Goal: Task Accomplishment & Management: Use online tool/utility

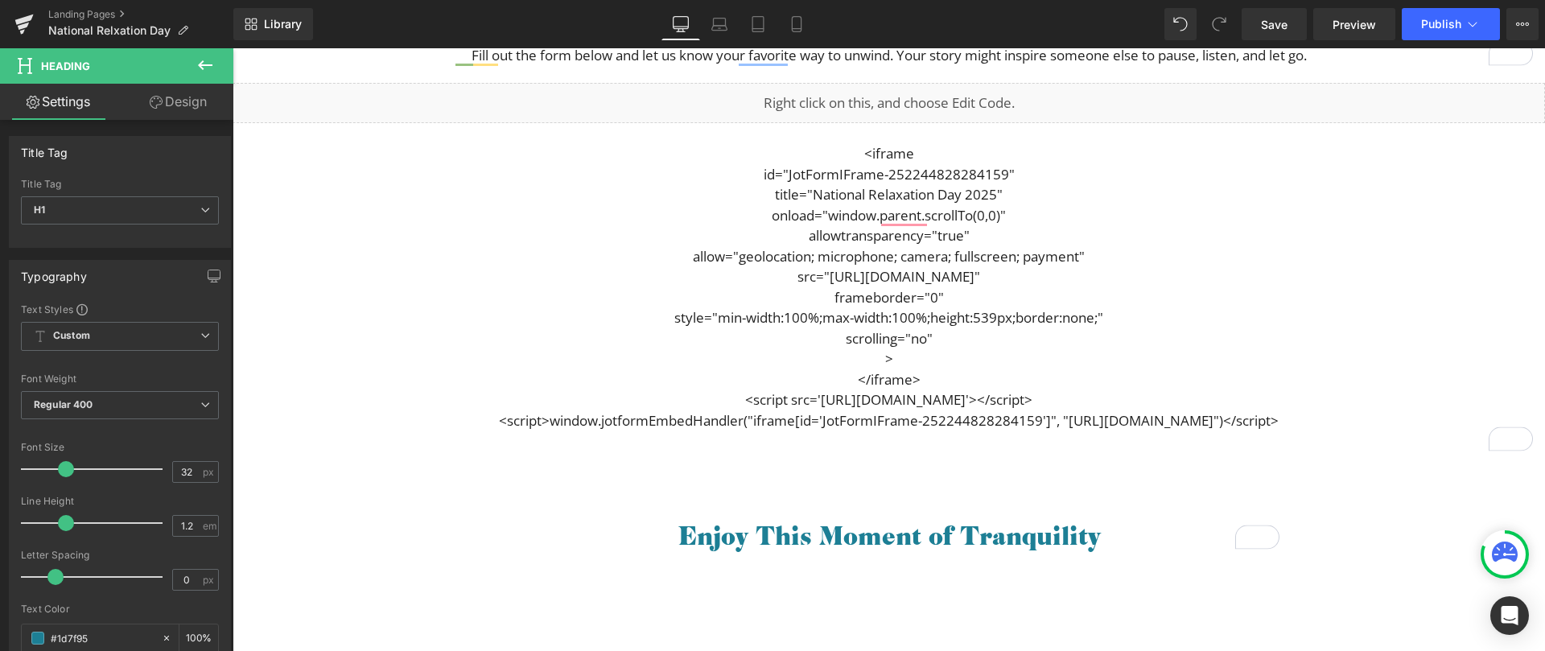
scroll to position [1094, 0]
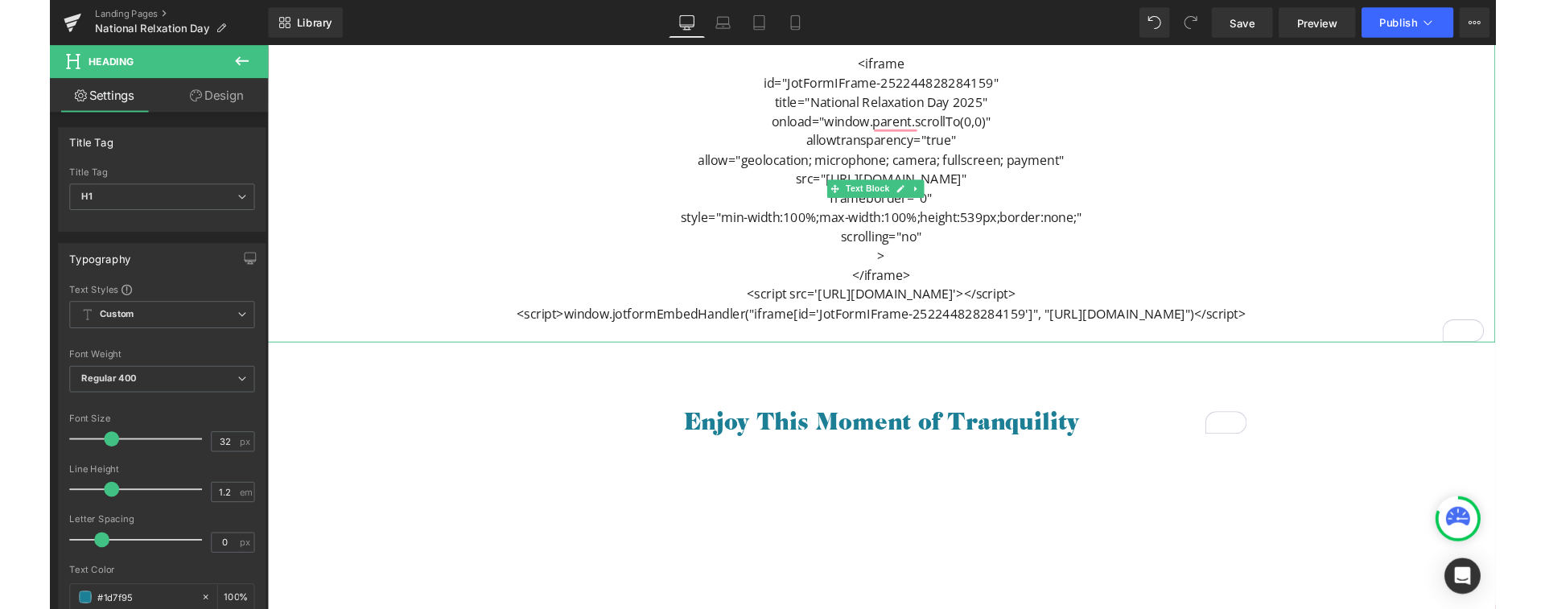
scroll to position [1174, 0]
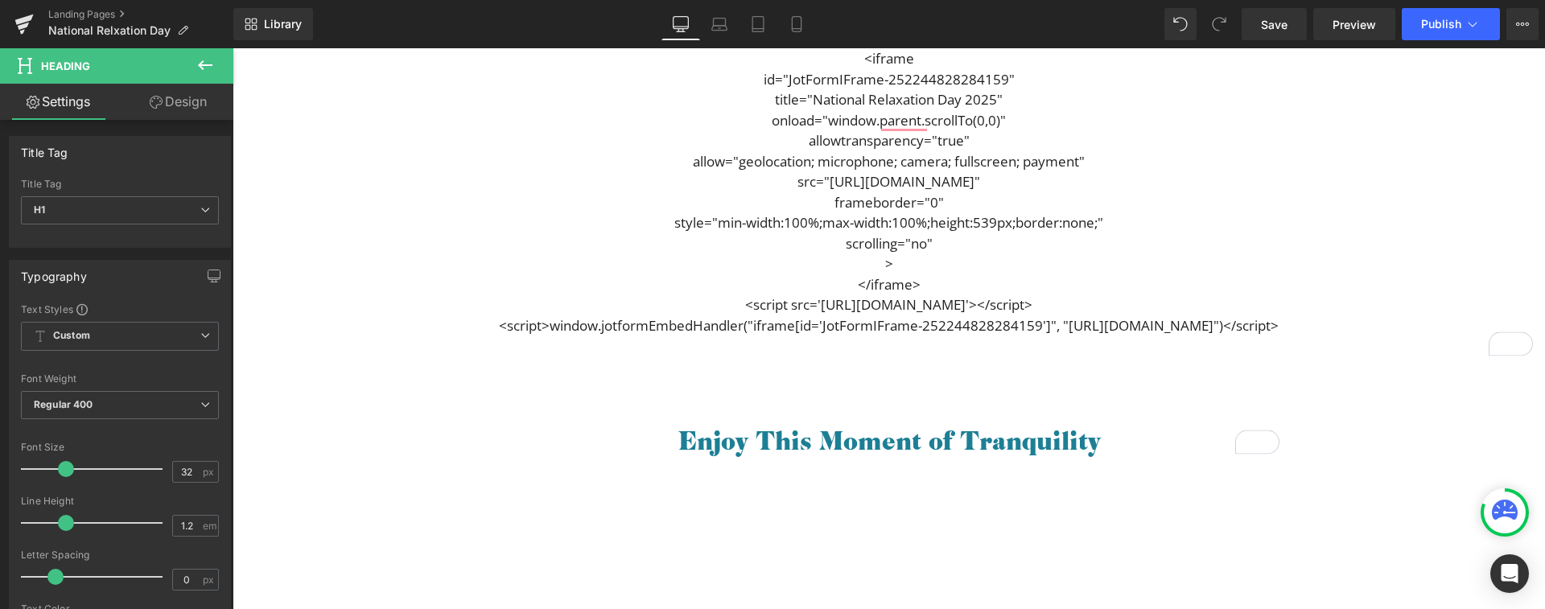
scroll to position [1018, 0]
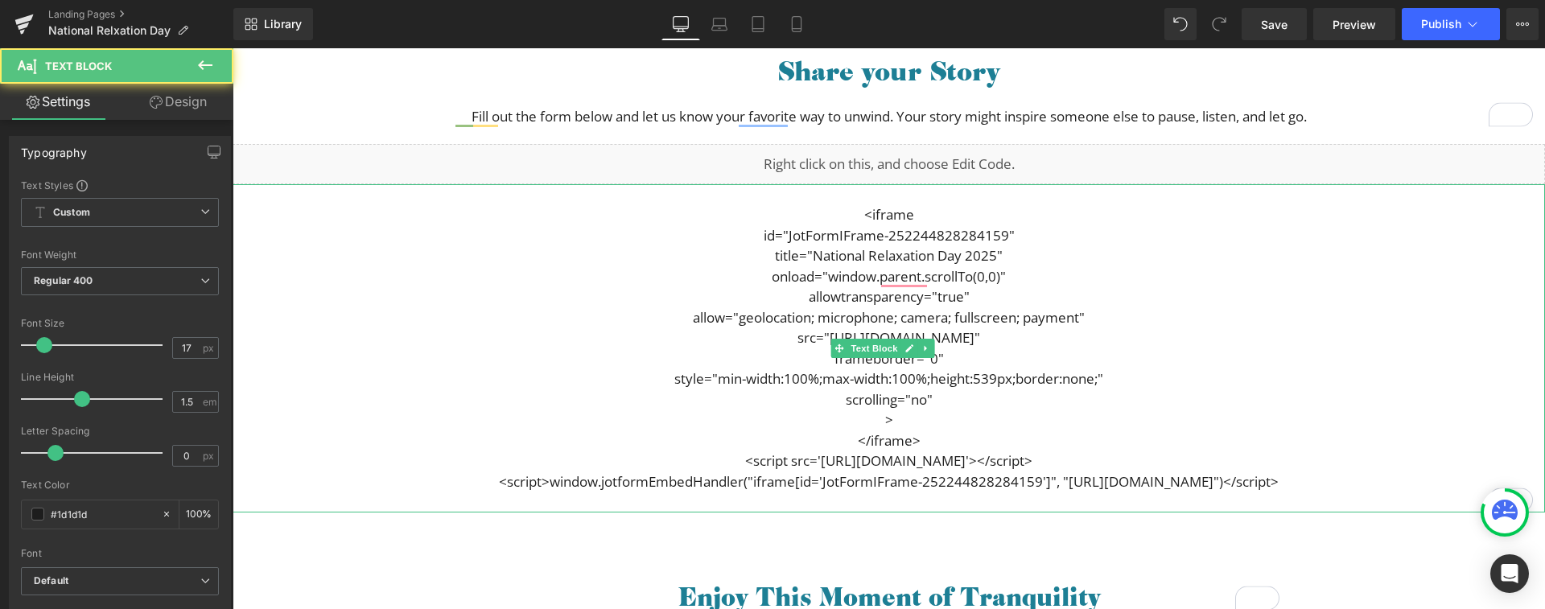
click at [1302, 480] on div "<iframe id="JotFormIFrame-252244828284159" title="National Relaxation Day 2025"…" at bounding box center [889, 348] width 1313 height 328
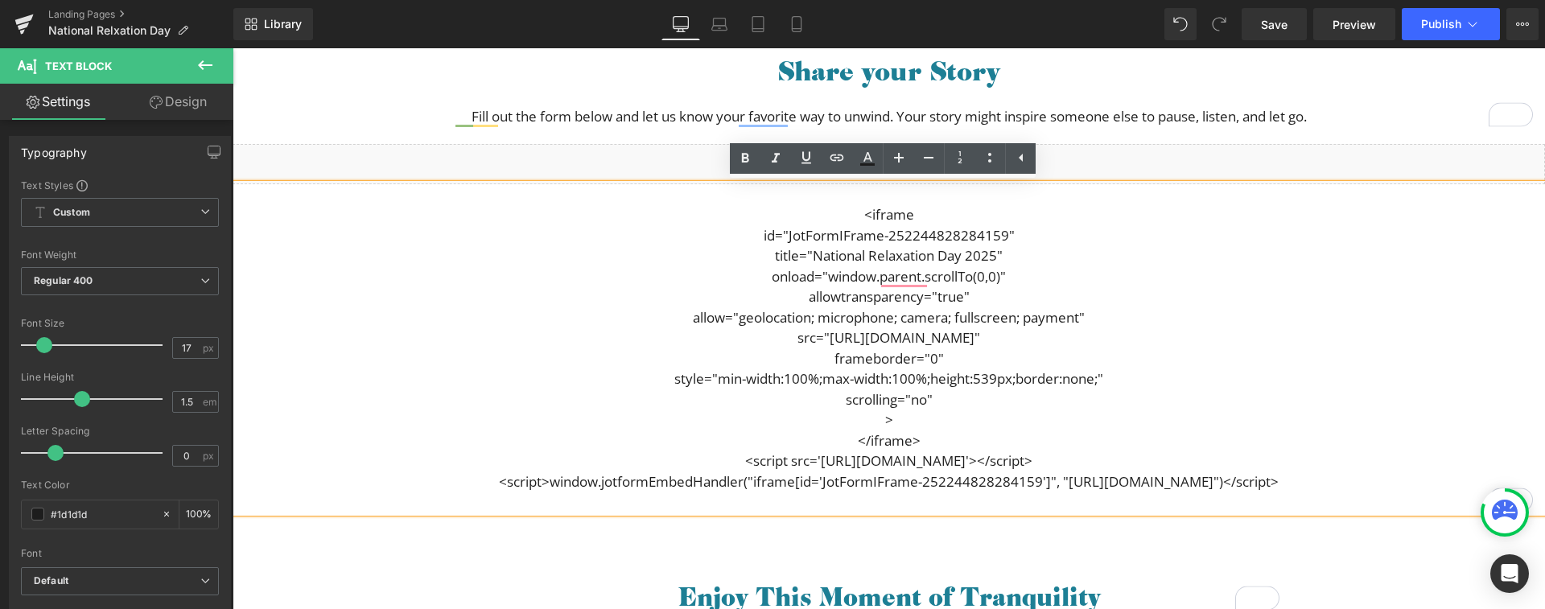
copy div "<iframe id="JotFormIFrame-252244828284159" title="National Relaxation Day 2025"…"
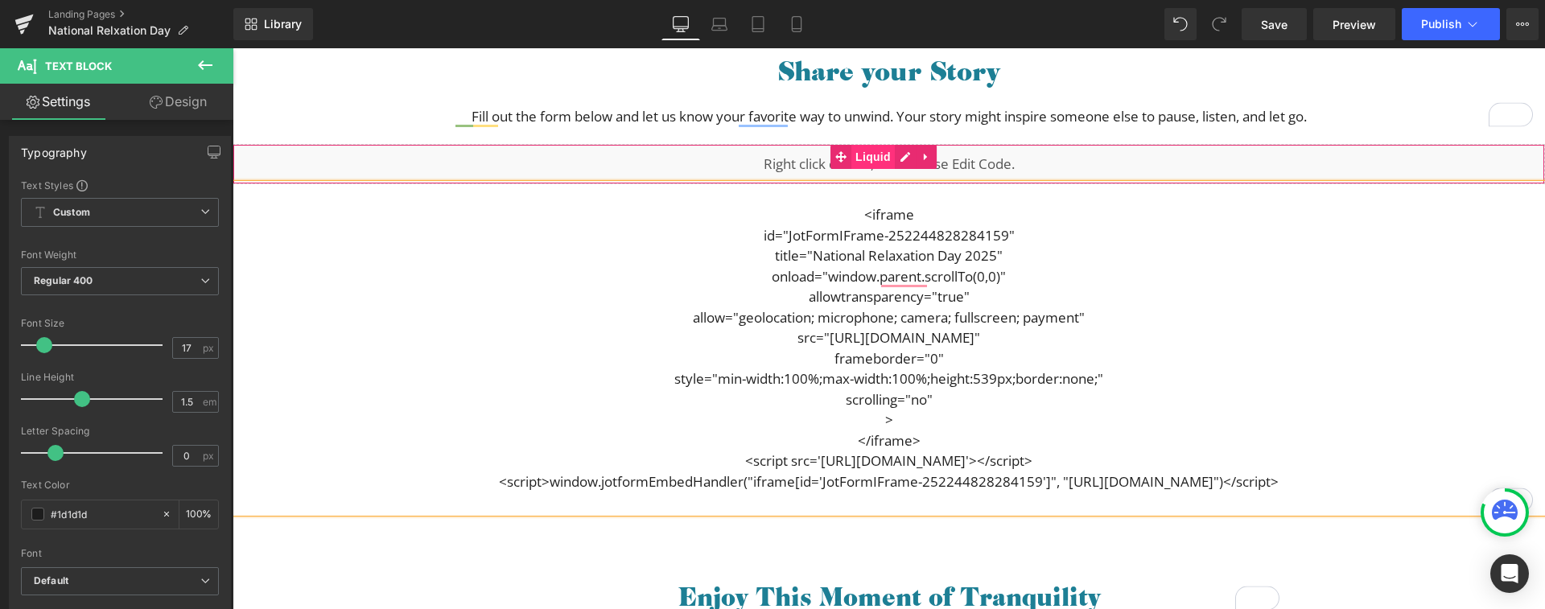
click at [866, 155] on span "Liquid" at bounding box center [873, 157] width 43 height 24
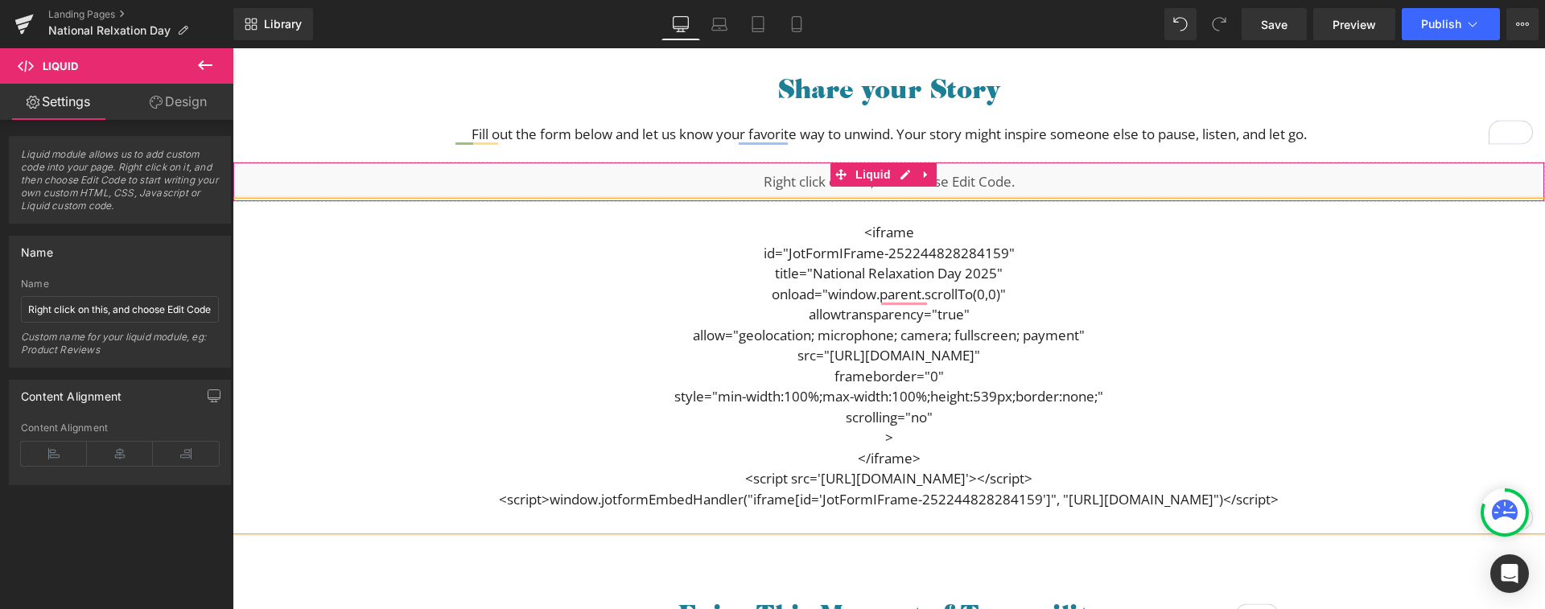
scroll to position [997, 0]
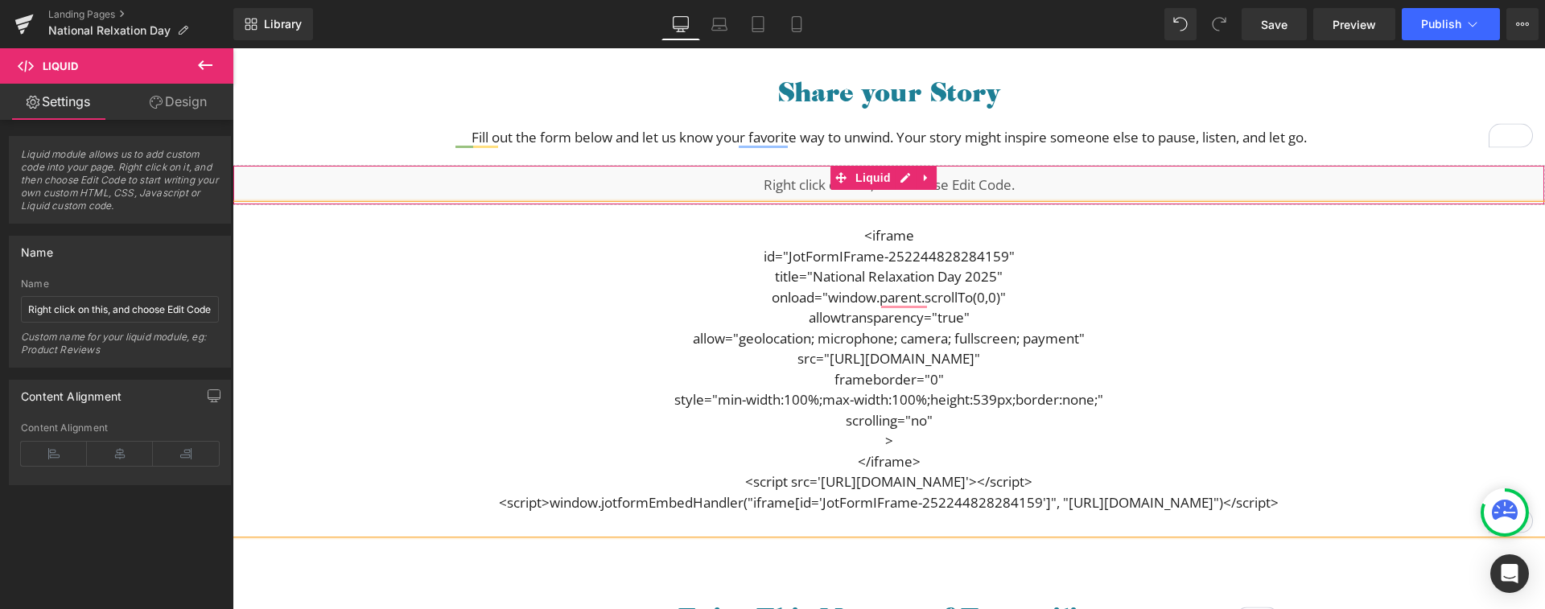
click at [68, 171] on span "Liquid module allows us to add custom code into your page. Right click on it, a…" at bounding box center [120, 185] width 198 height 75
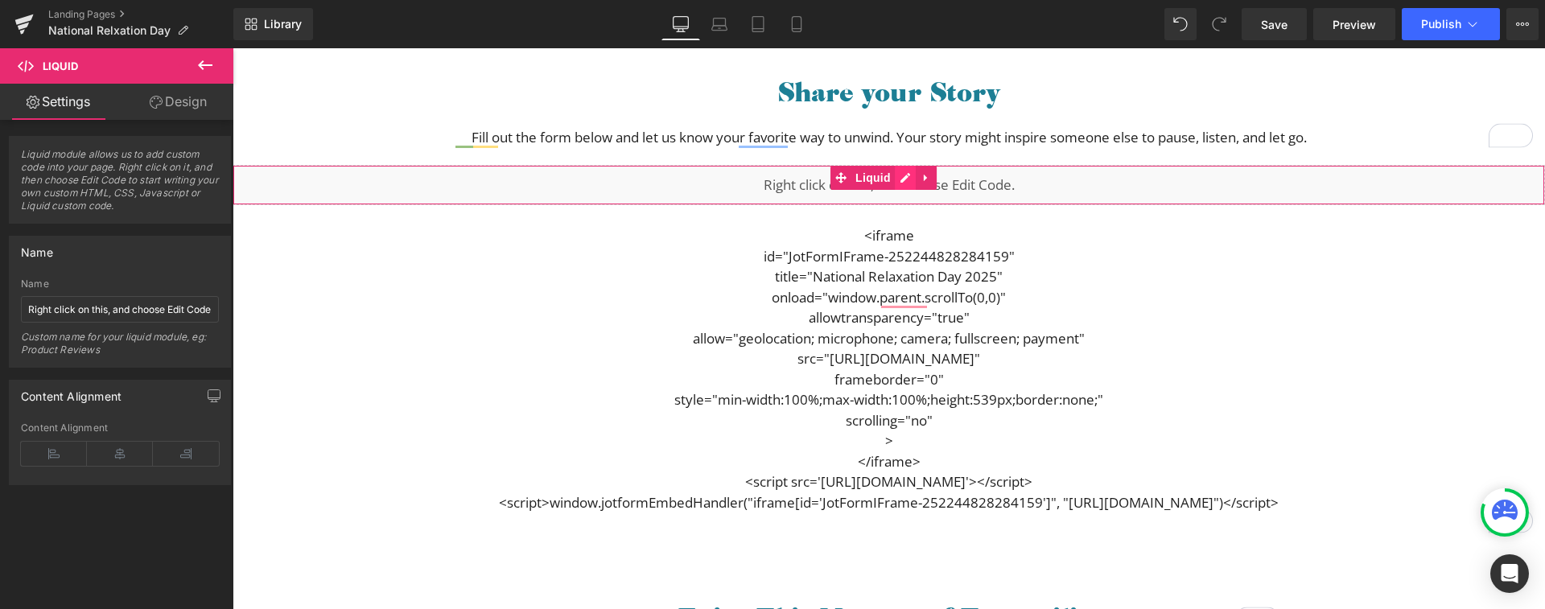
click at [903, 180] on div "Liquid" at bounding box center [889, 185] width 1313 height 40
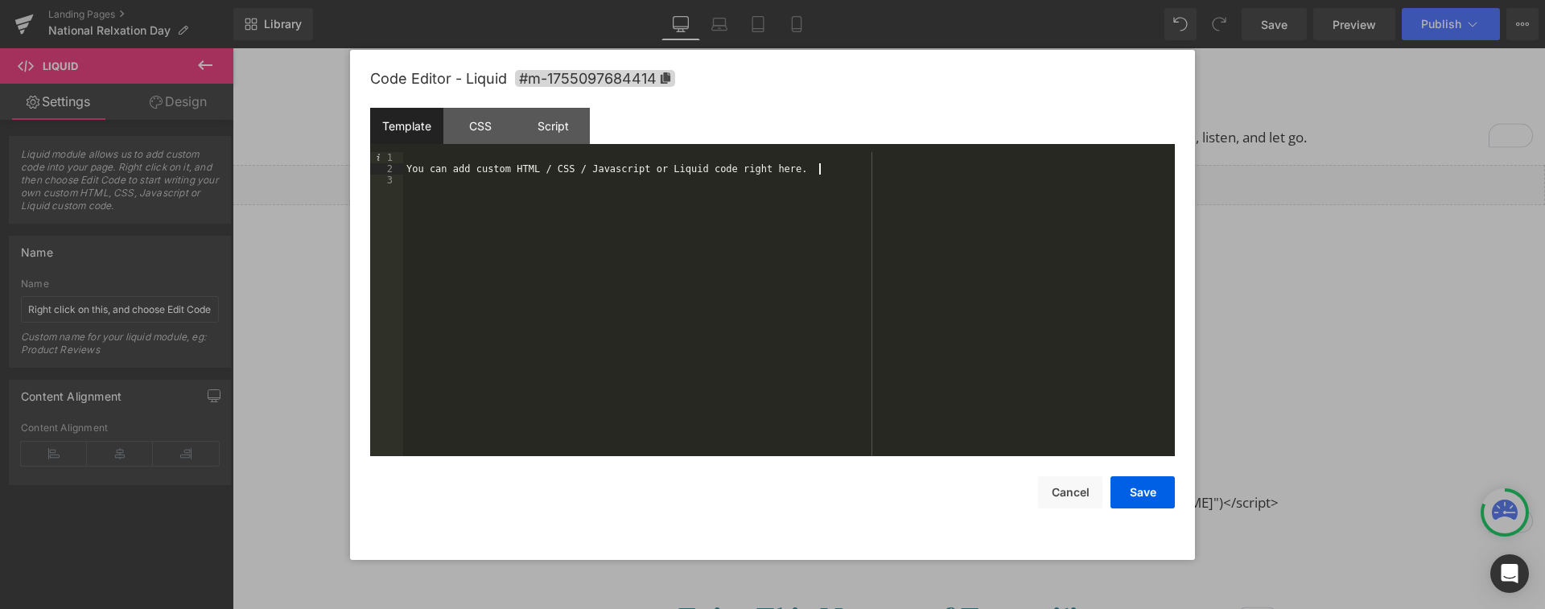
click at [848, 171] on div "You can add custom HTML / CSS / Javascript or Liquid code right here." at bounding box center [789, 315] width 772 height 327
drag, startPoint x: 848, startPoint y: 171, endPoint x: 454, endPoint y: 169, distance: 394.4
click at [454, 169] on div "You can add custom HTML / CSS / Javascript or Liquid code right here." at bounding box center [789, 315] width 772 height 327
drag, startPoint x: 418, startPoint y: 170, endPoint x: 816, endPoint y: 178, distance: 398.5
click at [816, 178] on div "You can add custom HTML / CSS / Javascript or Liquid code right here." at bounding box center [789, 315] width 772 height 327
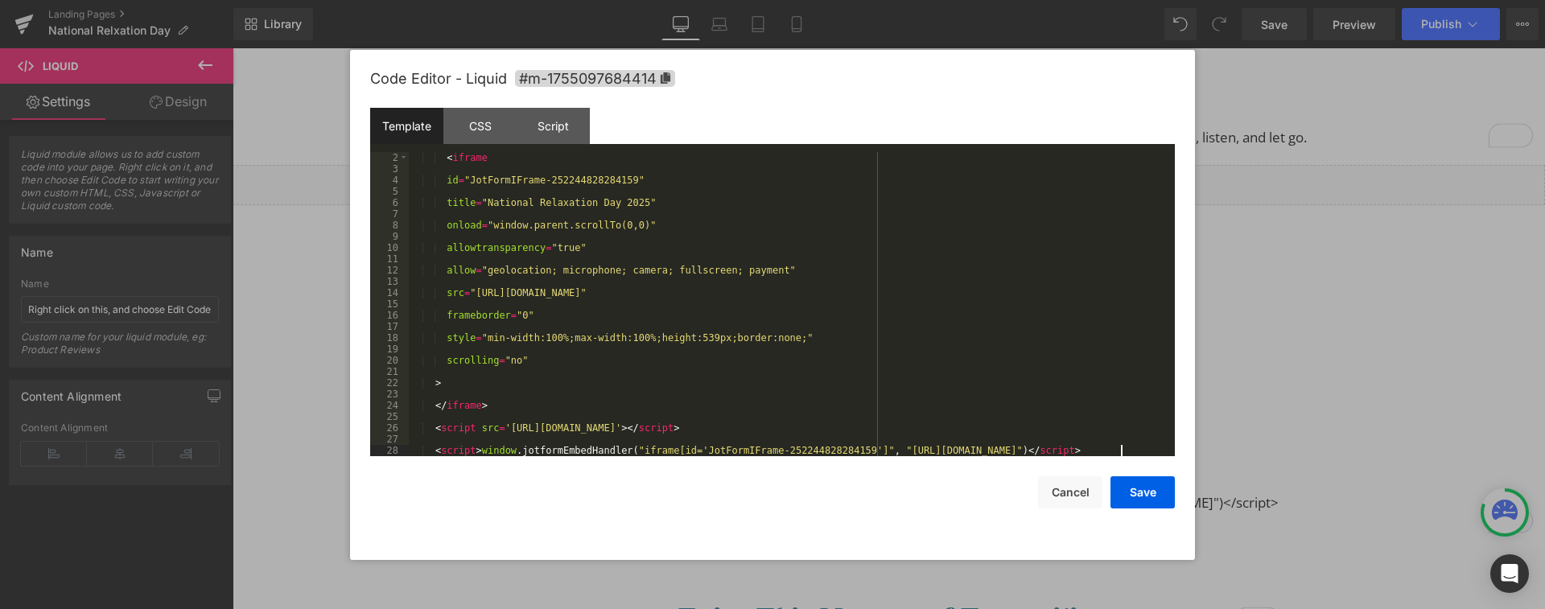
scroll to position [11, 0]
click at [1147, 491] on button "Save" at bounding box center [1143, 493] width 64 height 32
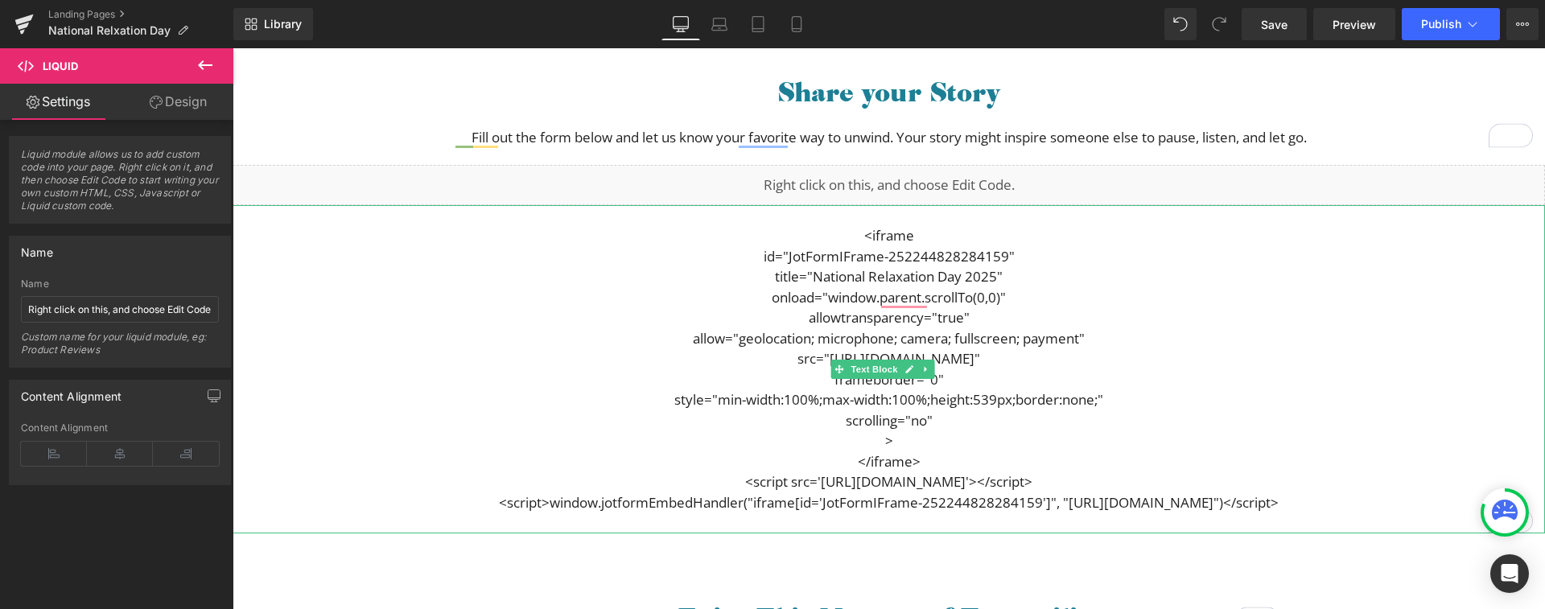
click at [1162, 324] on p "allowtransparency="true"" at bounding box center [889, 317] width 1313 height 21
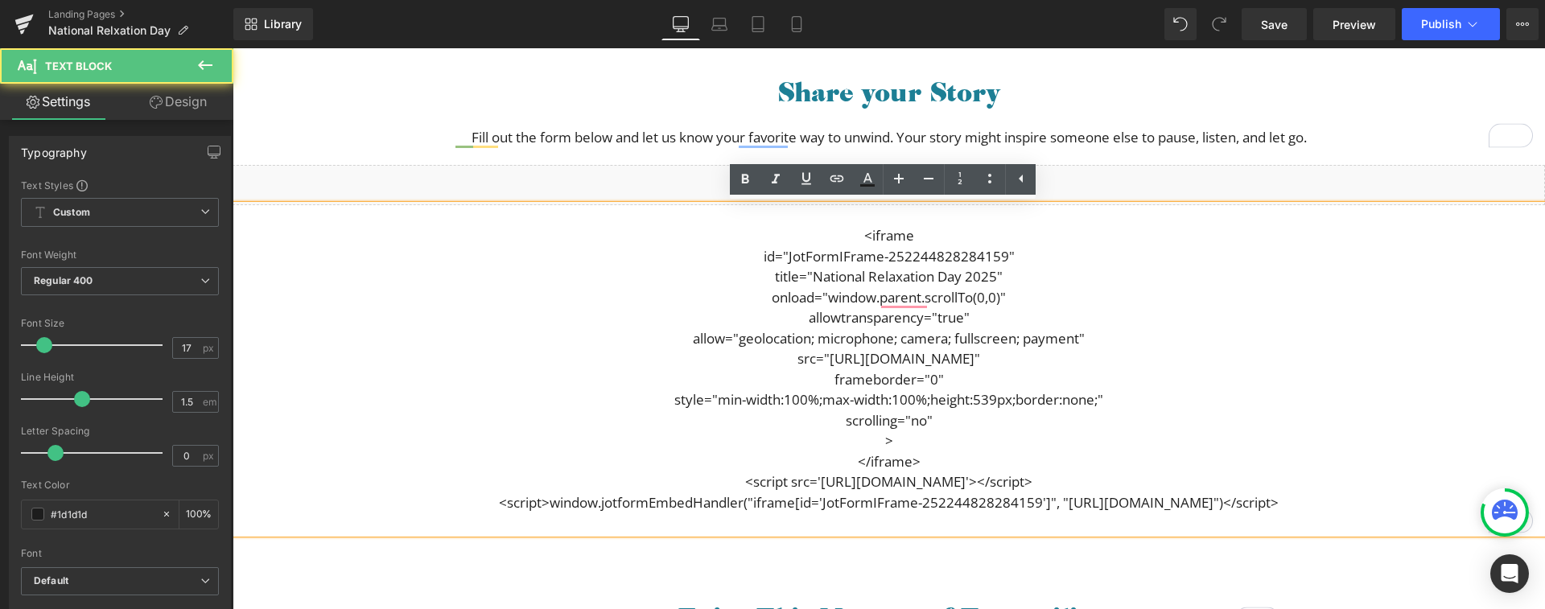
click at [1309, 504] on p "<script>window.jotformEmbedHandler("iframe[id='JotFormIFrame-252244828284159']"…" at bounding box center [889, 503] width 1313 height 21
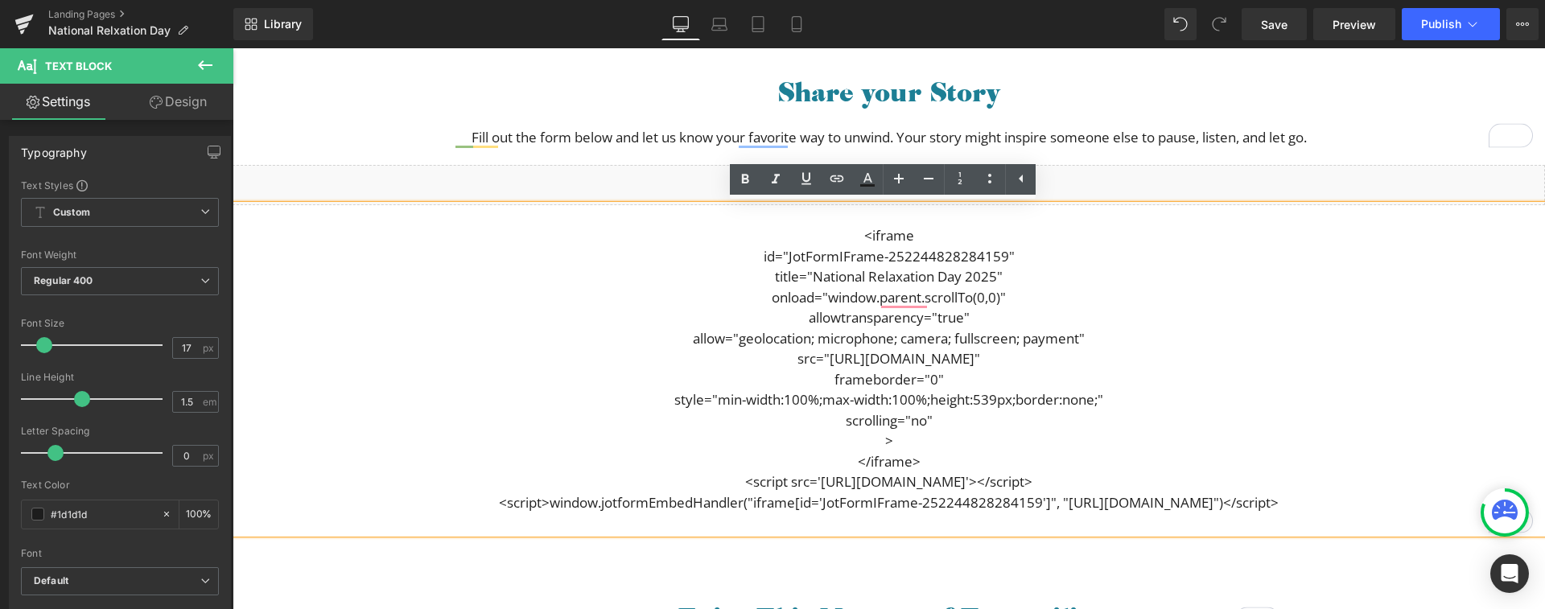
drag, startPoint x: 1186, startPoint y: 475, endPoint x: 802, endPoint y: 224, distance: 458.8
click at [802, 224] on div "<iframe id="JotFormIFrame-252244828284159" title="National Relaxation Day 2025"…" at bounding box center [889, 369] width 1313 height 328
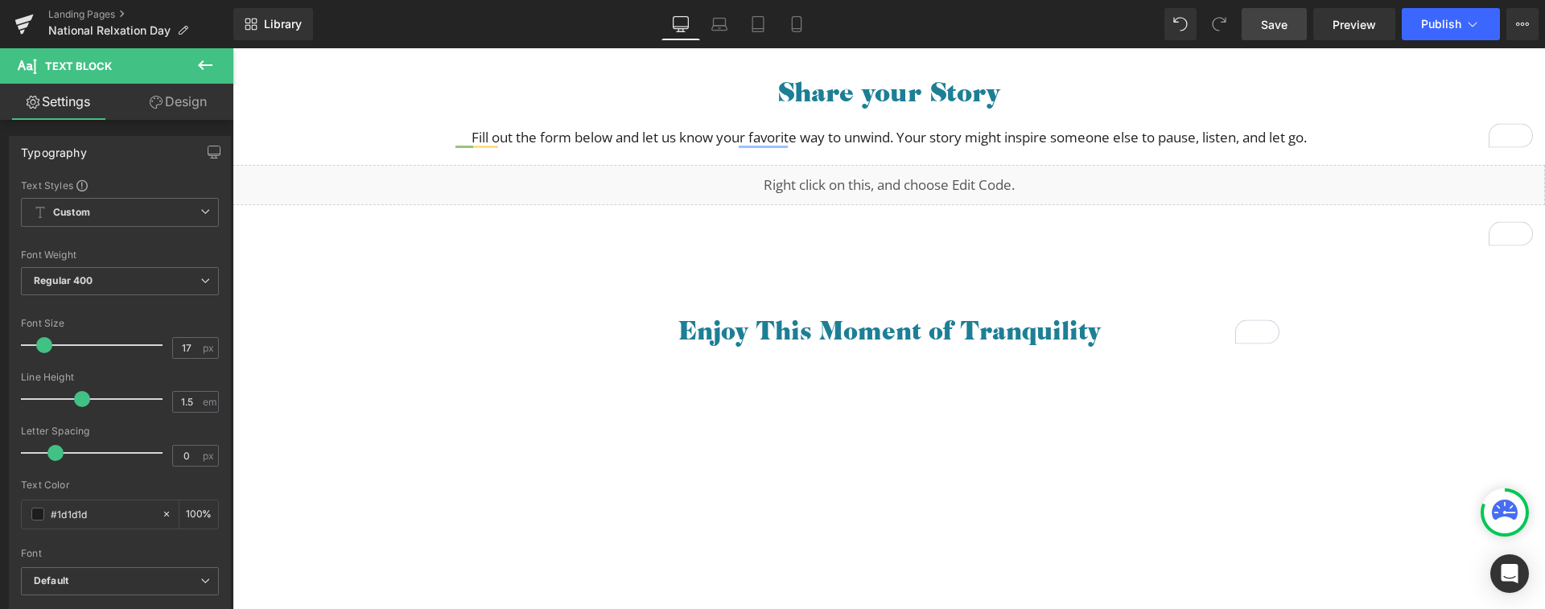
click at [1273, 27] on span "Save" at bounding box center [1274, 24] width 27 height 17
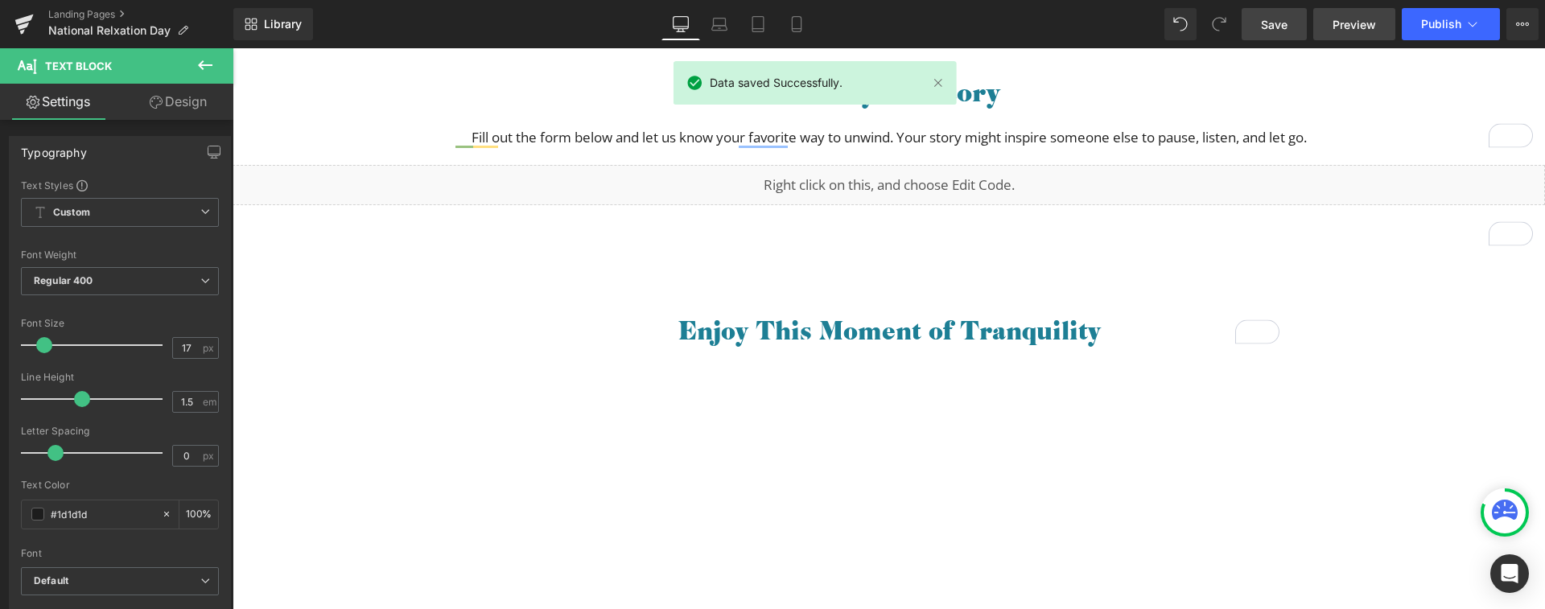
click at [1343, 24] on span "Preview" at bounding box center [1354, 24] width 43 height 17
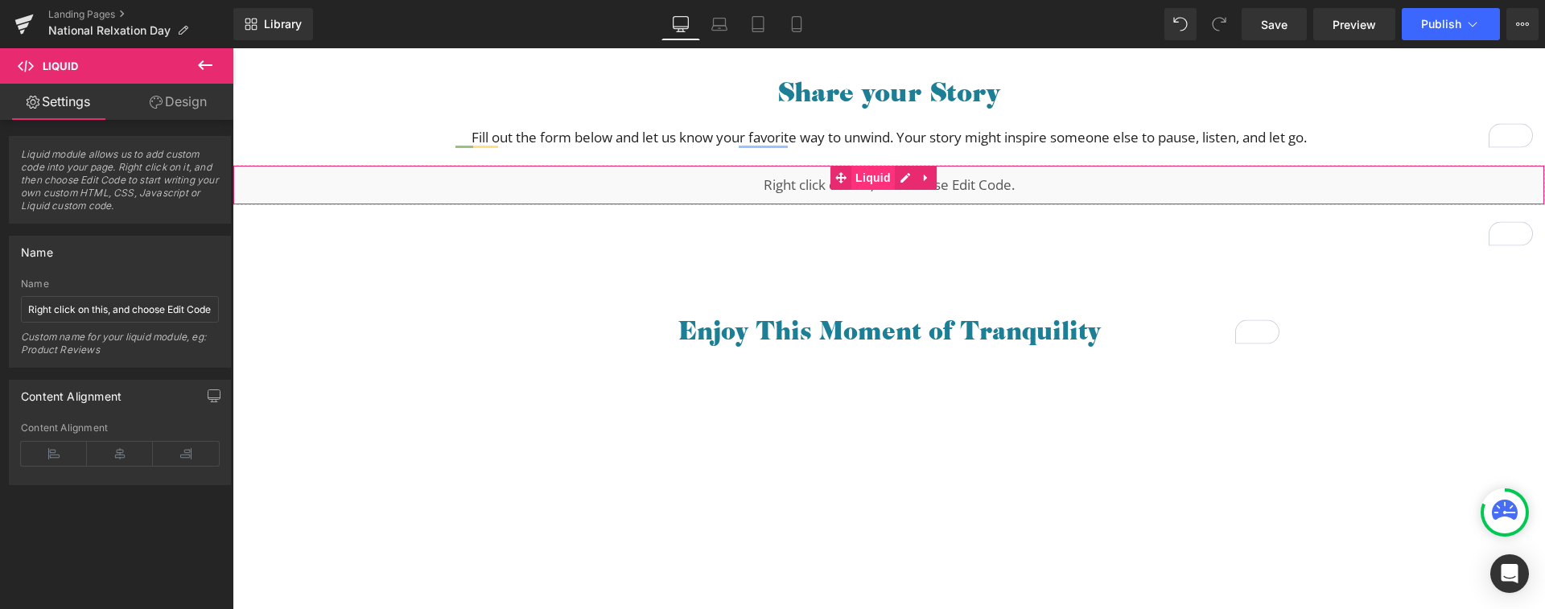
scroll to position [997, 0]
click at [89, 311] on input "Right click on this, and choose Edit Code." at bounding box center [120, 309] width 198 height 27
drag, startPoint x: 27, startPoint y: 309, endPoint x: 223, endPoint y: 306, distance: 195.6
click at [223, 306] on div "Right click on this, and choose Edit Code. Name Right click on this, and choose…" at bounding box center [120, 323] width 221 height 89
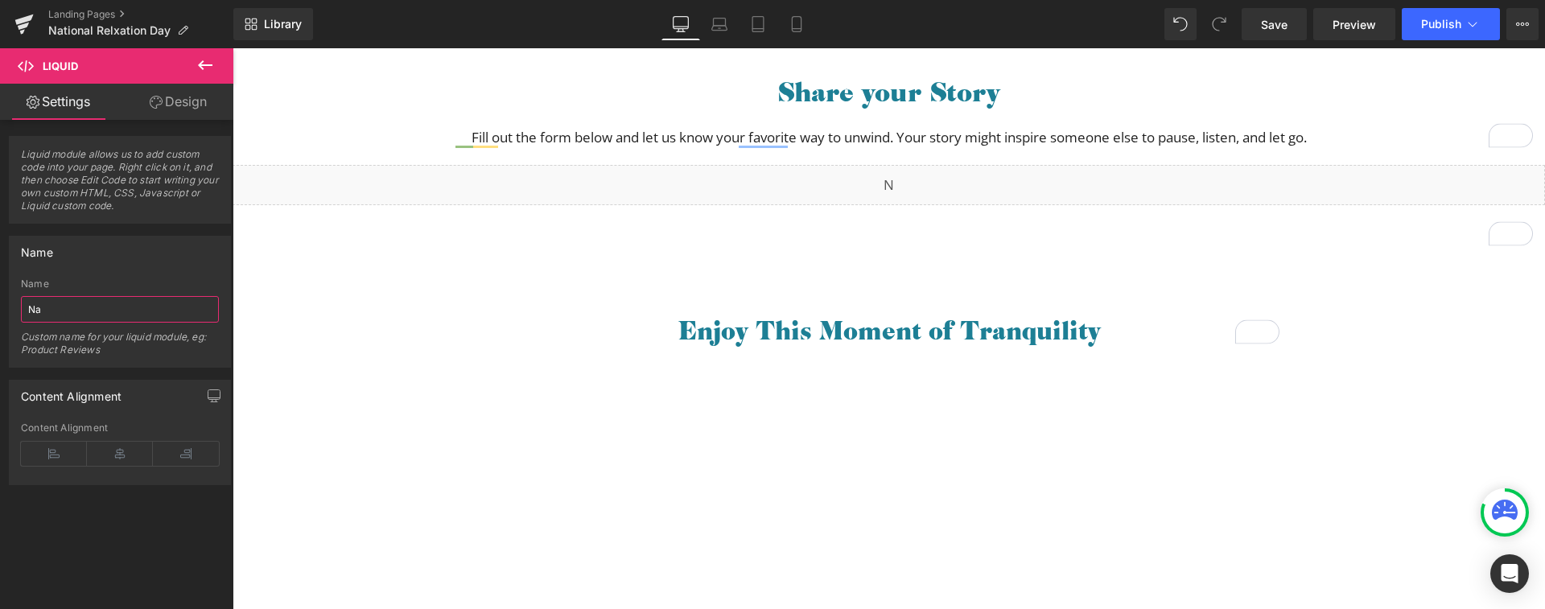
scroll to position [0, 0]
type input "Jotform - National relaxation Day"
click at [1281, 28] on span "Save" at bounding box center [1274, 24] width 27 height 17
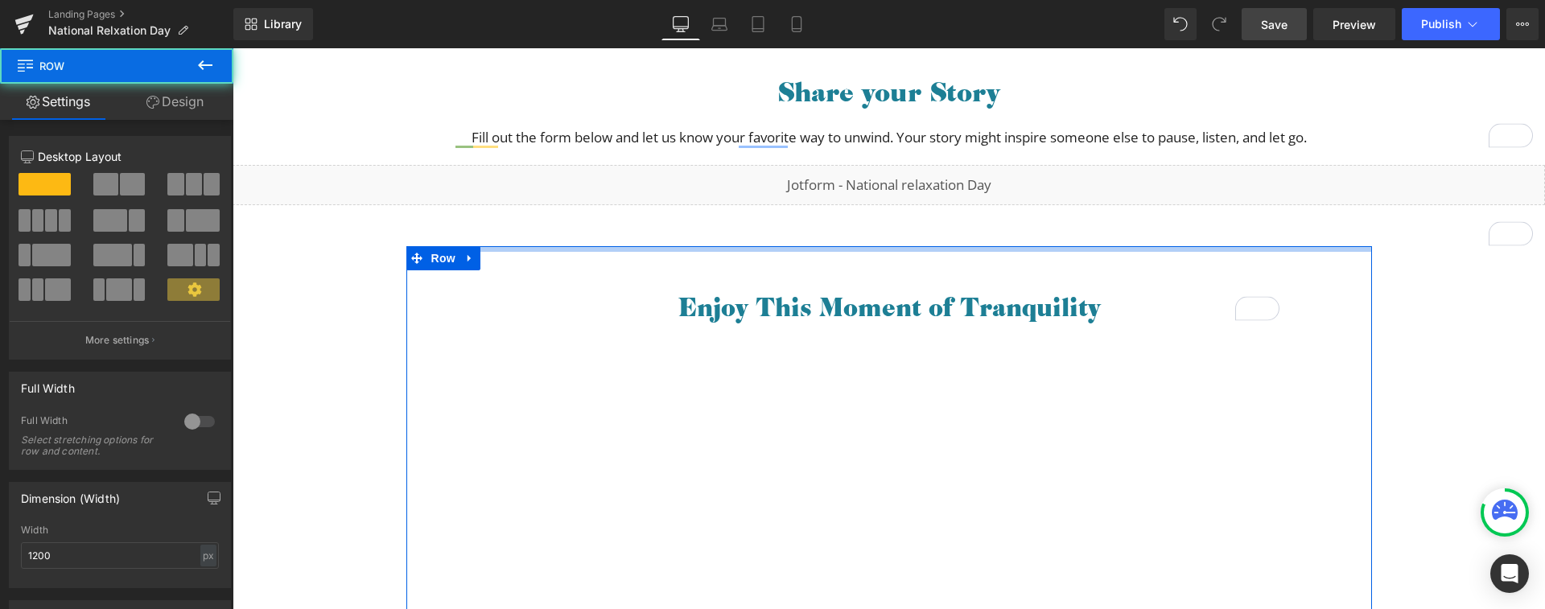
drag, startPoint x: 854, startPoint y: 264, endPoint x: 859, endPoint y: 241, distance: 23.8
click at [859, 241] on div "Share your Moment of Calm Heading Separator In honor of National Relaxation Day…" at bounding box center [889, 599] width 1313 height 2696
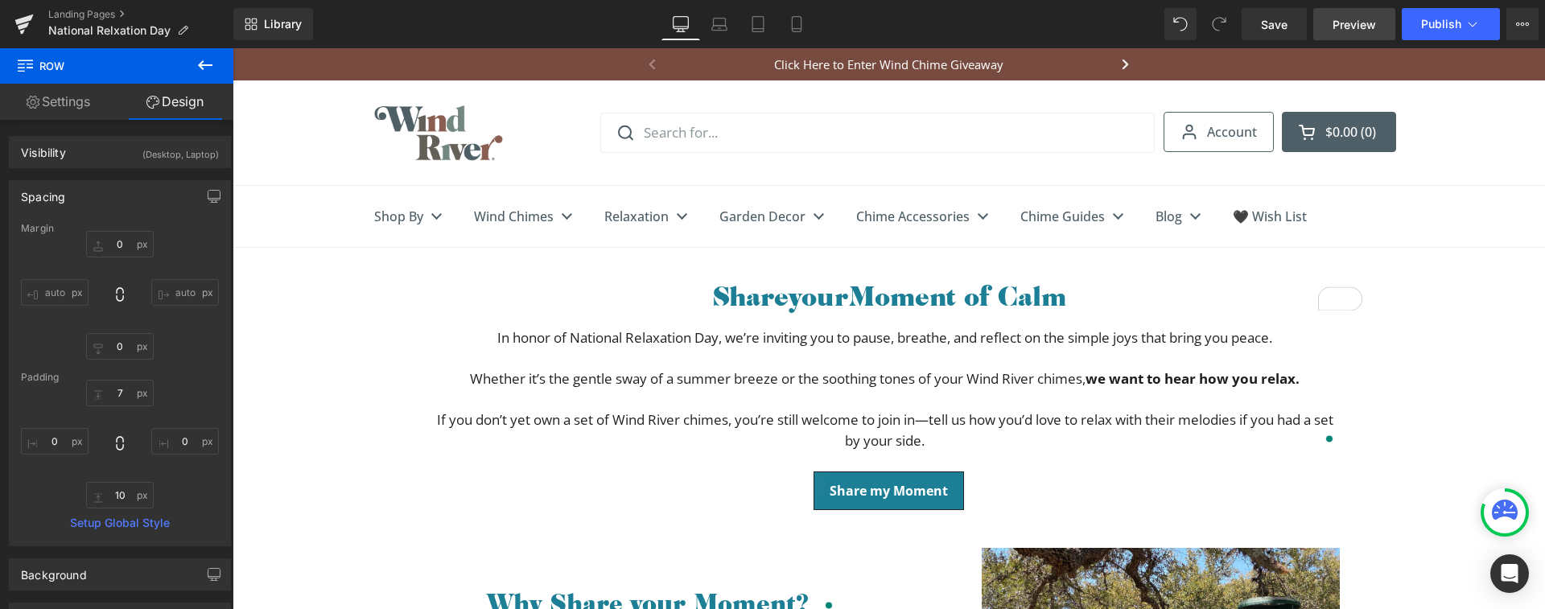
click at [1360, 29] on span "Preview" at bounding box center [1354, 24] width 43 height 17
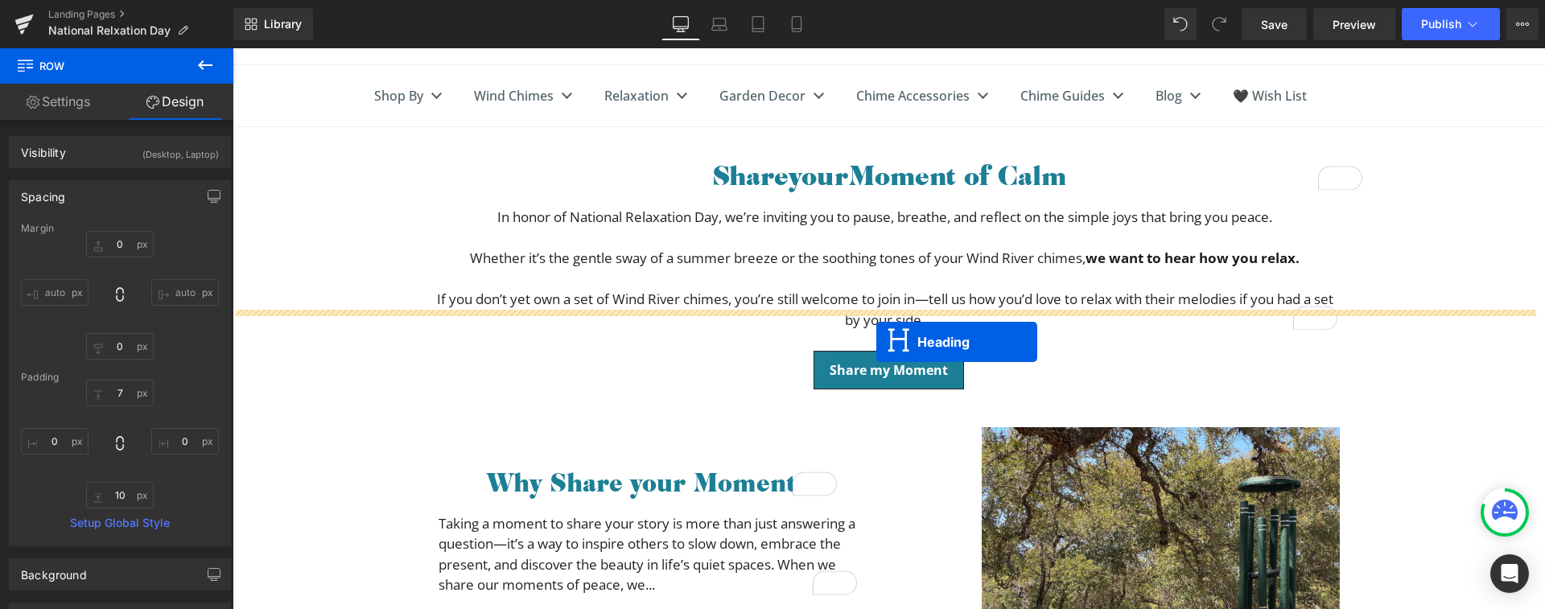
scroll to position [115, 0]
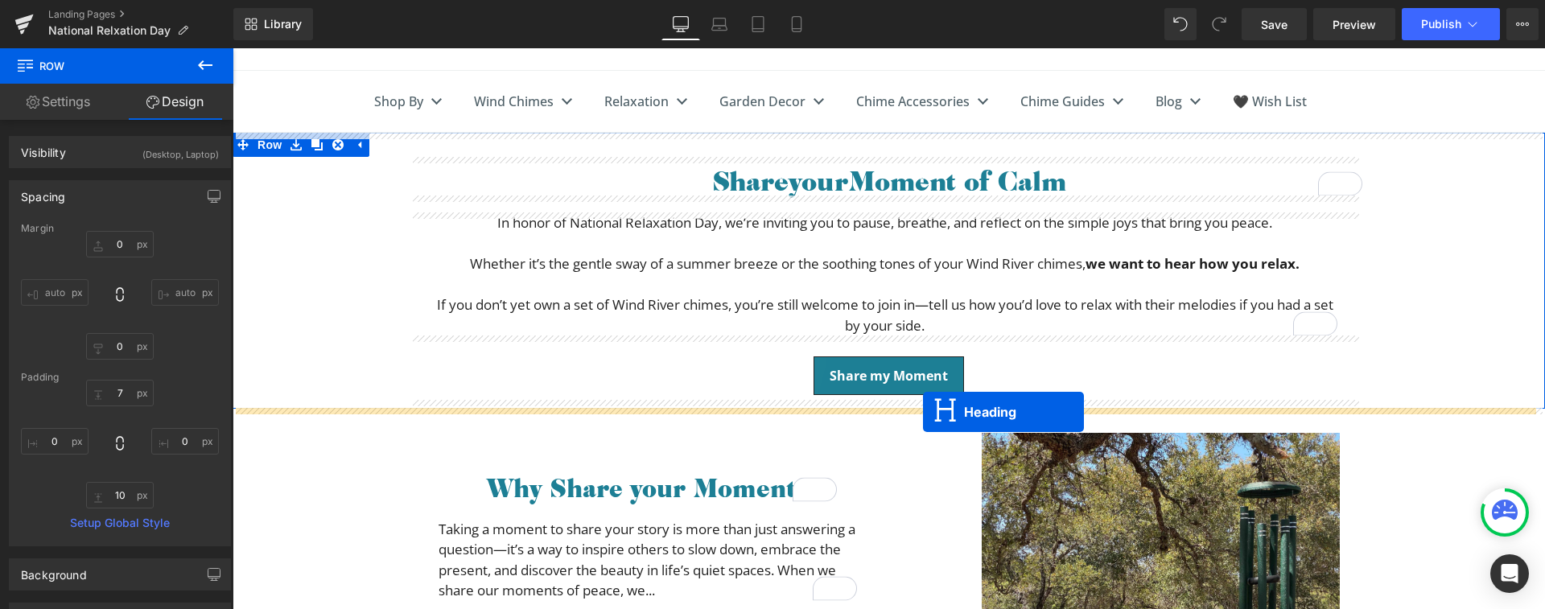
drag, startPoint x: 875, startPoint y: 358, endPoint x: 924, endPoint y: 413, distance: 73.5
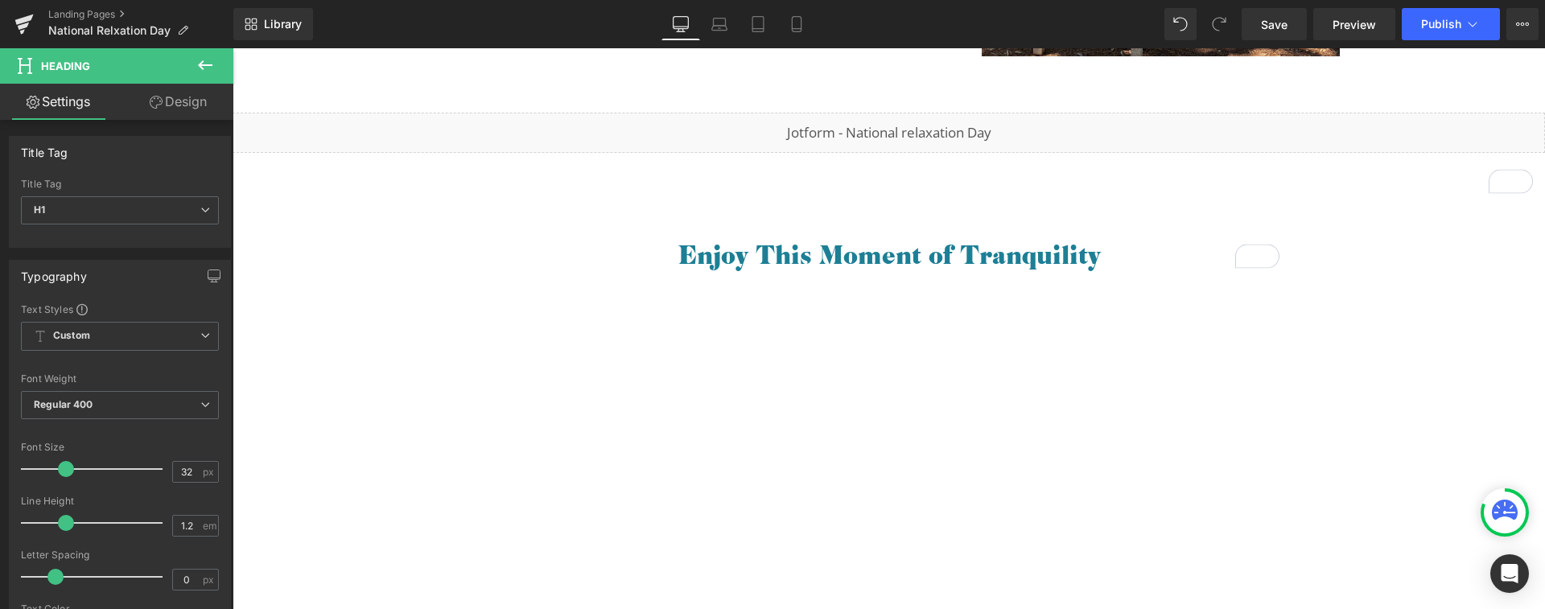
scroll to position [954, 0]
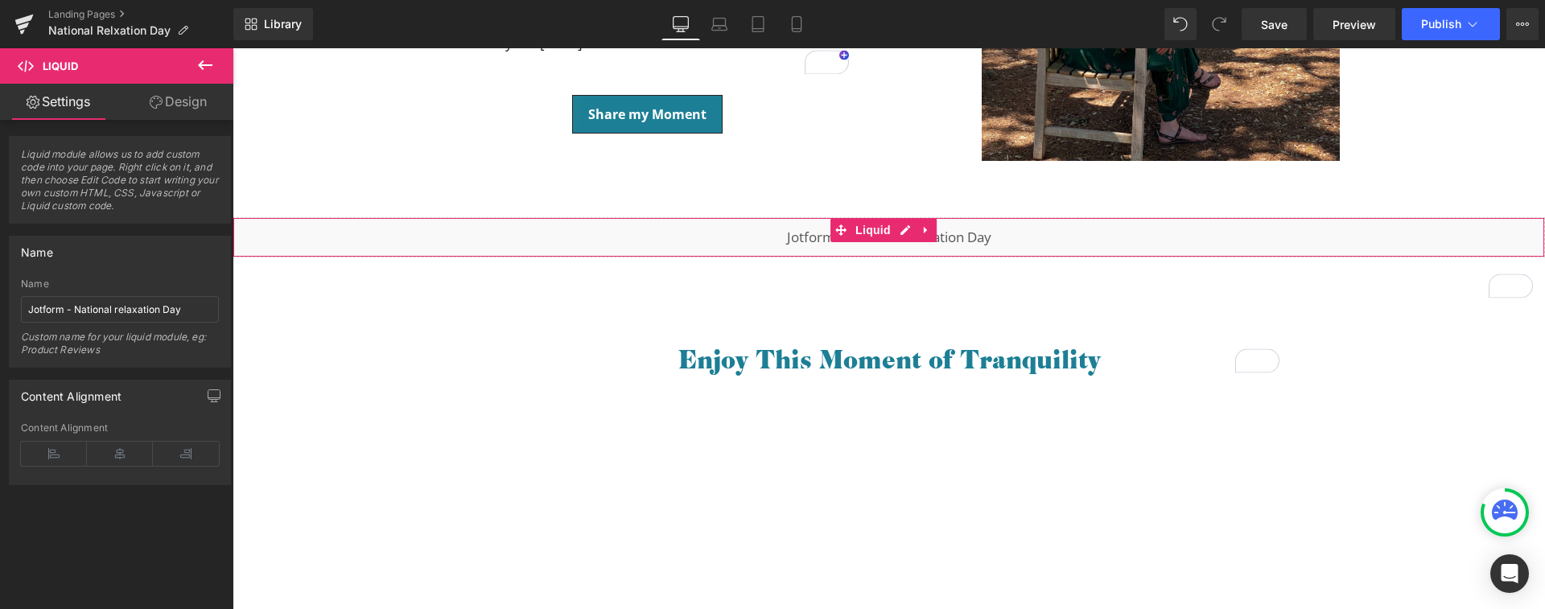
scroll to position [844, 0]
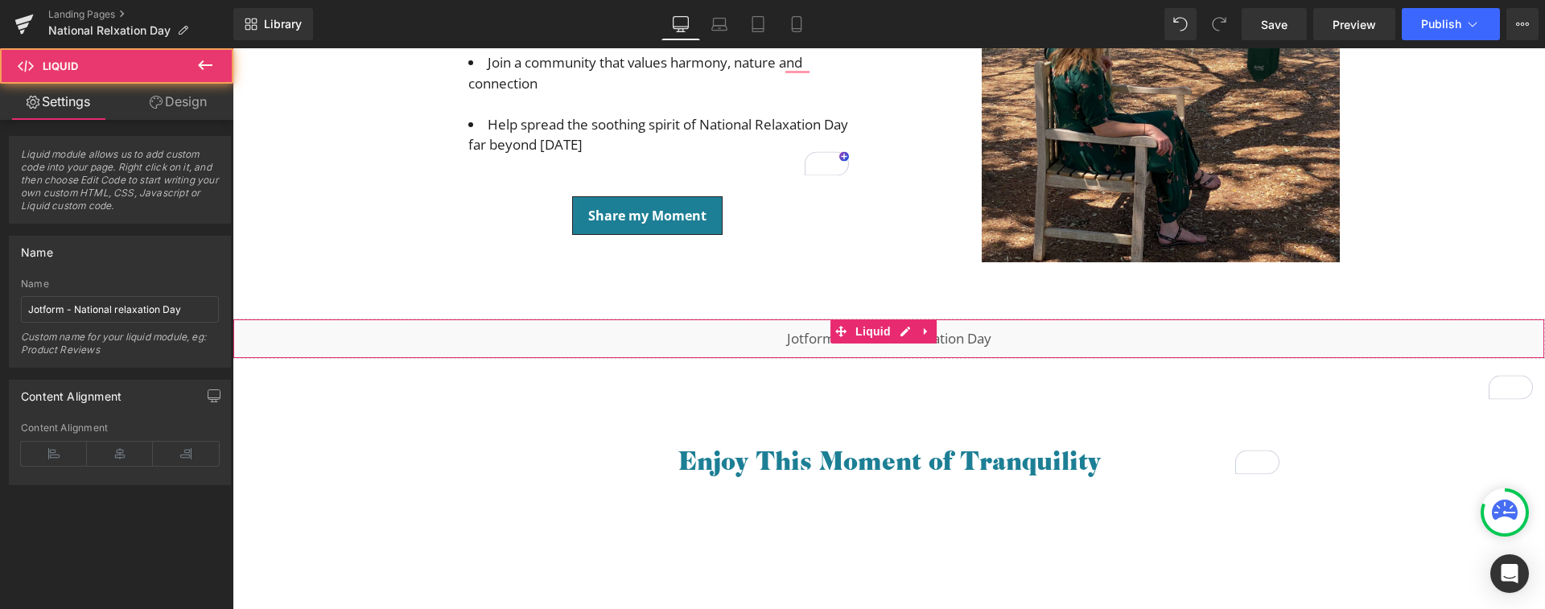
click at [859, 339] on div "Liquid" at bounding box center [889, 339] width 1313 height 40
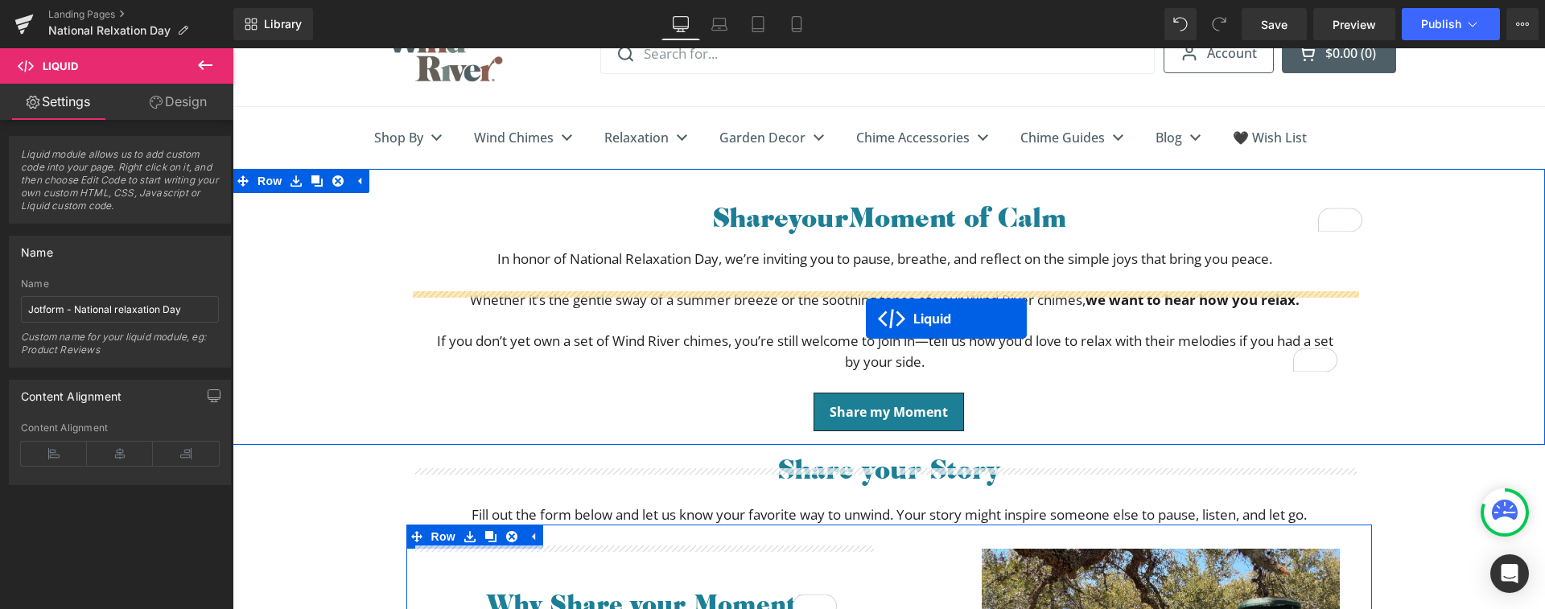
scroll to position [55, 0]
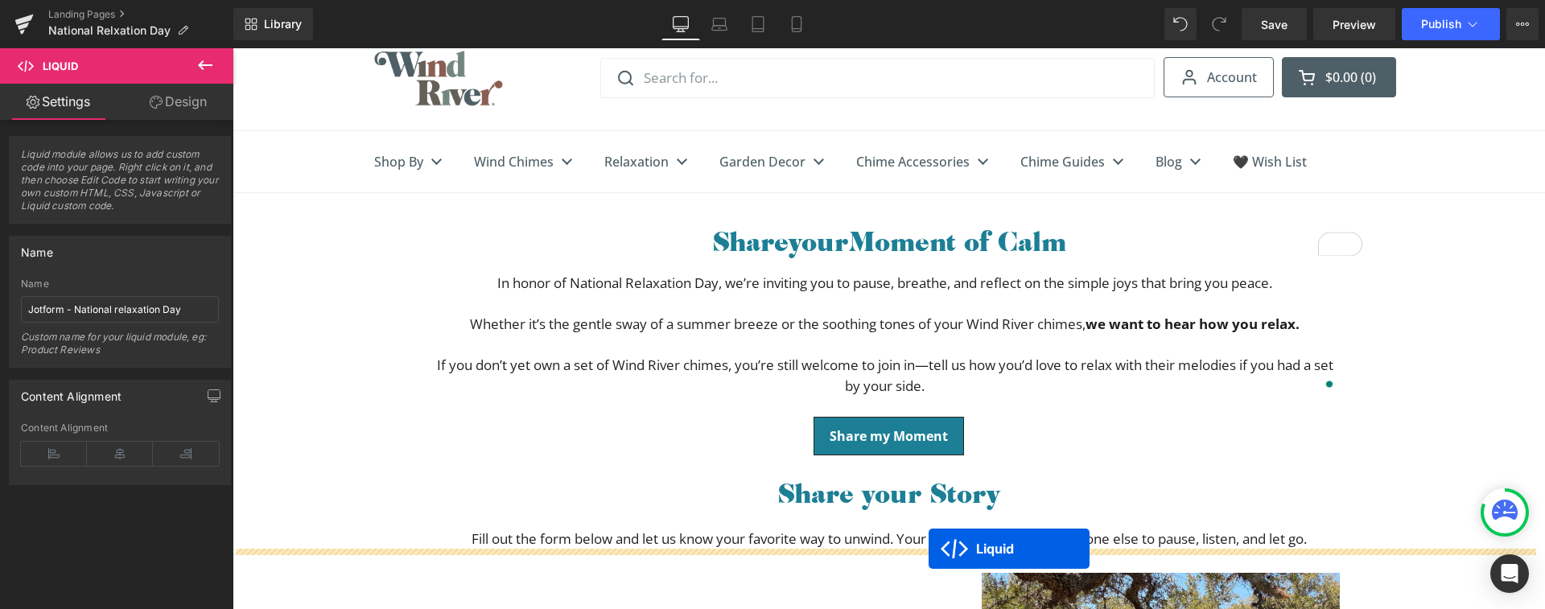
drag, startPoint x: 857, startPoint y: 334, endPoint x: 928, endPoint y: 549, distance: 226.3
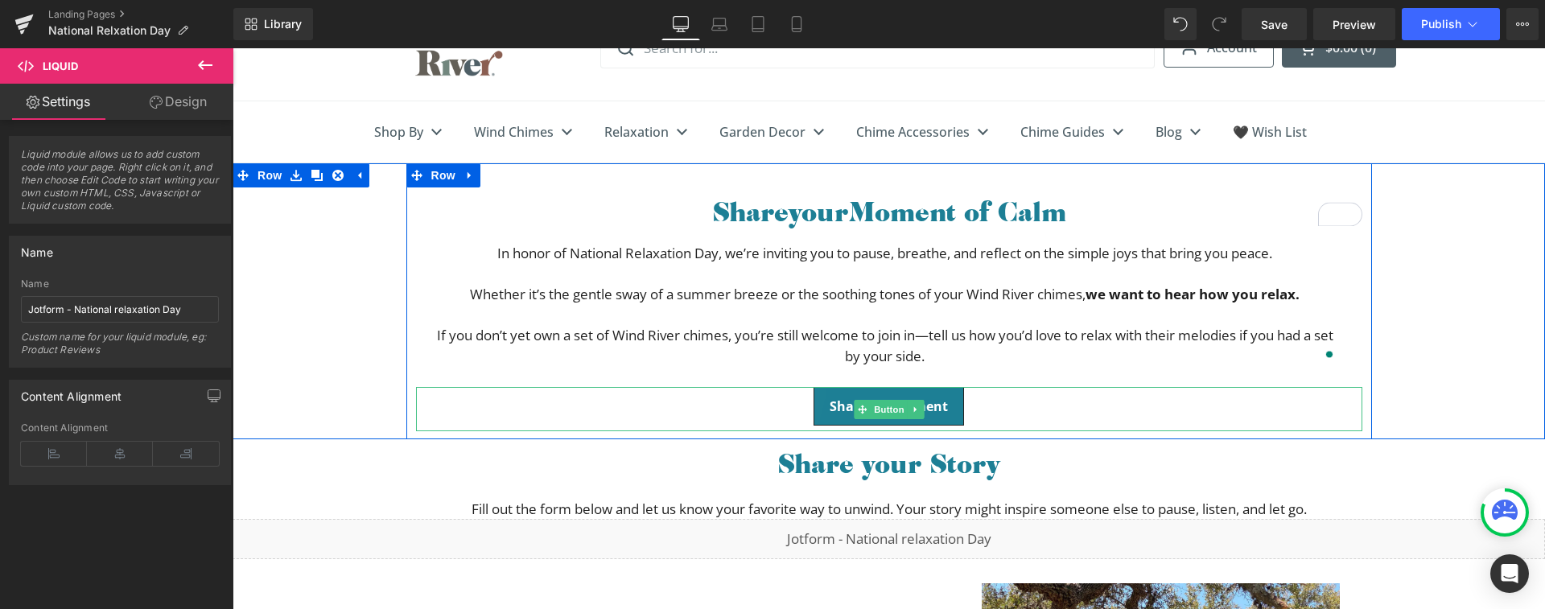
scroll to position [88, 0]
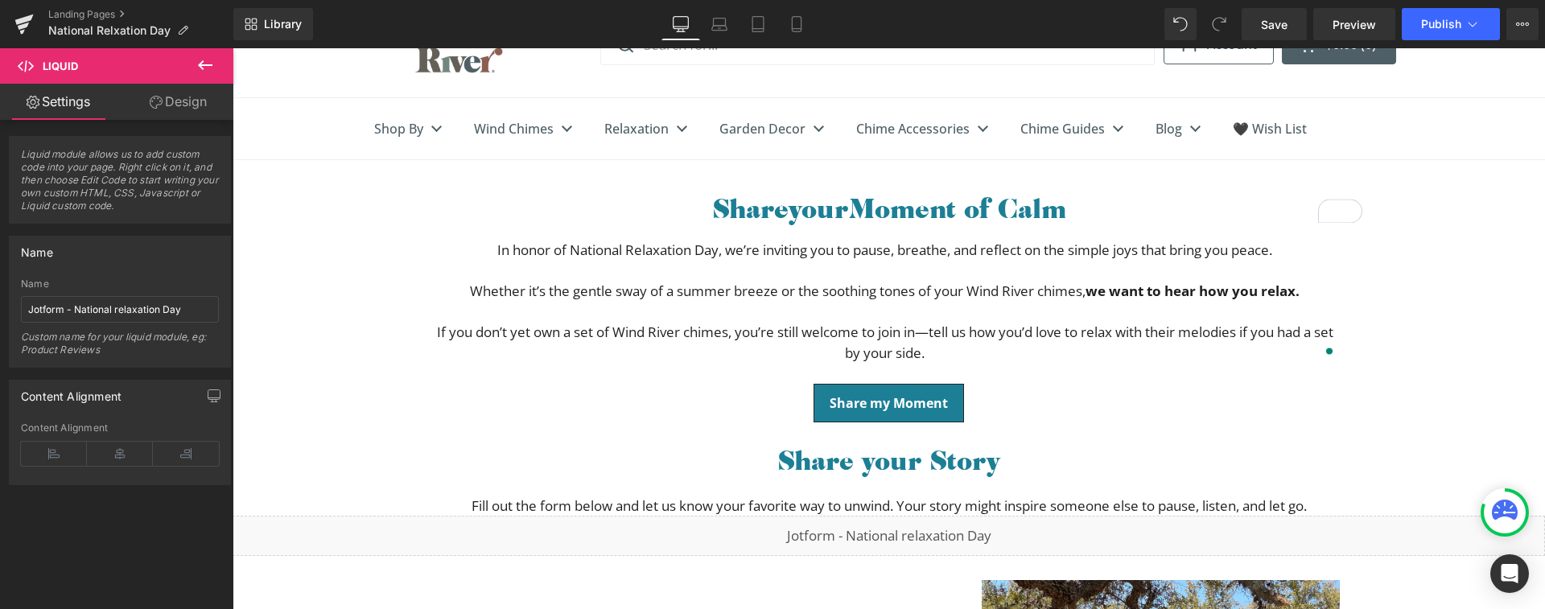
click at [204, 63] on icon at bounding box center [205, 65] width 19 height 19
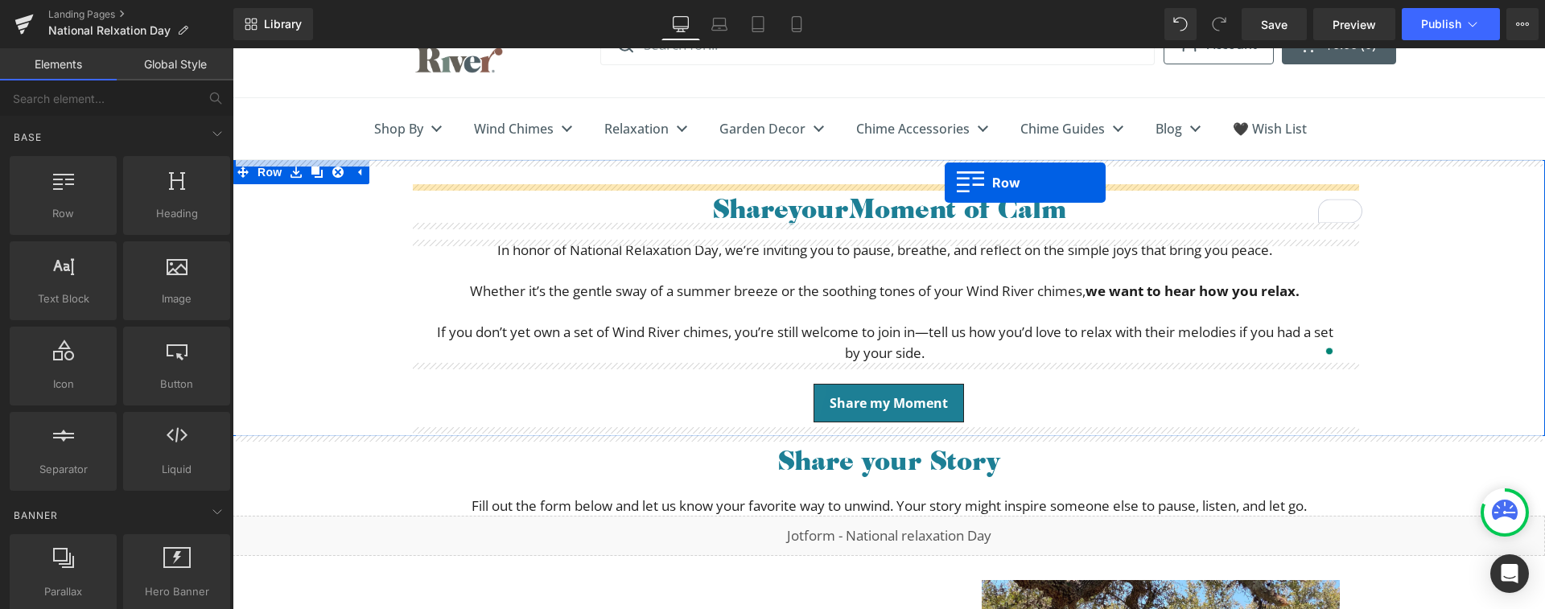
drag, startPoint x: 302, startPoint y: 270, endPoint x: 945, endPoint y: 183, distance: 649.1
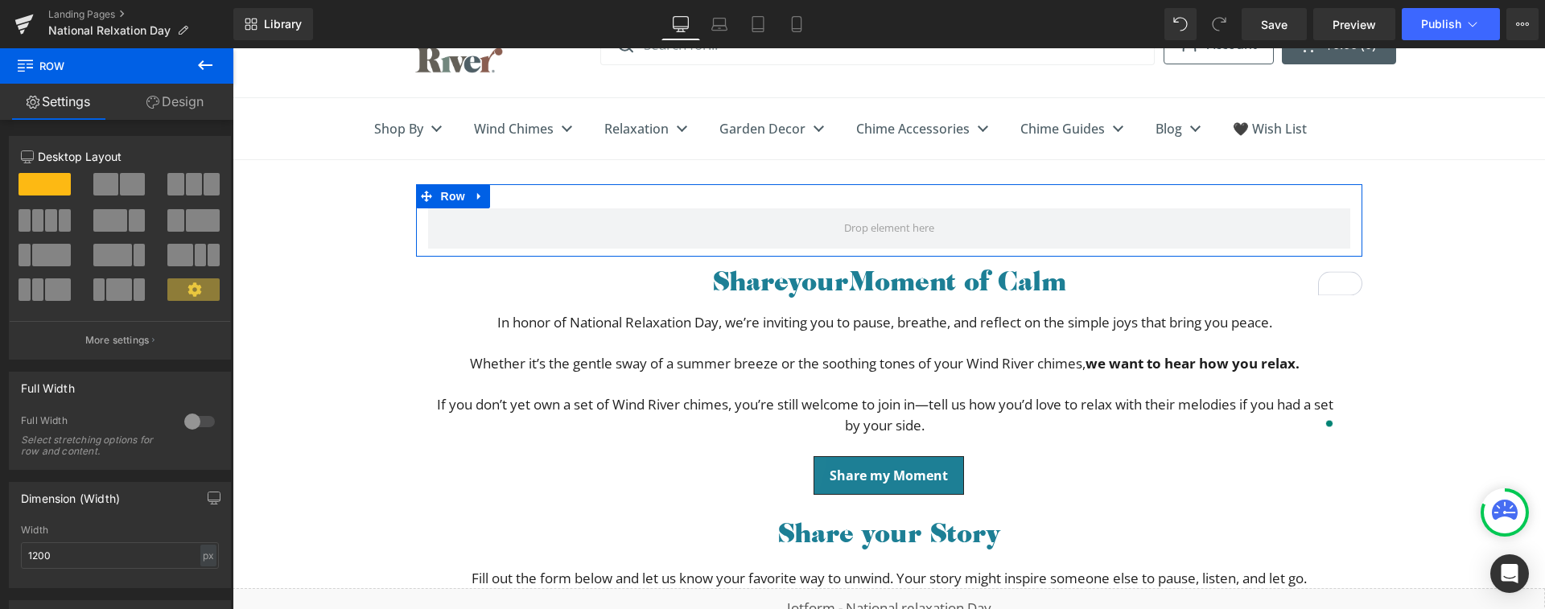
click at [125, 184] on span at bounding box center [132, 184] width 25 height 23
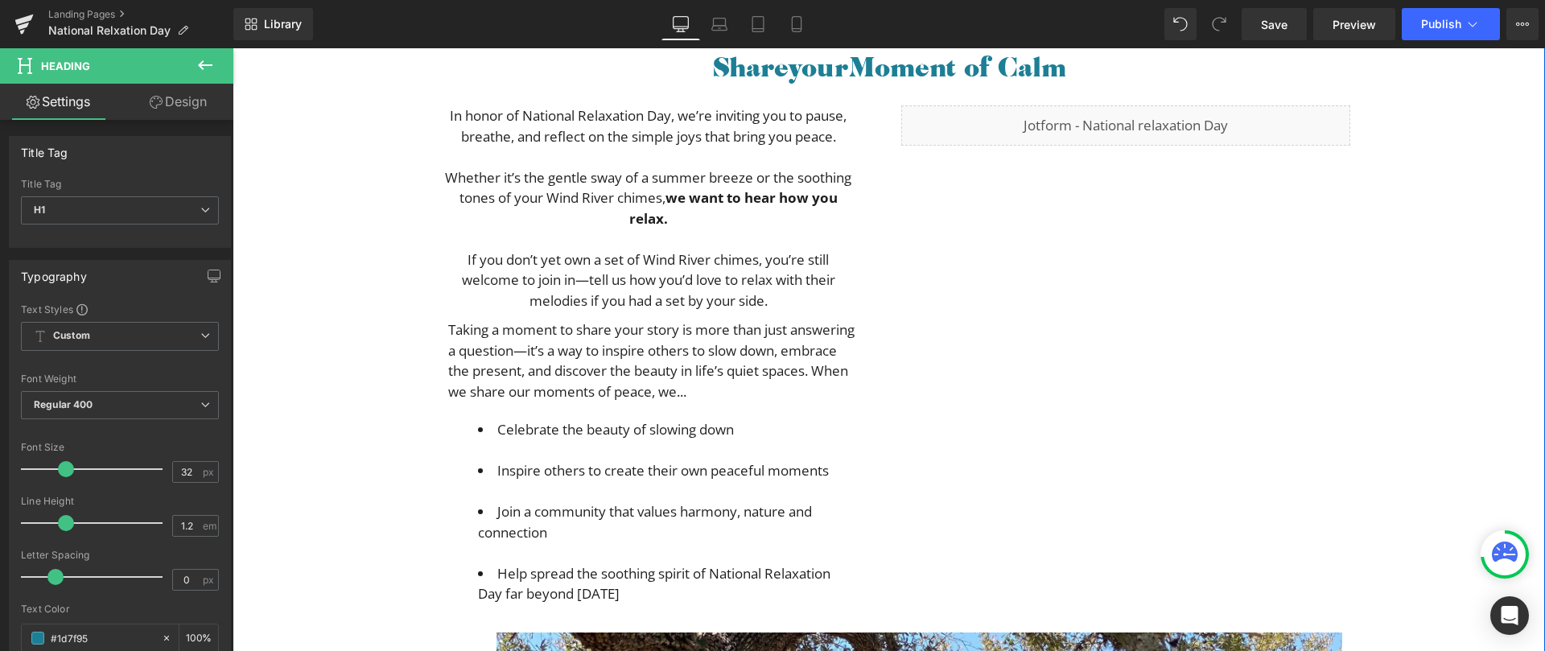
scroll to position [226, 0]
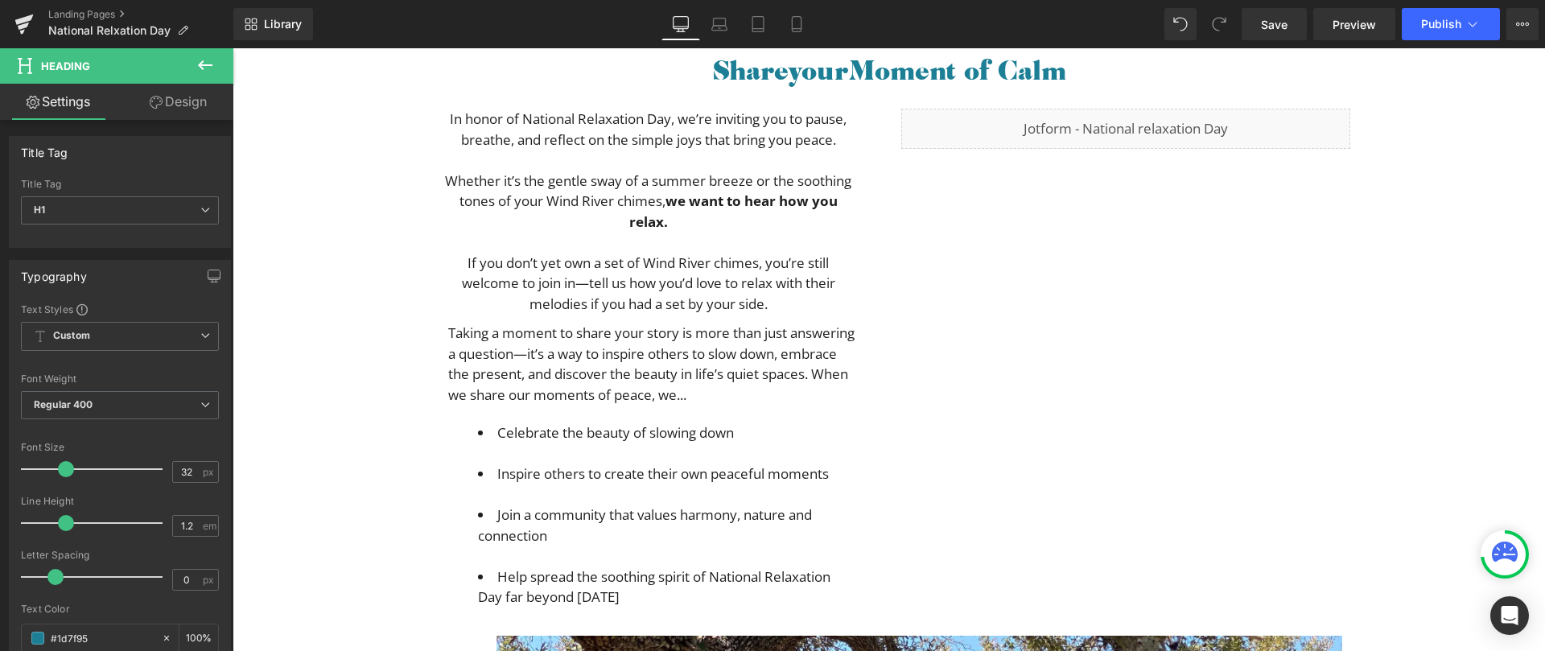
click at [592, 240] on p "To enrich screen reader interactions, please activate Accessibility in Grammarl…" at bounding box center [648, 242] width 407 height 21
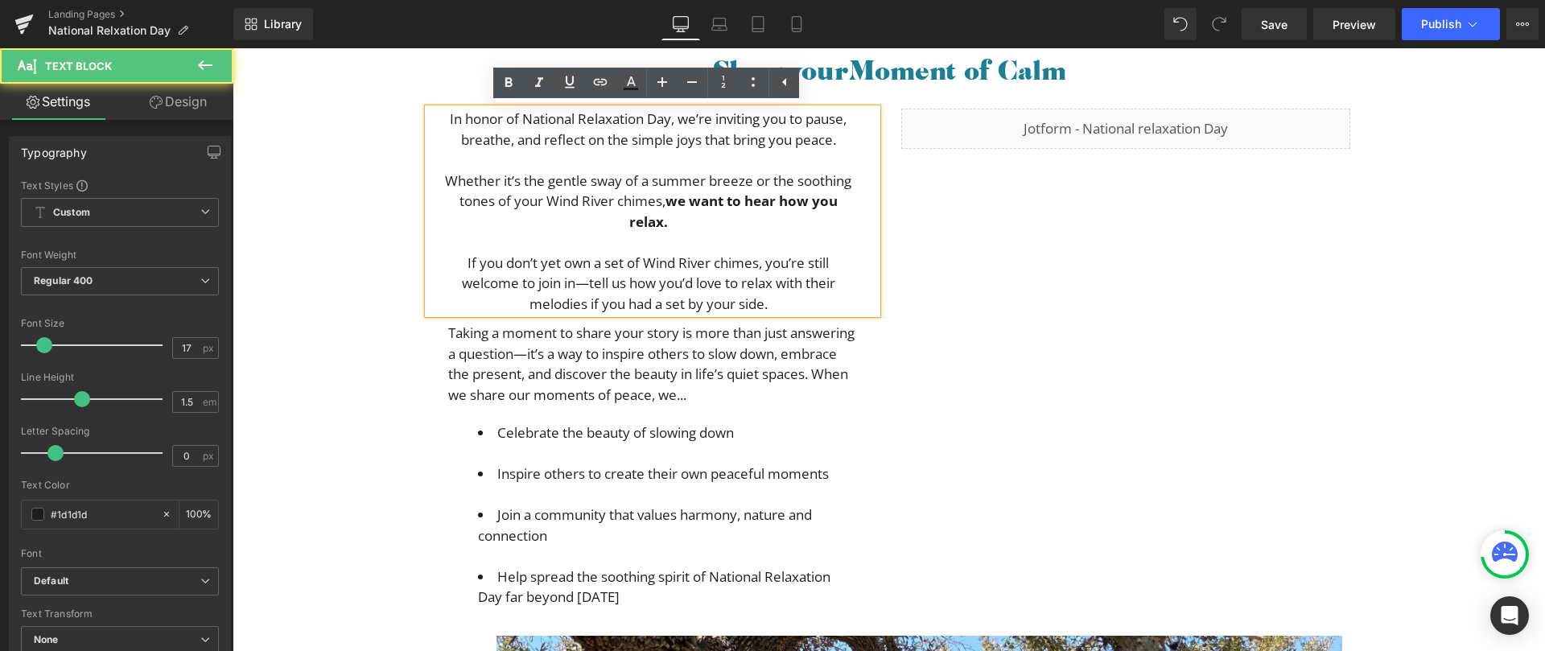
click at [648, 460] on li "Celebrate the beauty of slowing down" at bounding box center [663, 443] width 371 height 41
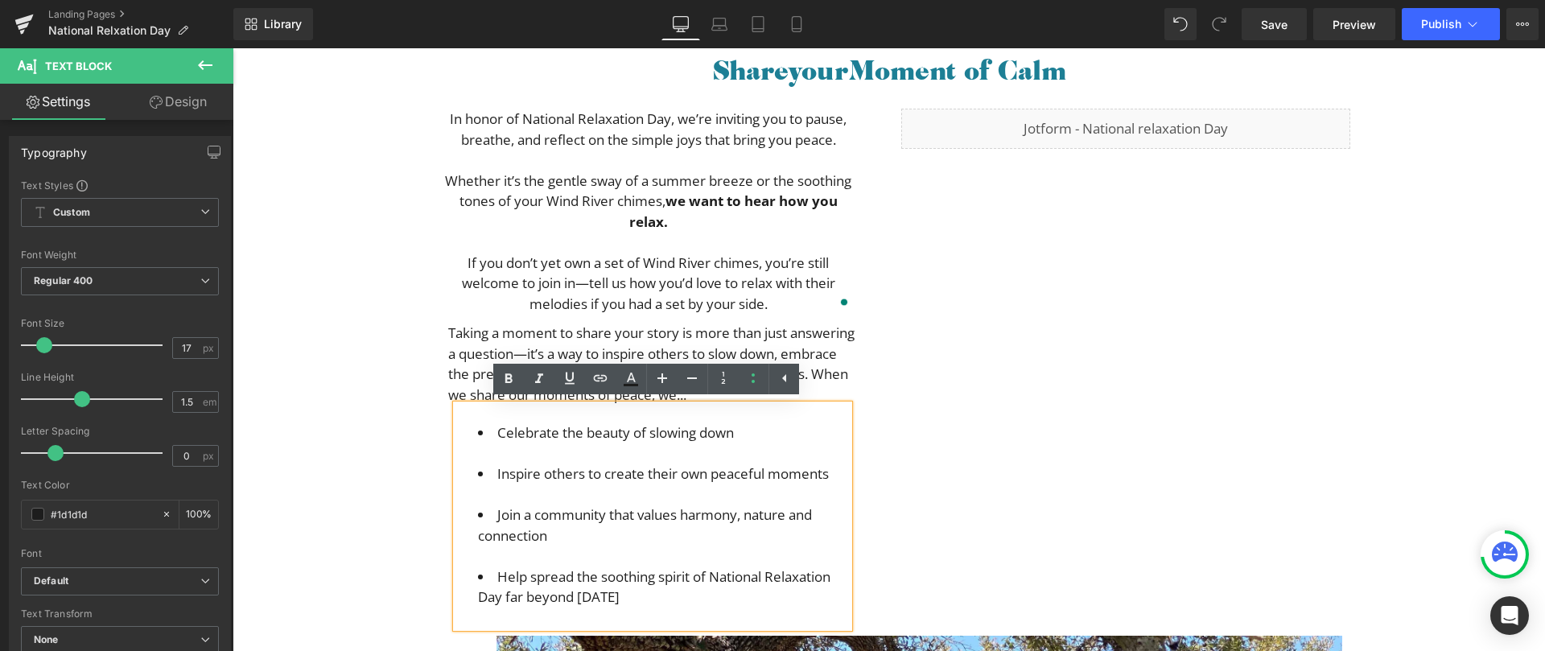
click at [728, 316] on div "Taking a moment to share your story is more than just answering a question—it’s…" at bounding box center [652, 359] width 409 height 91
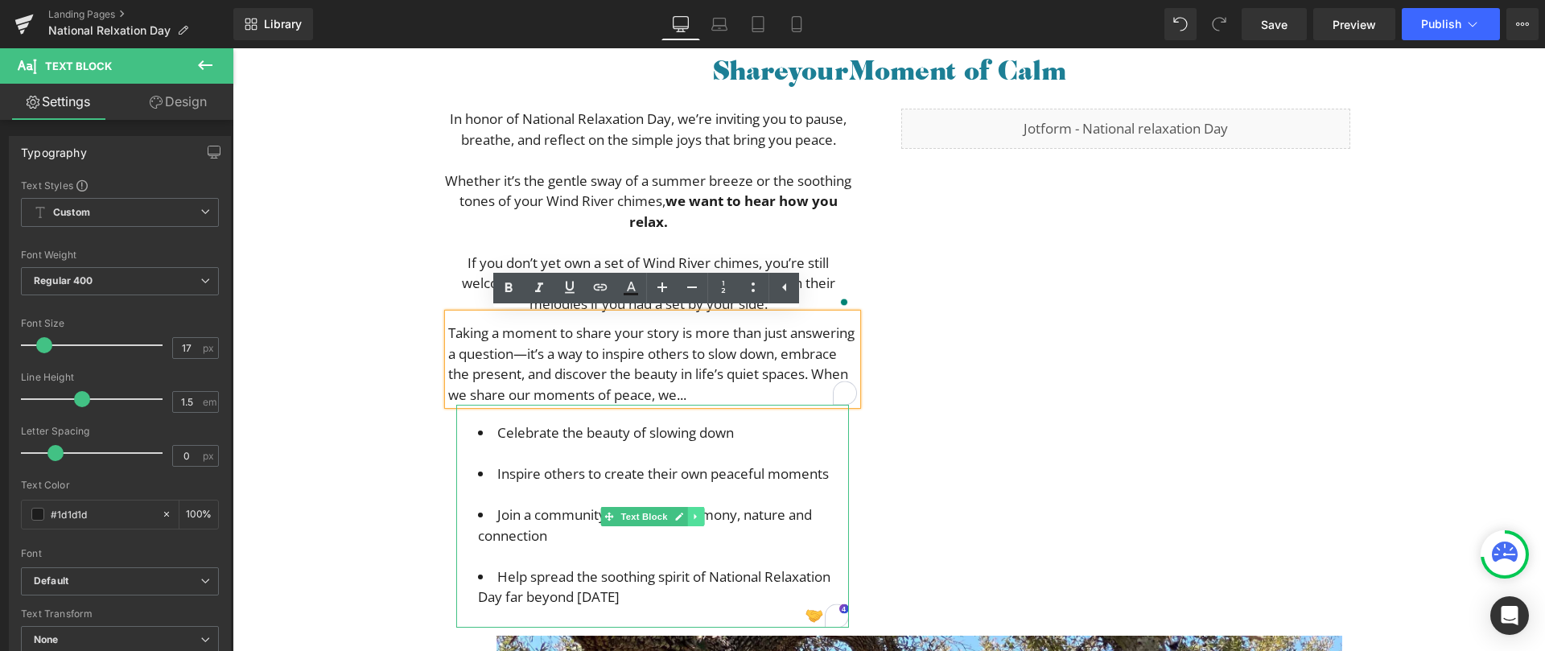
click at [691, 520] on icon at bounding box center [695, 517] width 9 height 10
click at [702, 518] on icon at bounding box center [703, 516] width 9 height 9
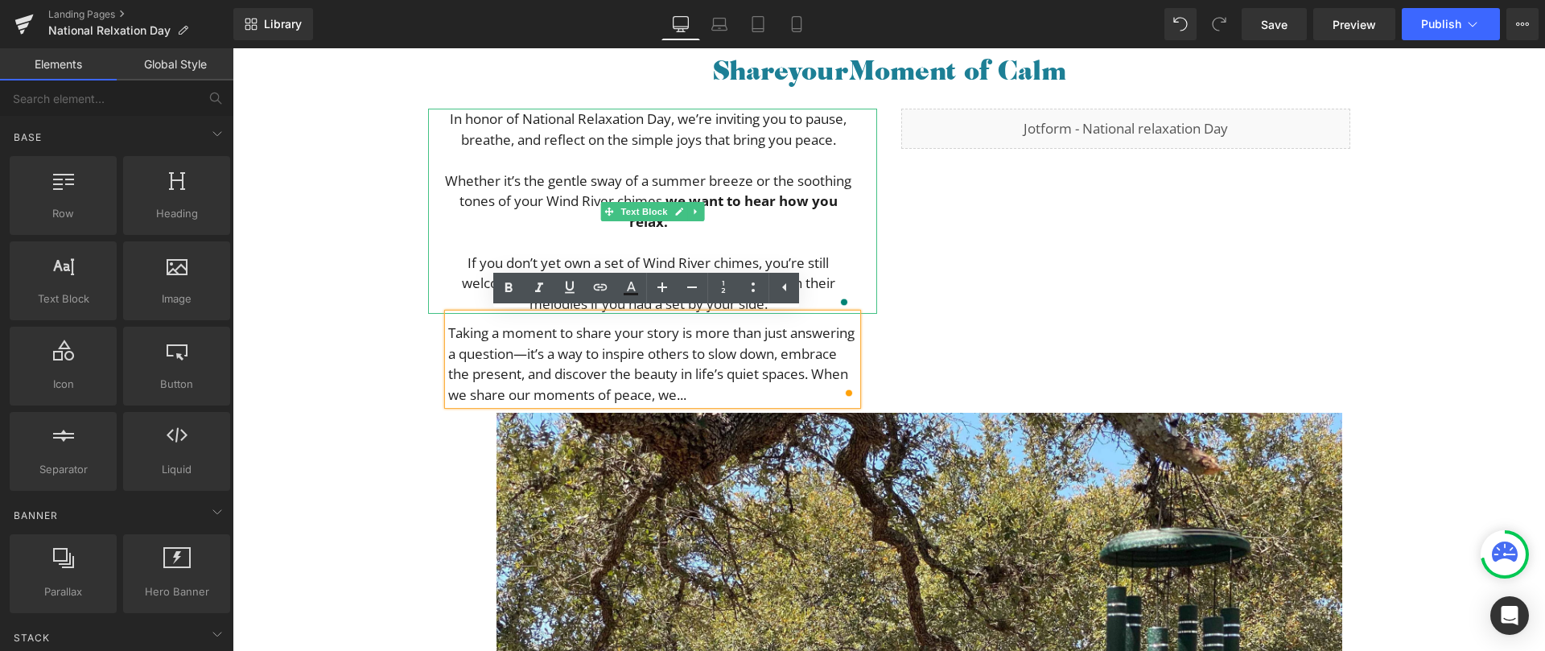
click at [725, 217] on p "Whether it’s the gentle sway of a summer breeze or the soothing tones of your W…" at bounding box center [648, 202] width 407 height 62
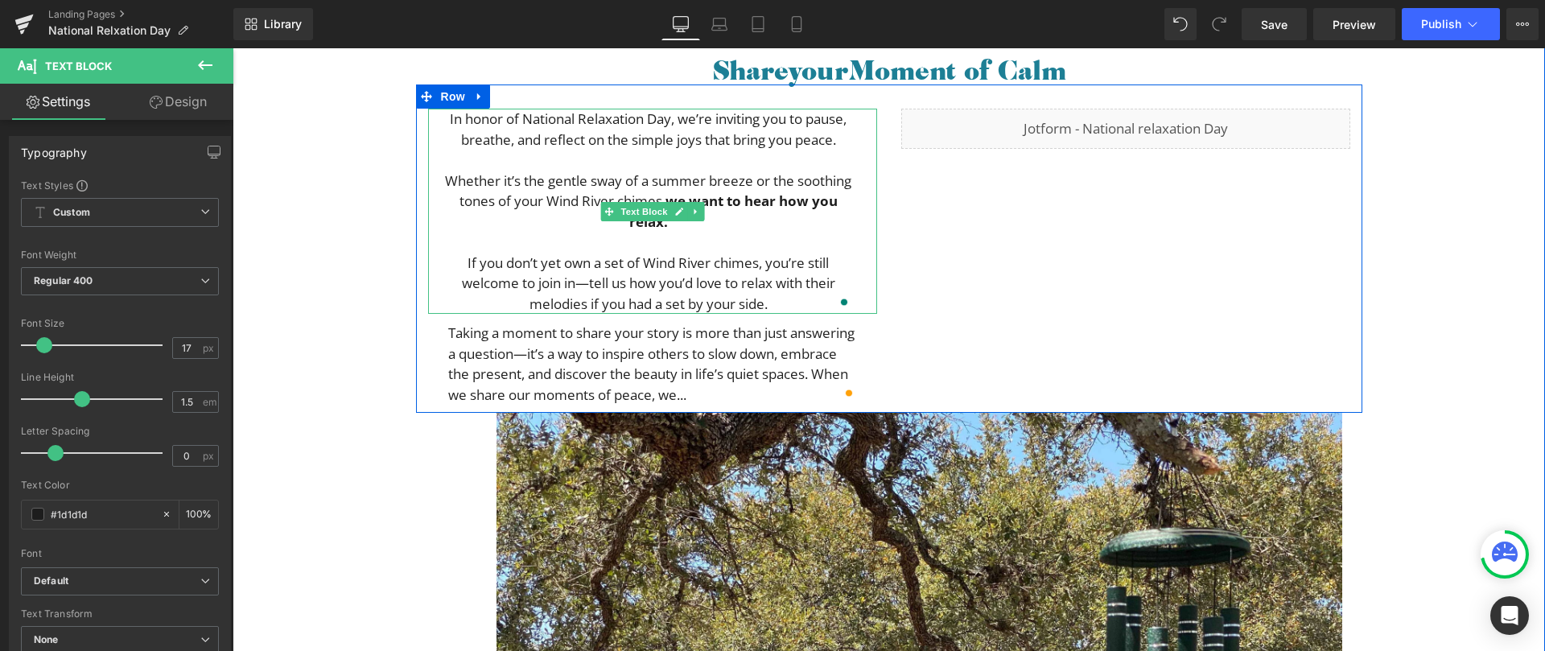
click at [787, 303] on p "If you don’t yet own a set of Wind River chimes, you’re still welcome to join i…" at bounding box center [648, 284] width 407 height 62
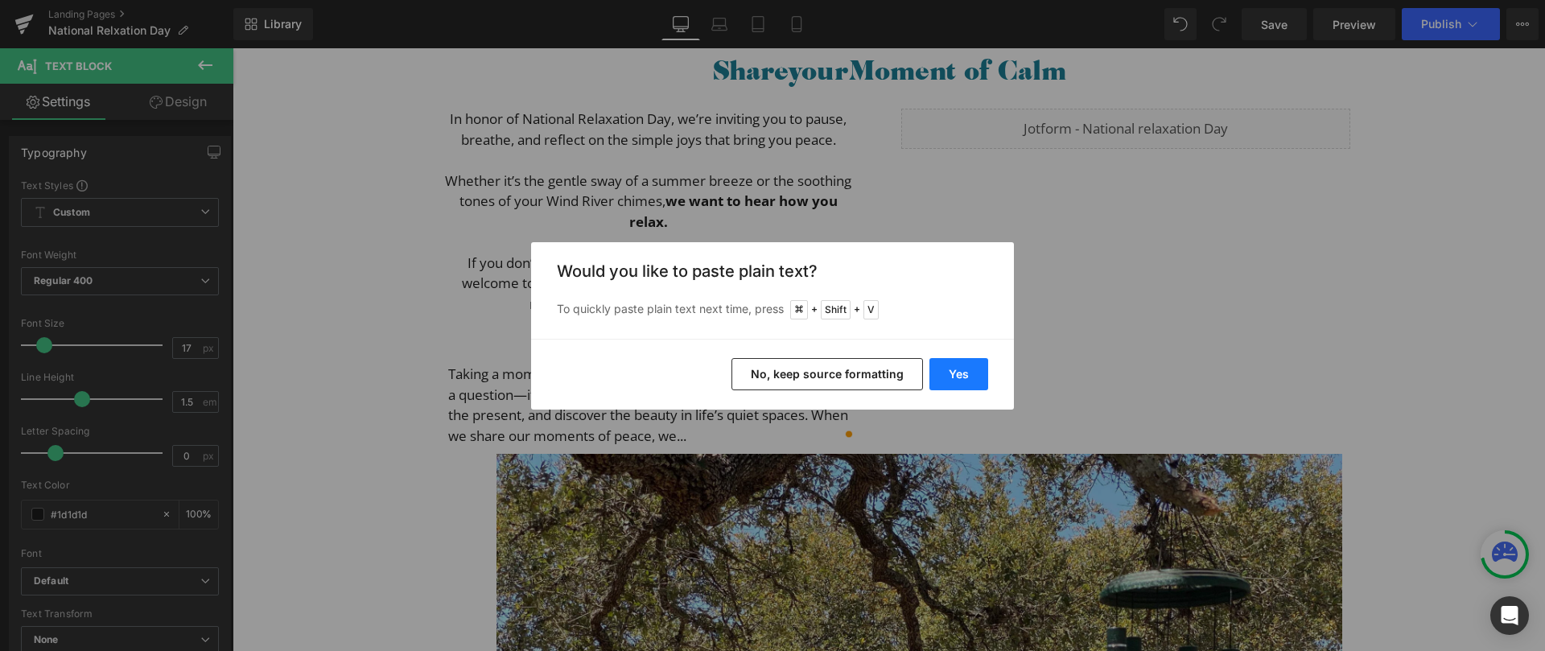
click at [963, 376] on button "Yes" at bounding box center [959, 374] width 59 height 32
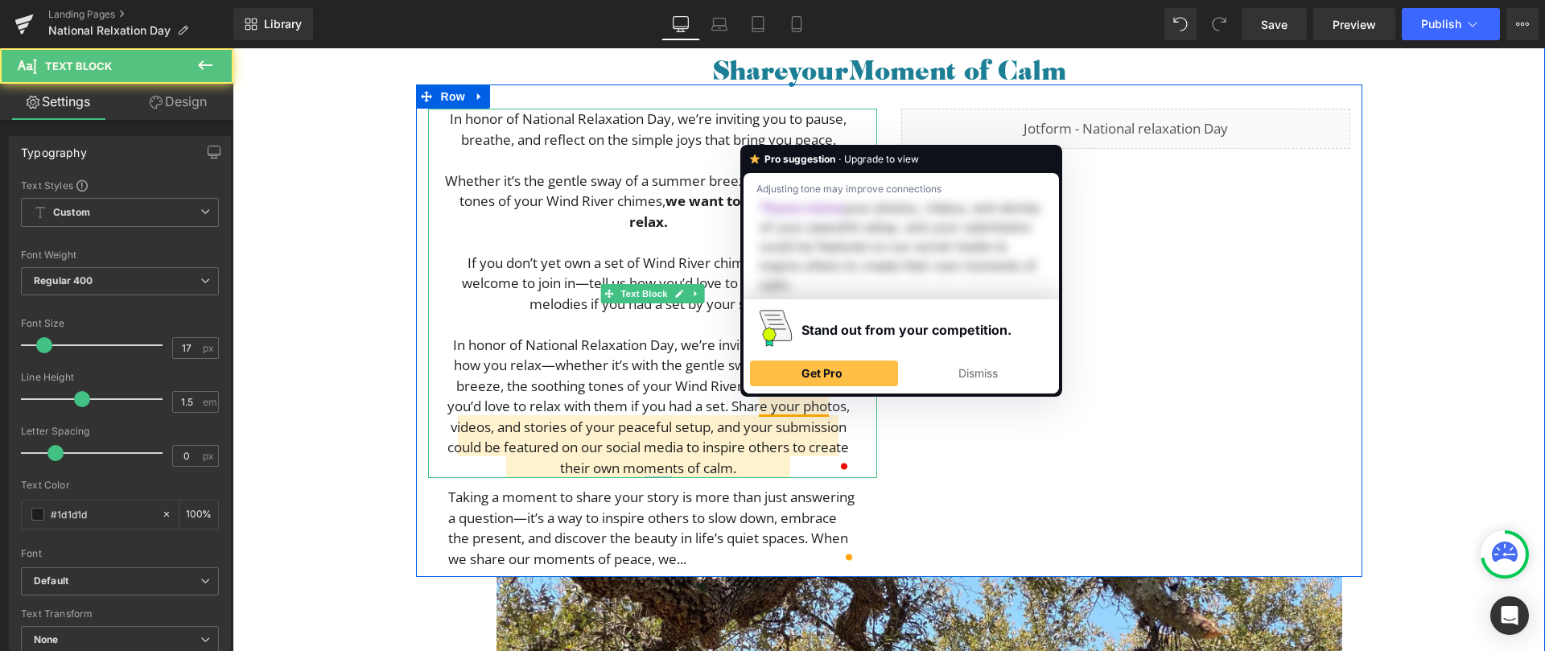
click at [757, 404] on p "In honor of National Relaxation Day, we’re inviting you to share how you relax—…" at bounding box center [648, 407] width 407 height 144
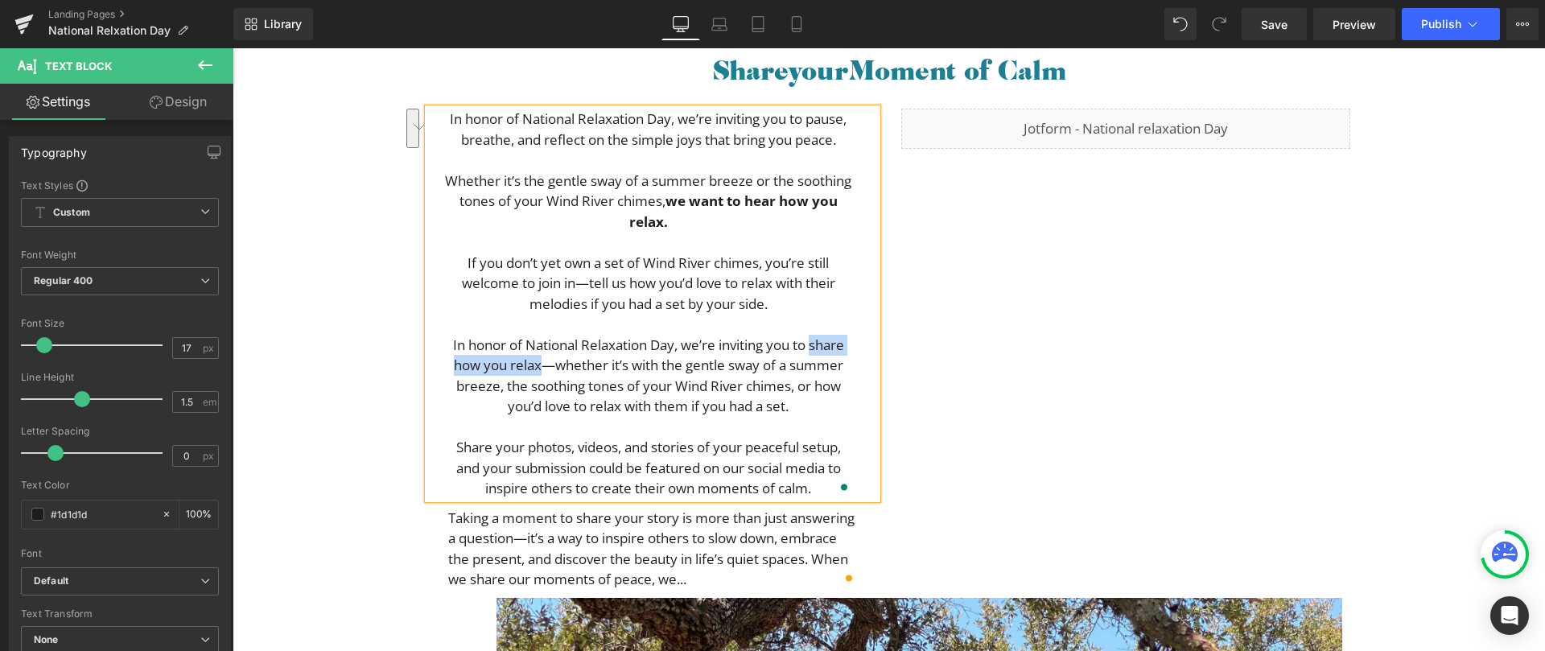
drag, startPoint x: 807, startPoint y: 343, endPoint x: 534, endPoint y: 358, distance: 272.5
click at [534, 358] on p "In honor of National Relaxation Day, we’re inviting you to share how you relax—…" at bounding box center [648, 376] width 407 height 82
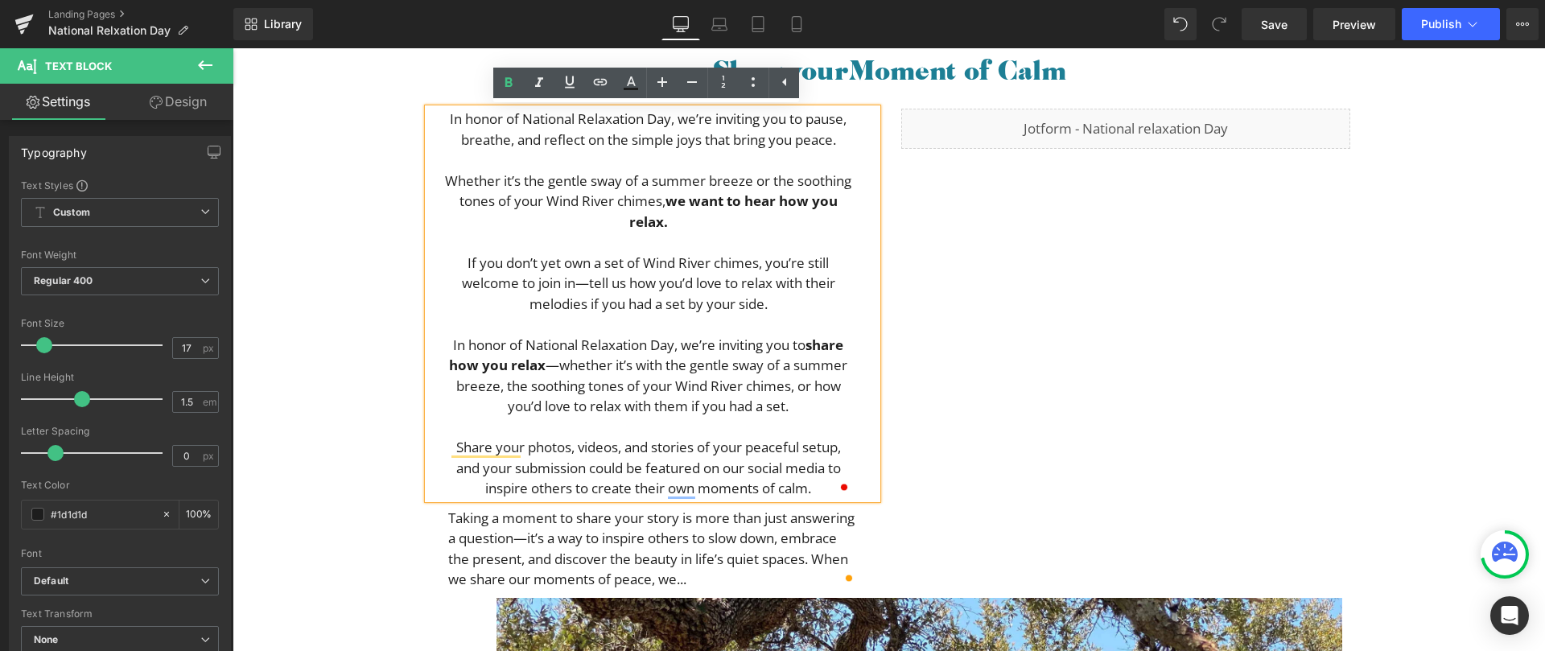
click at [551, 365] on p "In honor of National Relaxation Day, we’re inviting you to share how you relax …" at bounding box center [648, 376] width 407 height 82
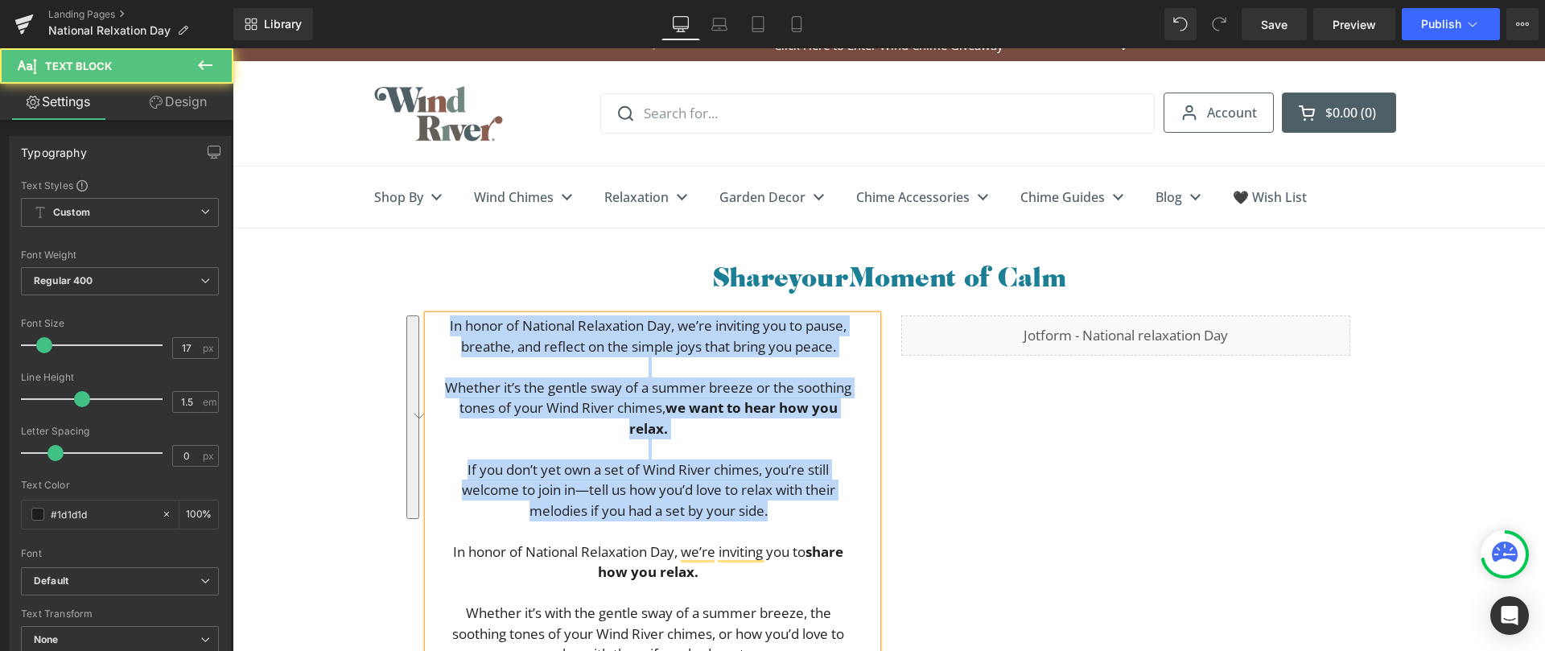
scroll to position [0, 0]
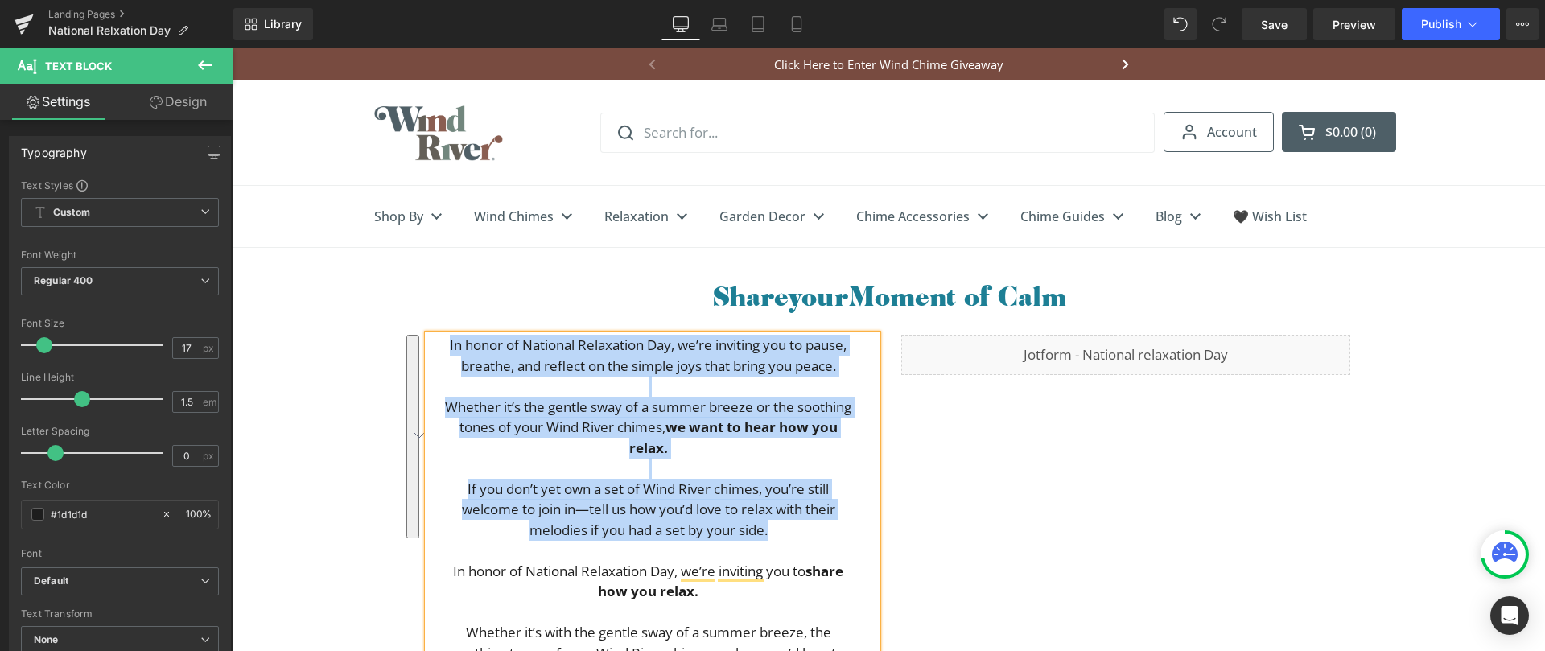
drag, startPoint x: 785, startPoint y: 305, endPoint x: 435, endPoint y: 347, distance: 351.8
click at [435, 347] on div "In honor of National Relaxation Day, we’re inviting you to pause, breathe, and …" at bounding box center [652, 550] width 449 height 431
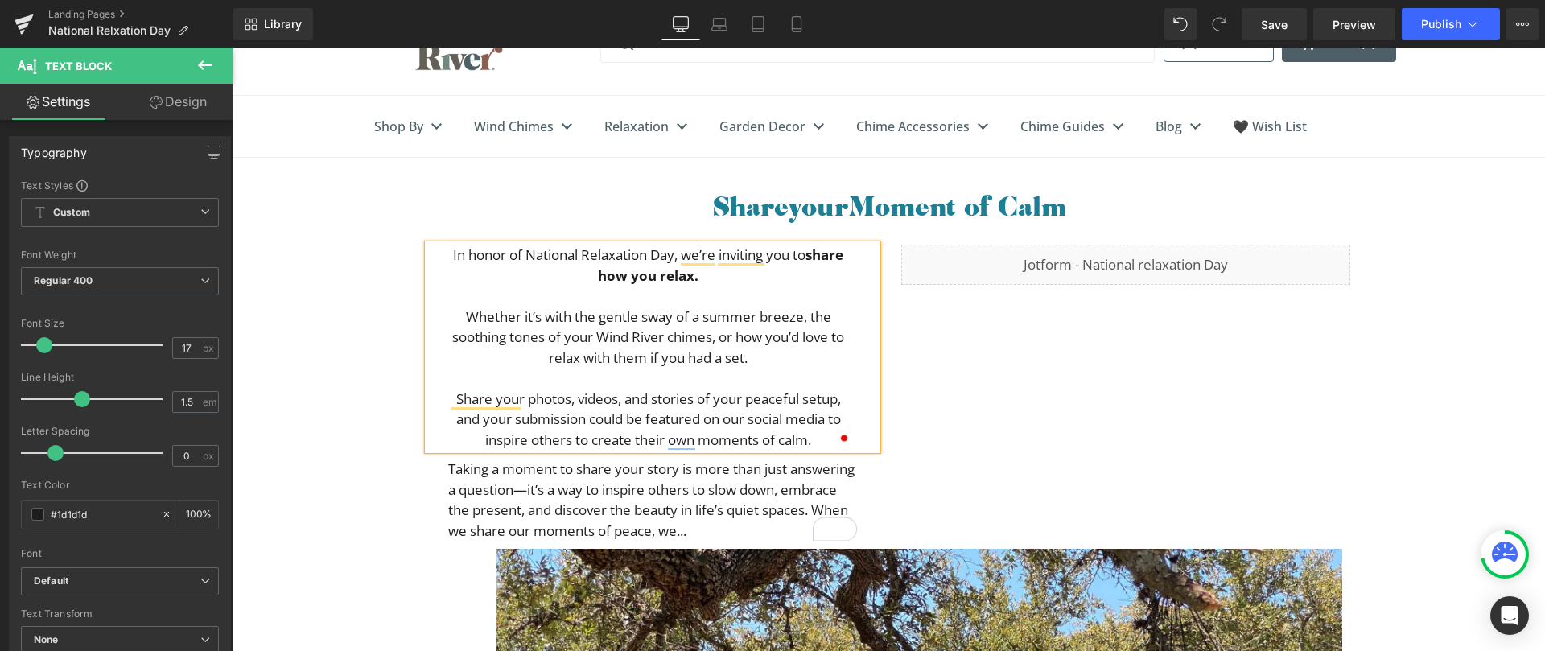
scroll to position [138, 0]
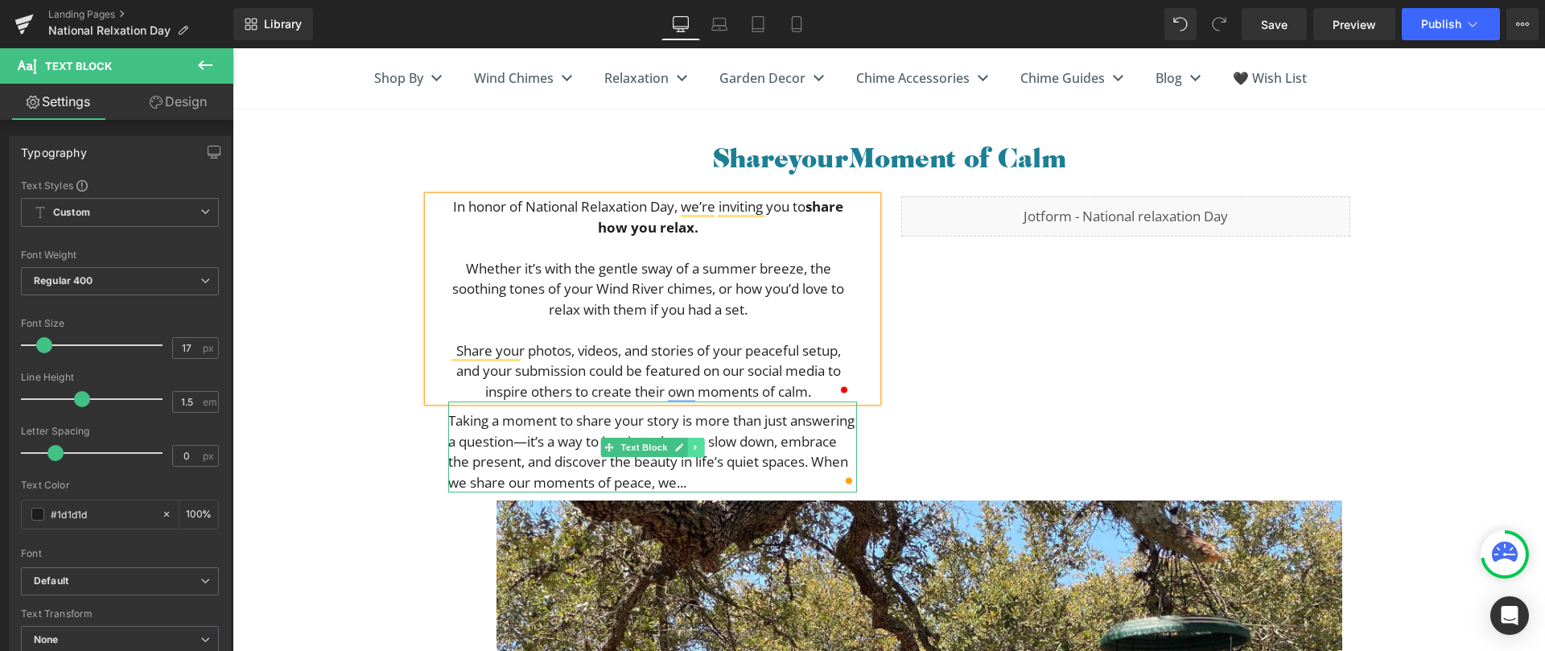
click at [692, 445] on icon at bounding box center [695, 448] width 9 height 10
click at [699, 446] on icon at bounding box center [703, 447] width 9 height 9
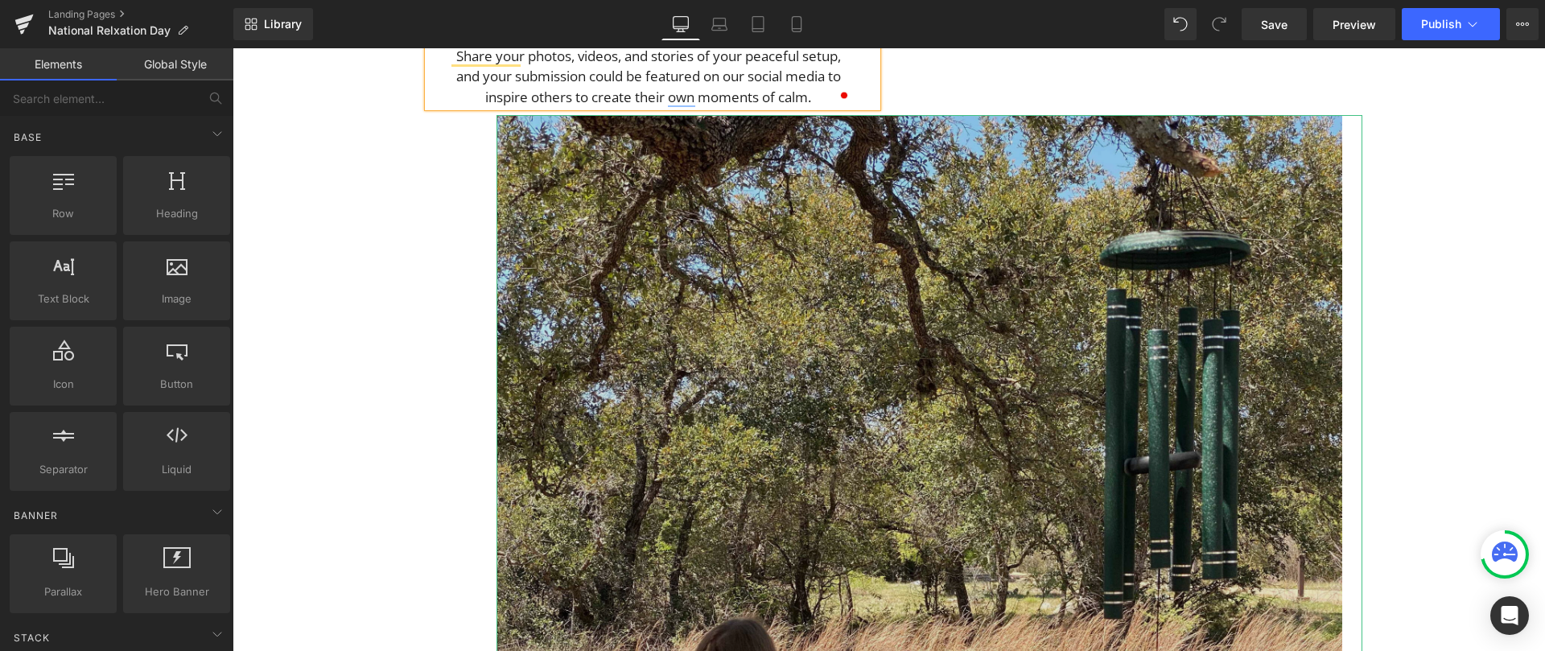
scroll to position [584, 0]
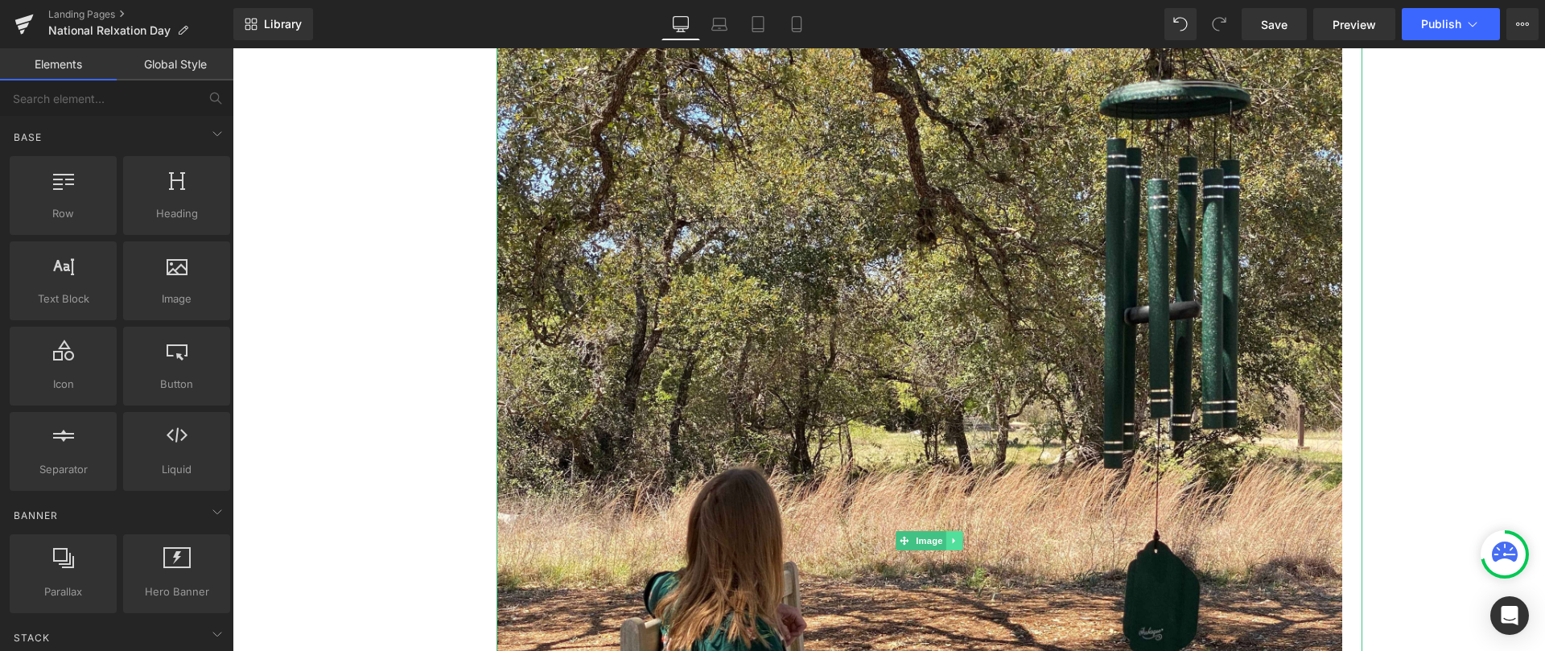
click at [951, 543] on icon at bounding box center [954, 541] width 9 height 10
click at [958, 542] on icon at bounding box center [962, 540] width 9 height 9
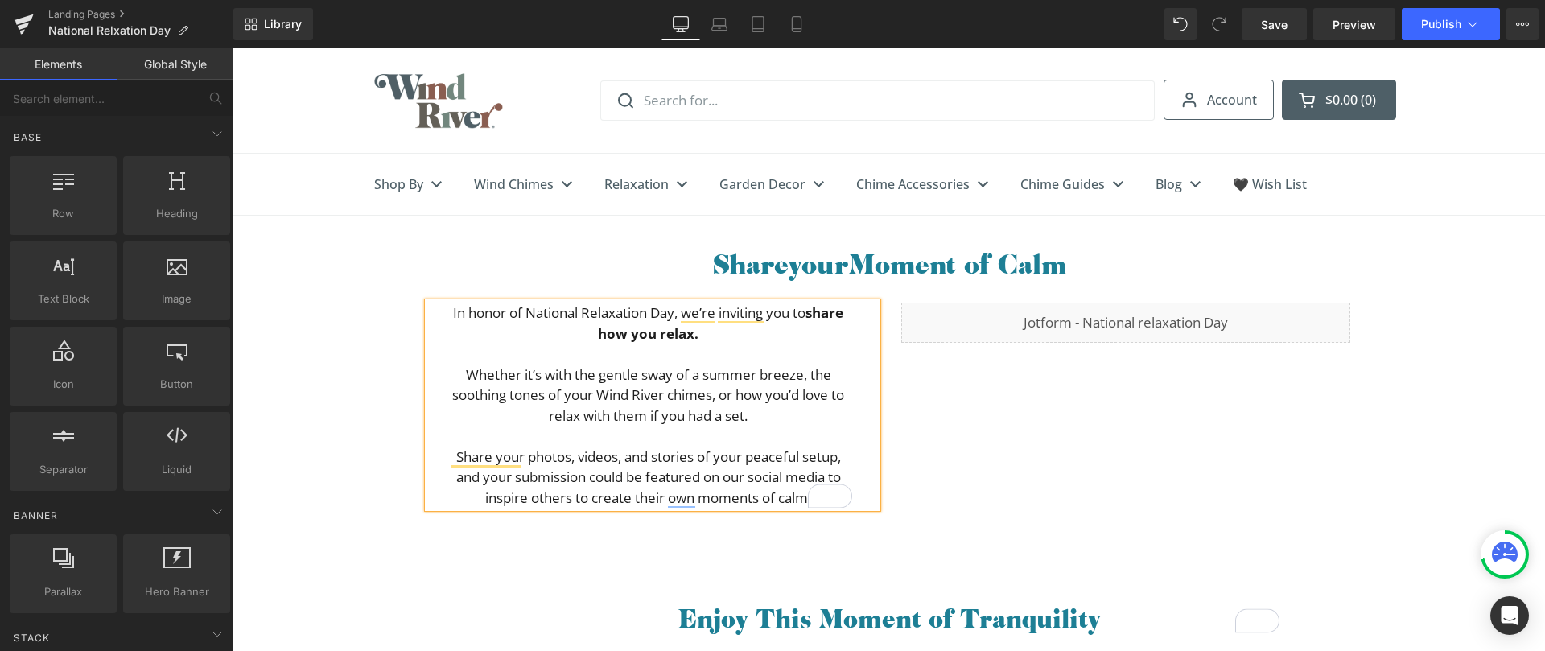
scroll to position [28, 0]
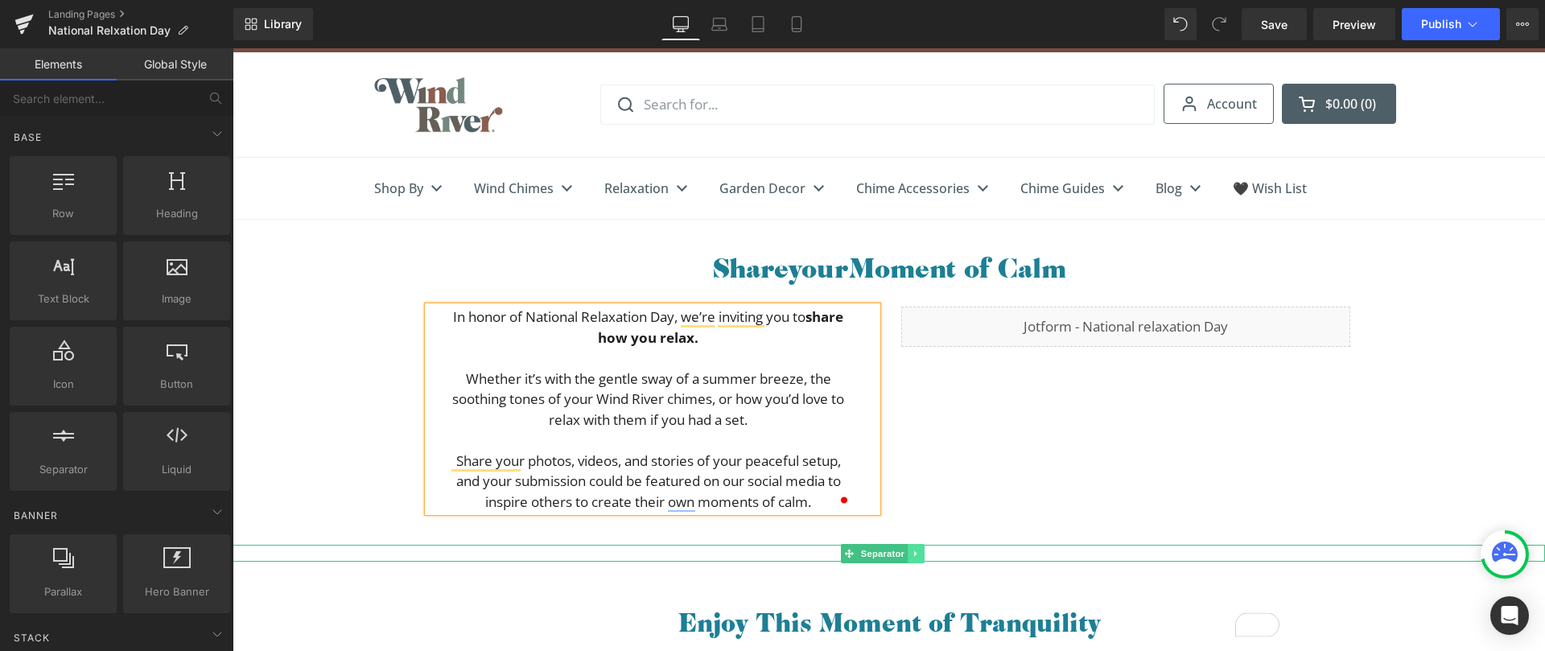
click at [918, 552] on icon at bounding box center [916, 554] width 9 height 10
click at [921, 552] on icon at bounding box center [924, 554] width 9 height 10
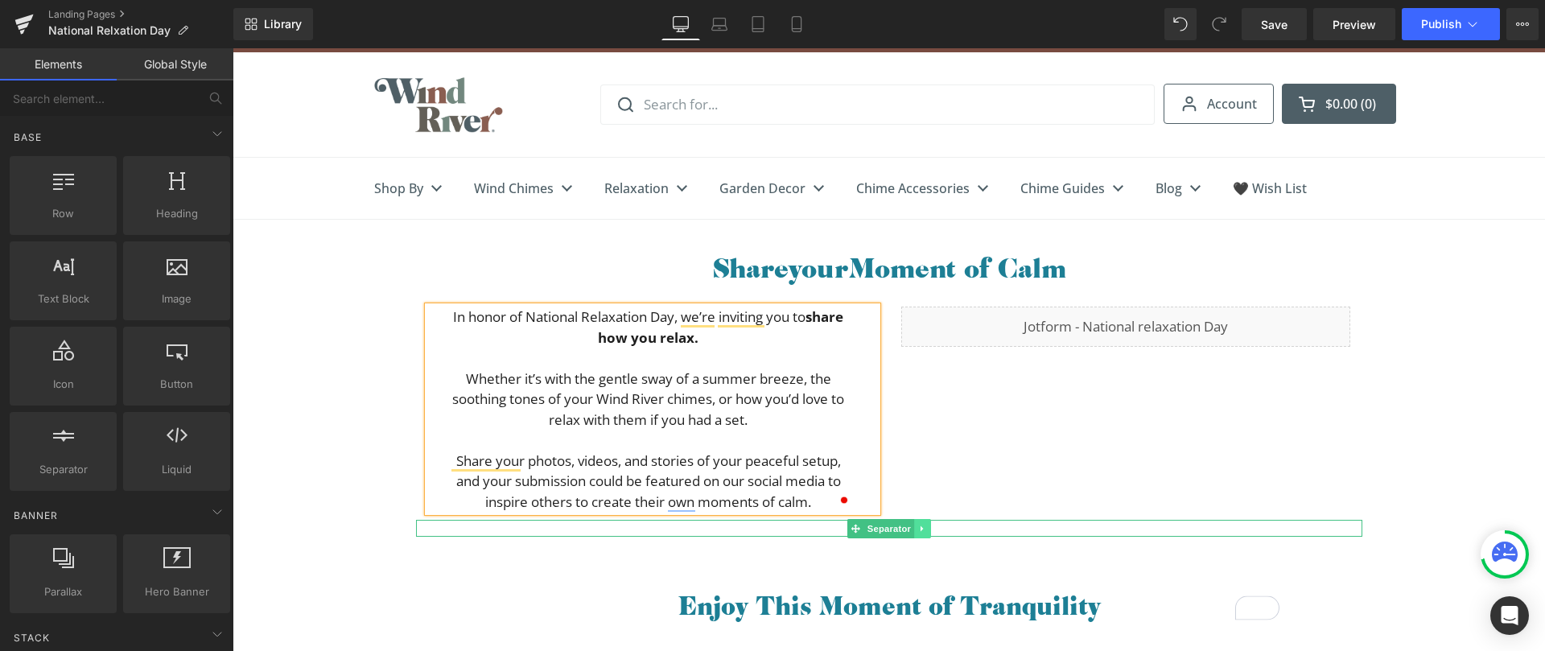
click at [922, 534] on link at bounding box center [922, 528] width 17 height 19
click at [926, 527] on icon at bounding box center [930, 528] width 9 height 9
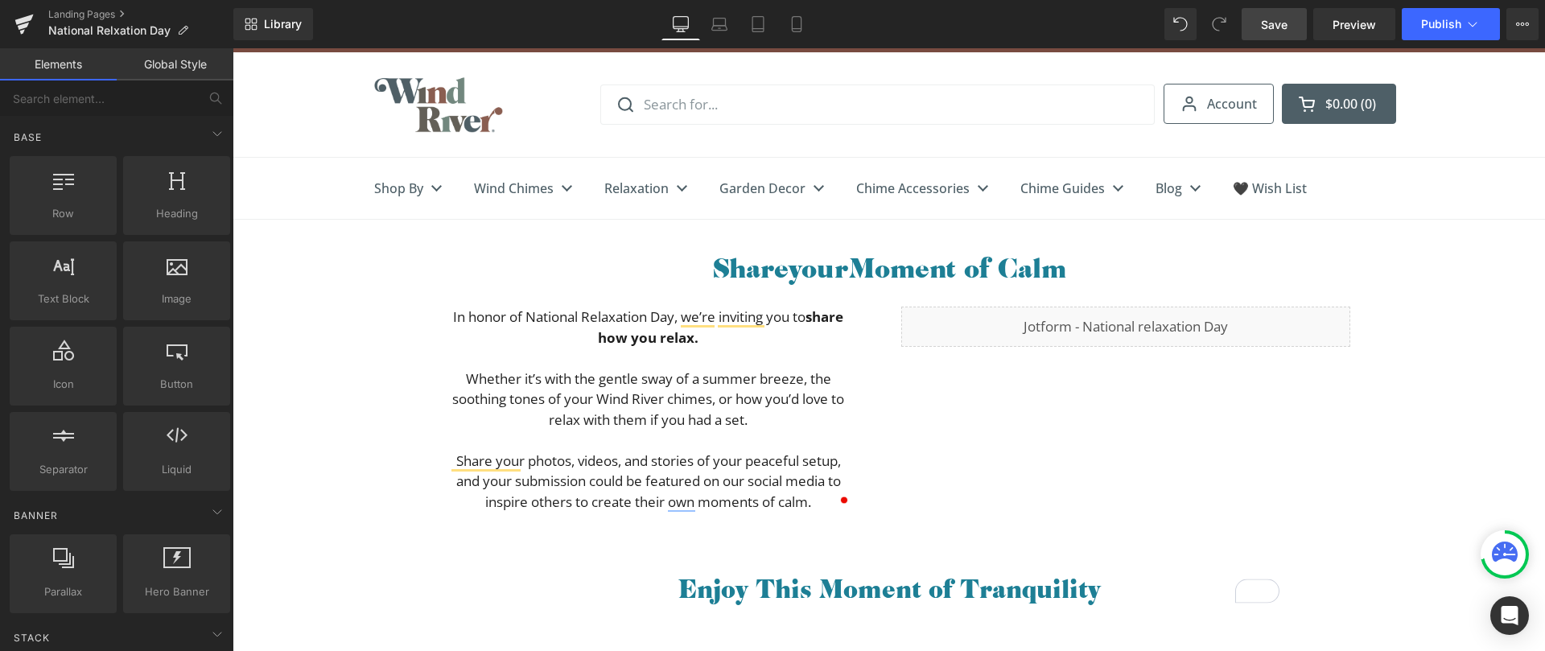
click at [1273, 25] on span "Save" at bounding box center [1274, 24] width 27 height 17
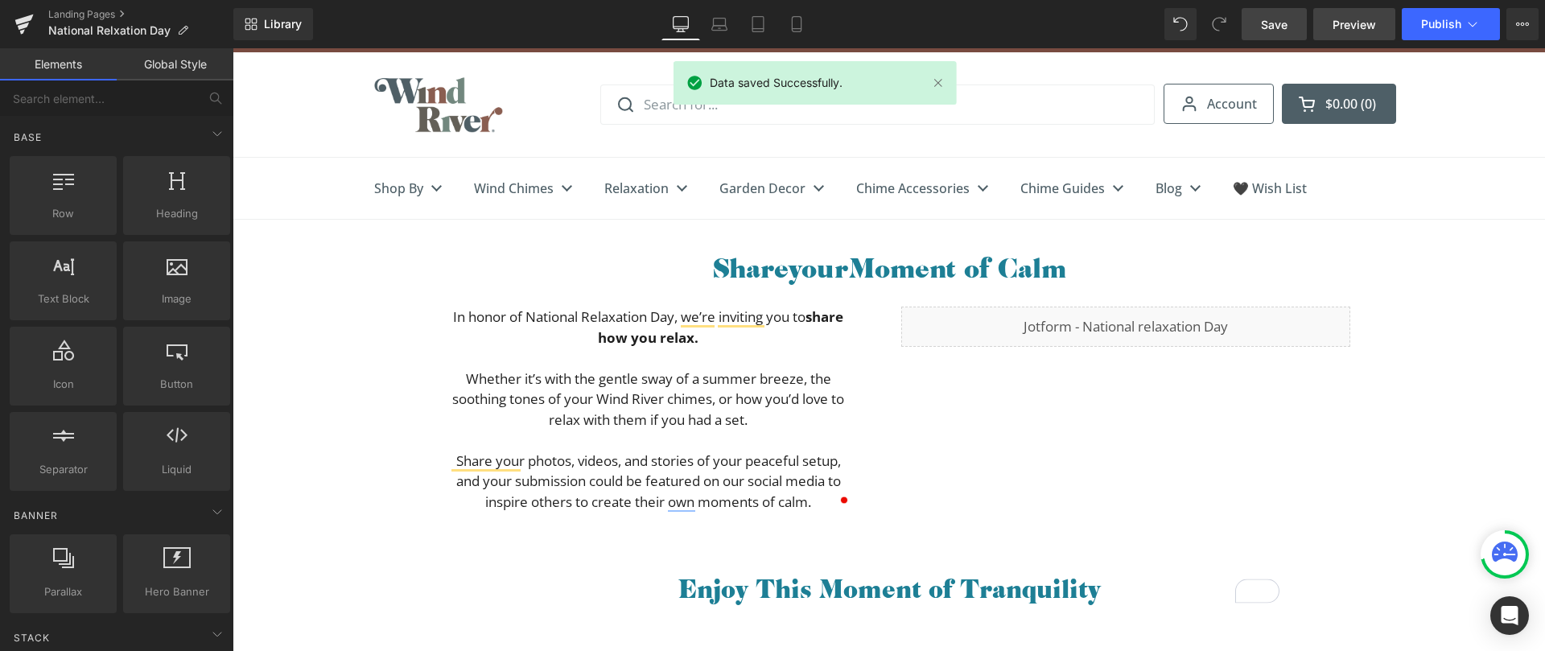
click at [1343, 23] on span "Preview" at bounding box center [1354, 24] width 43 height 17
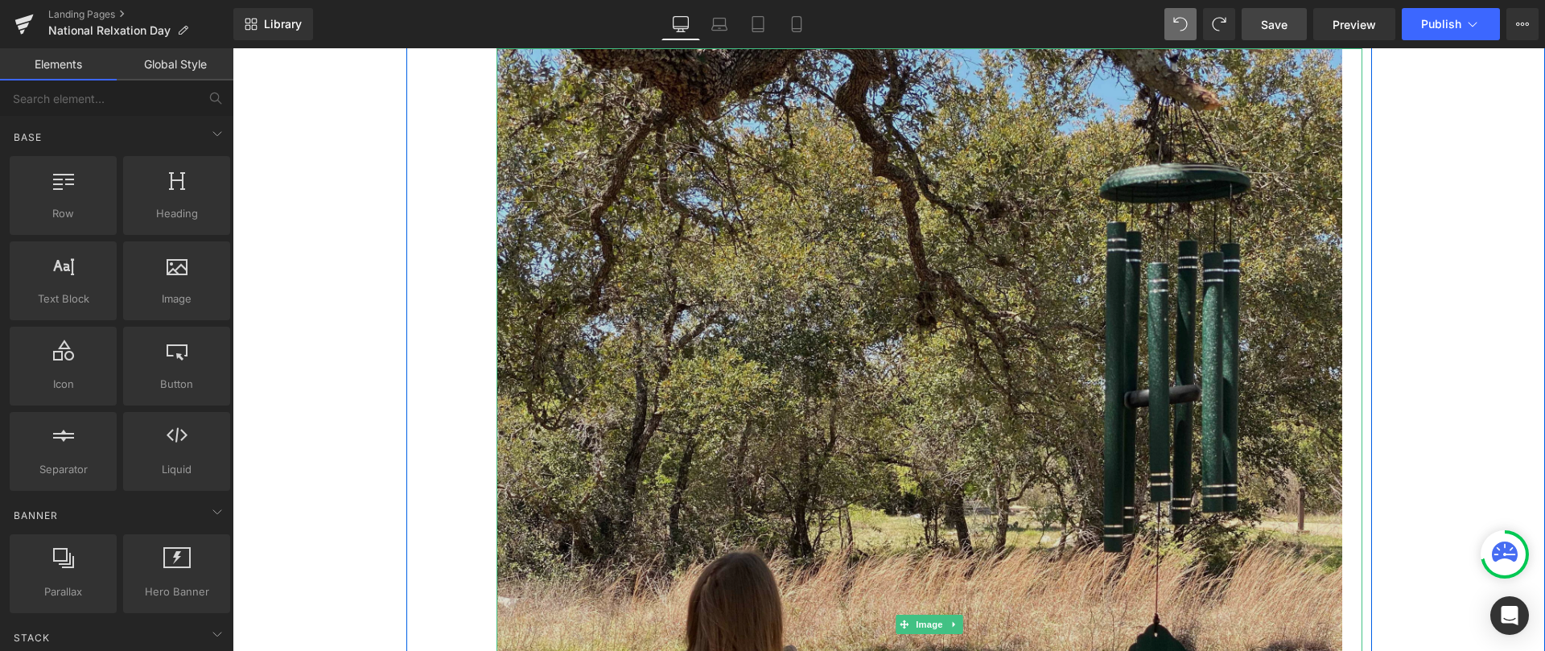
scroll to position [274, 0]
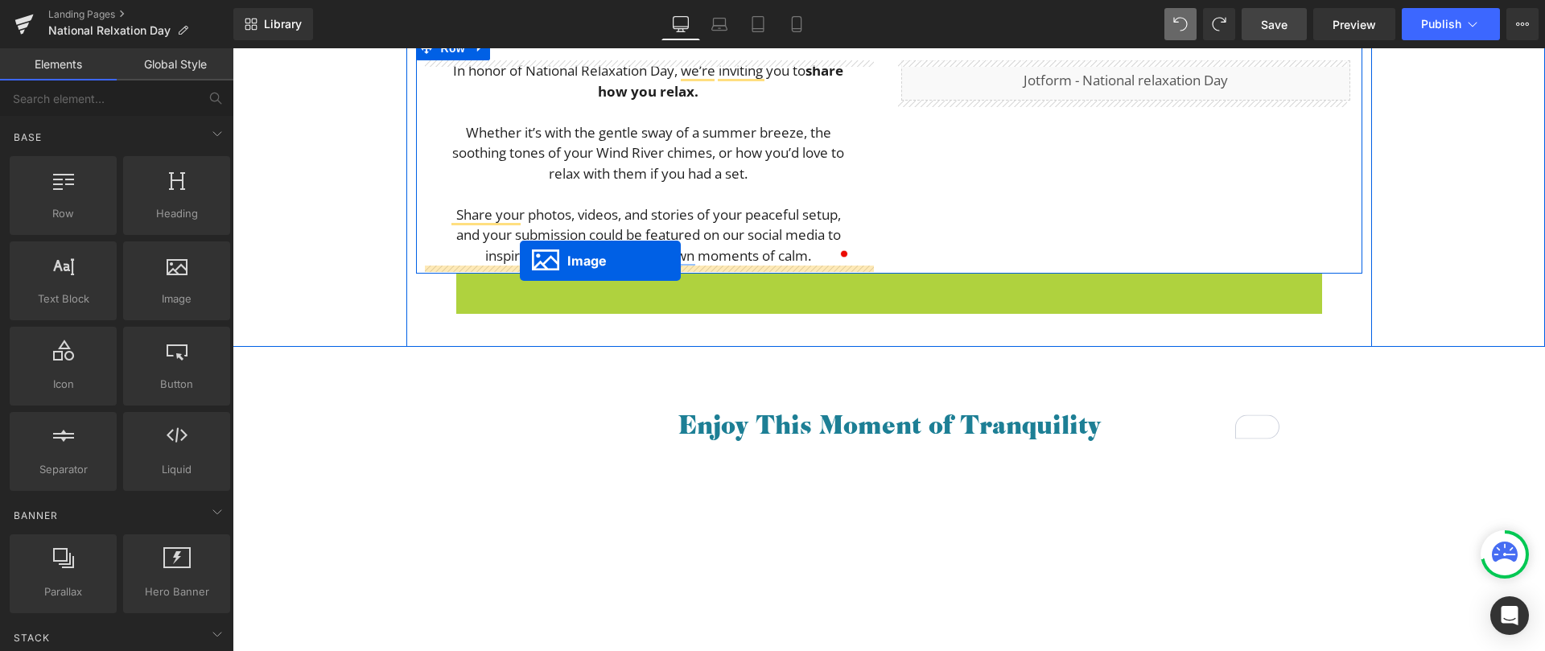
drag, startPoint x: 921, startPoint y: 311, endPoint x: 520, endPoint y: 261, distance: 404.0
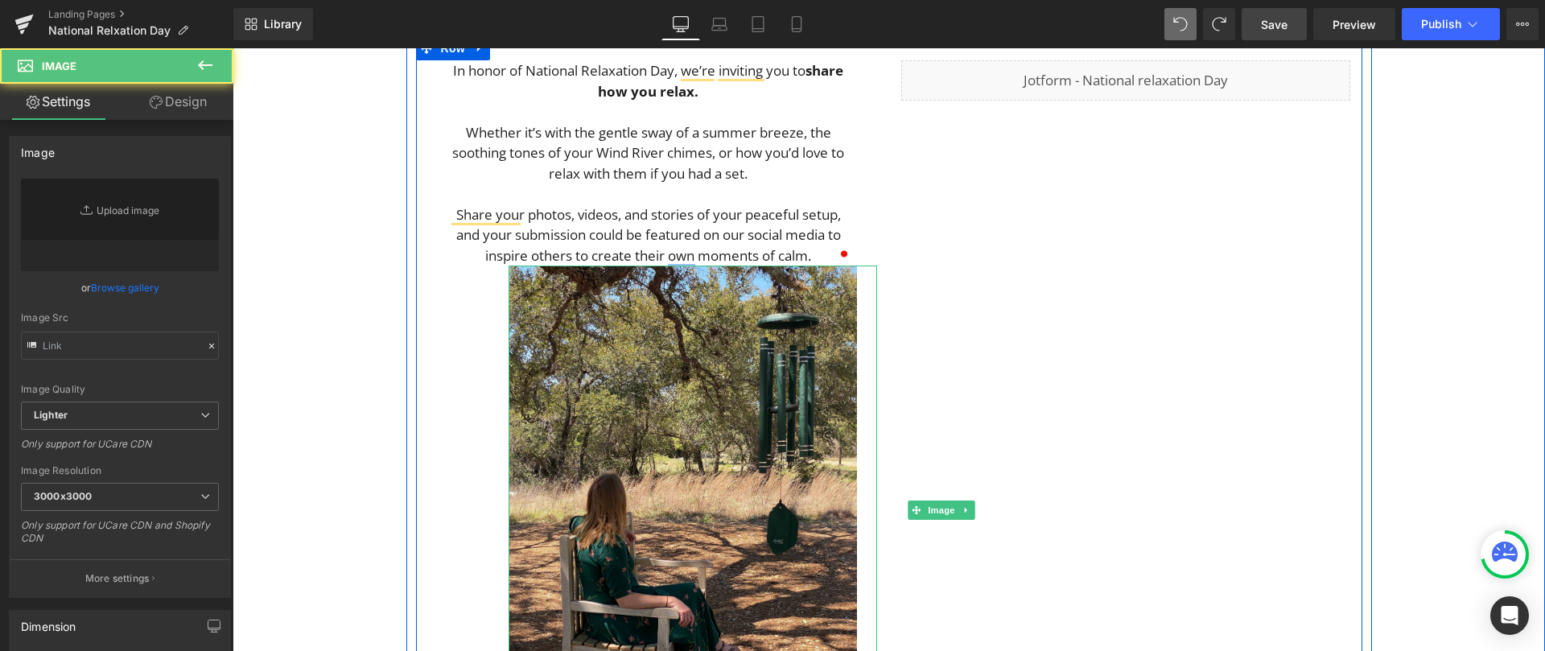
type input "[URL][DOMAIN_NAME]"
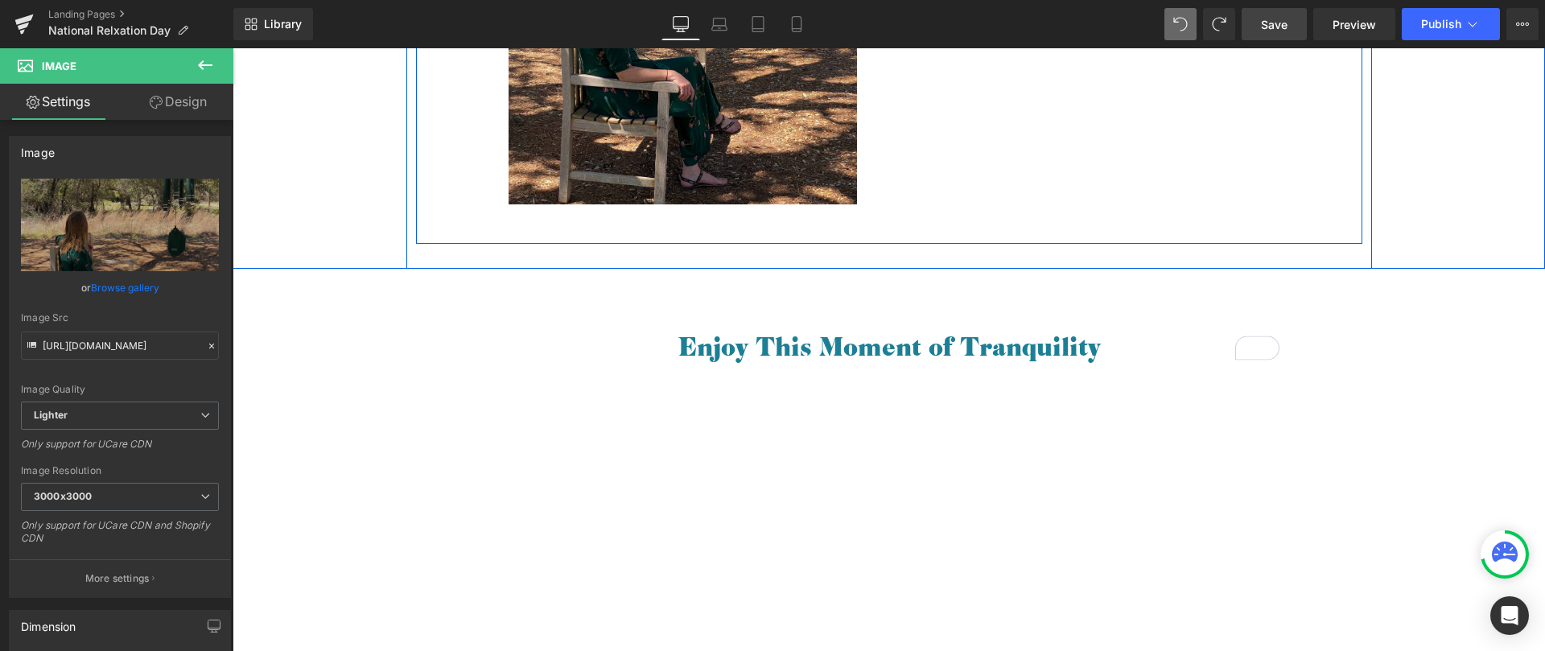
scroll to position [826, 0]
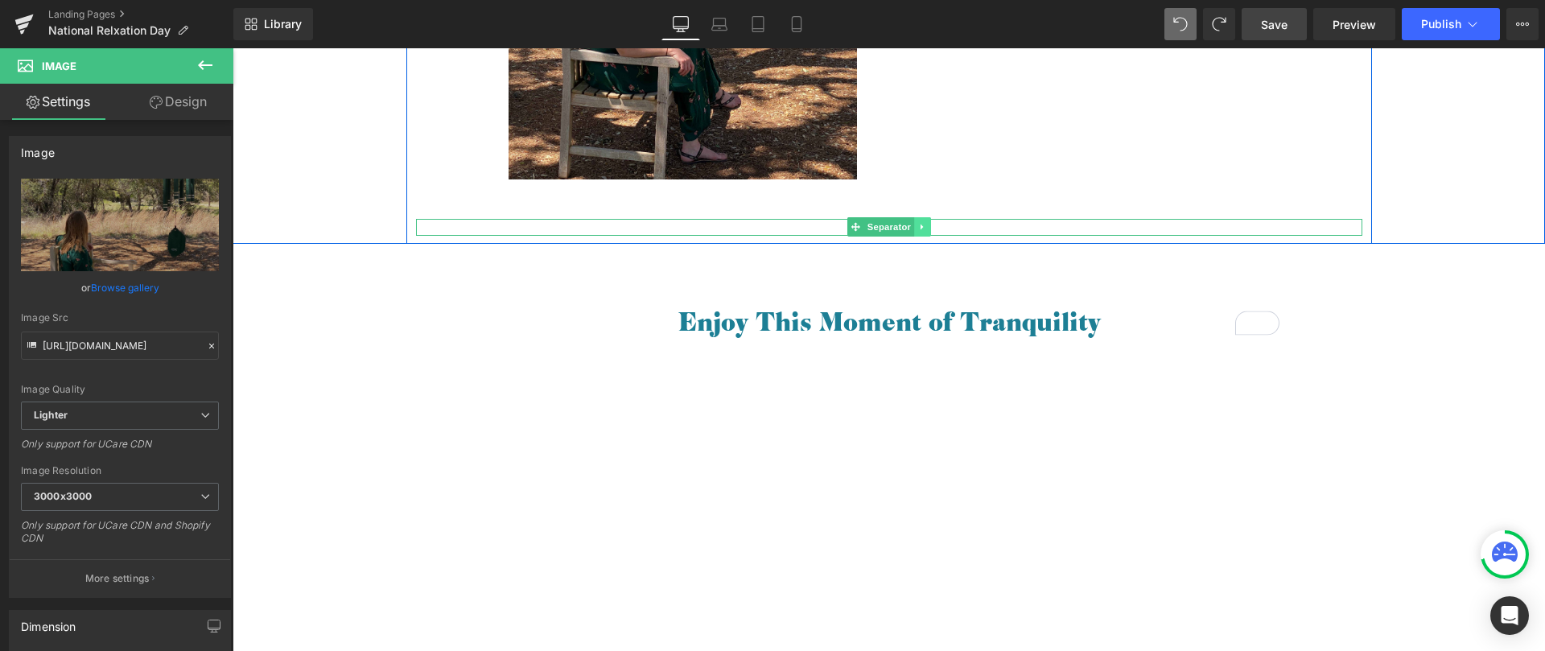
click at [919, 220] on link at bounding box center [922, 226] width 17 height 19
click at [922, 221] on link at bounding box center [930, 226] width 17 height 19
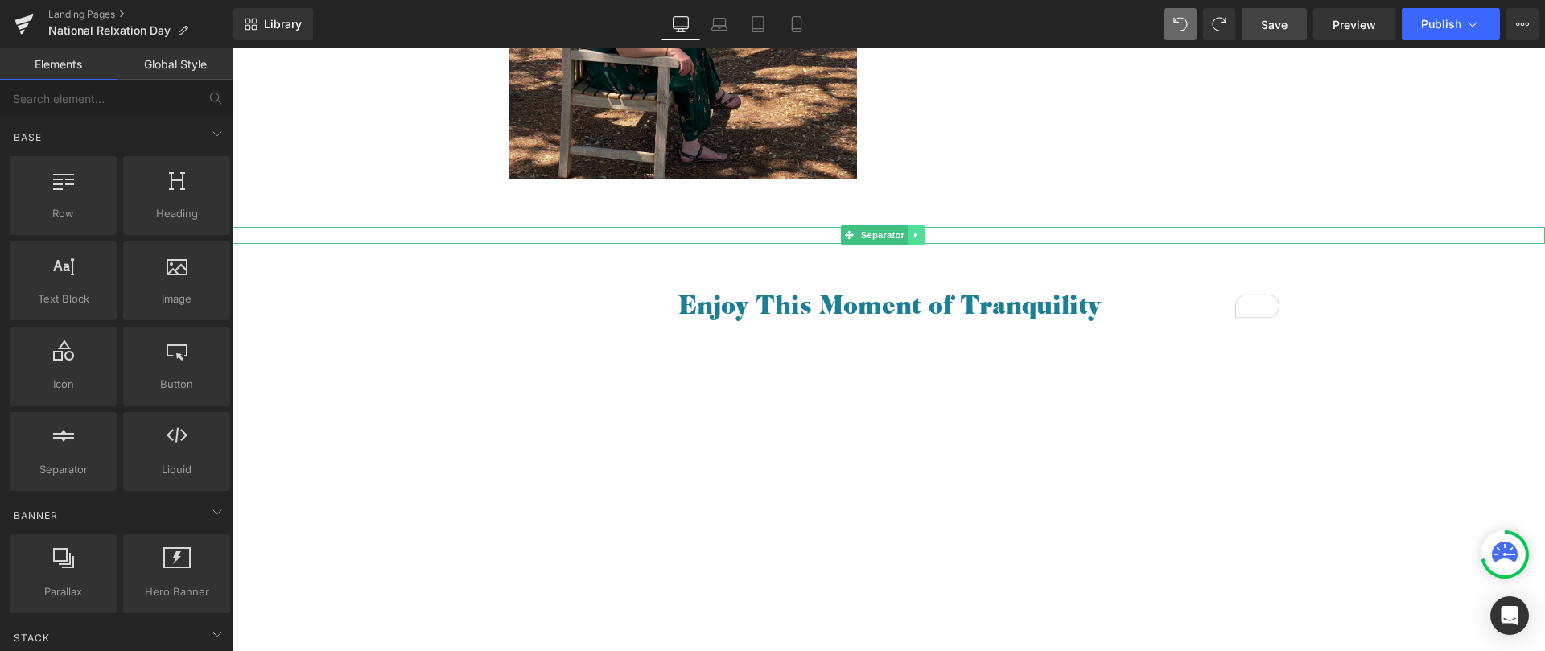
click at [914, 234] on icon at bounding box center [916, 235] width 9 height 10
click at [927, 234] on icon at bounding box center [924, 235] width 9 height 9
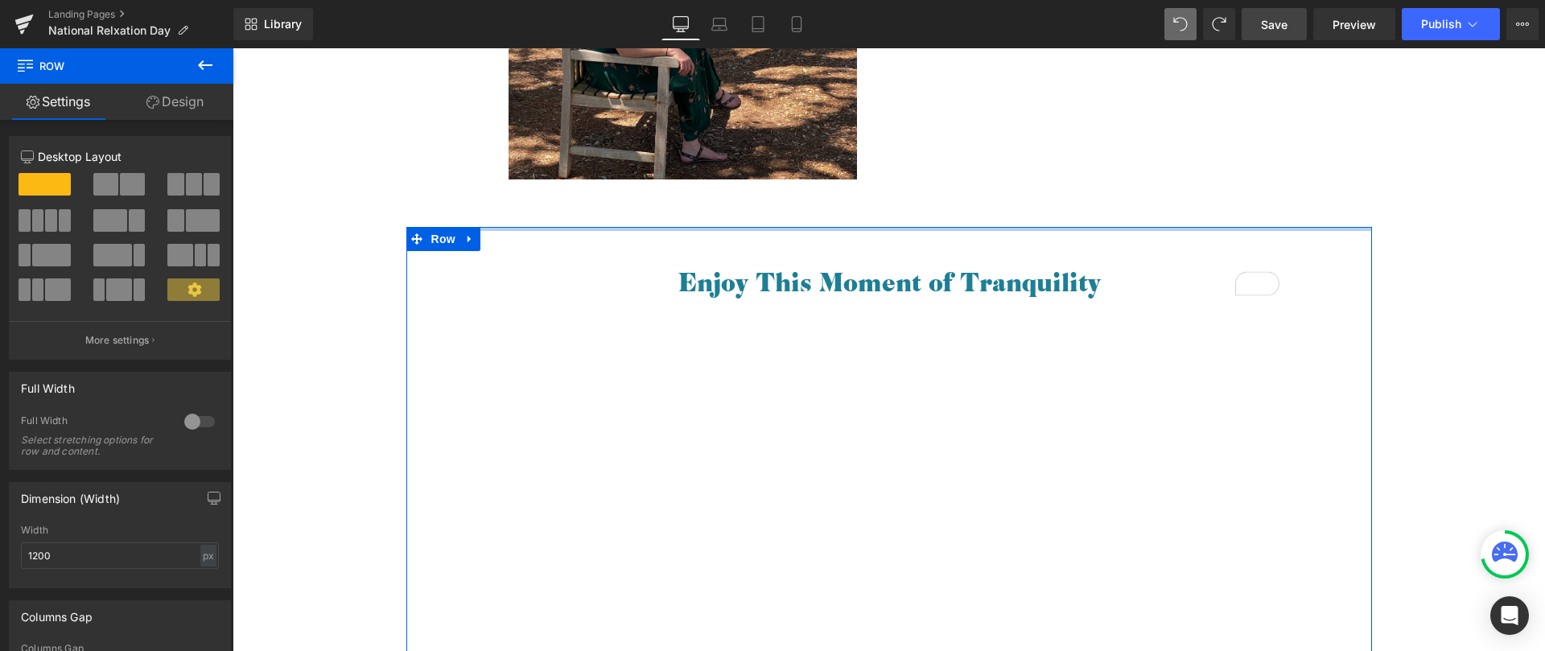
drag, startPoint x: 877, startPoint y: 227, endPoint x: 877, endPoint y: 118, distance: 109.5
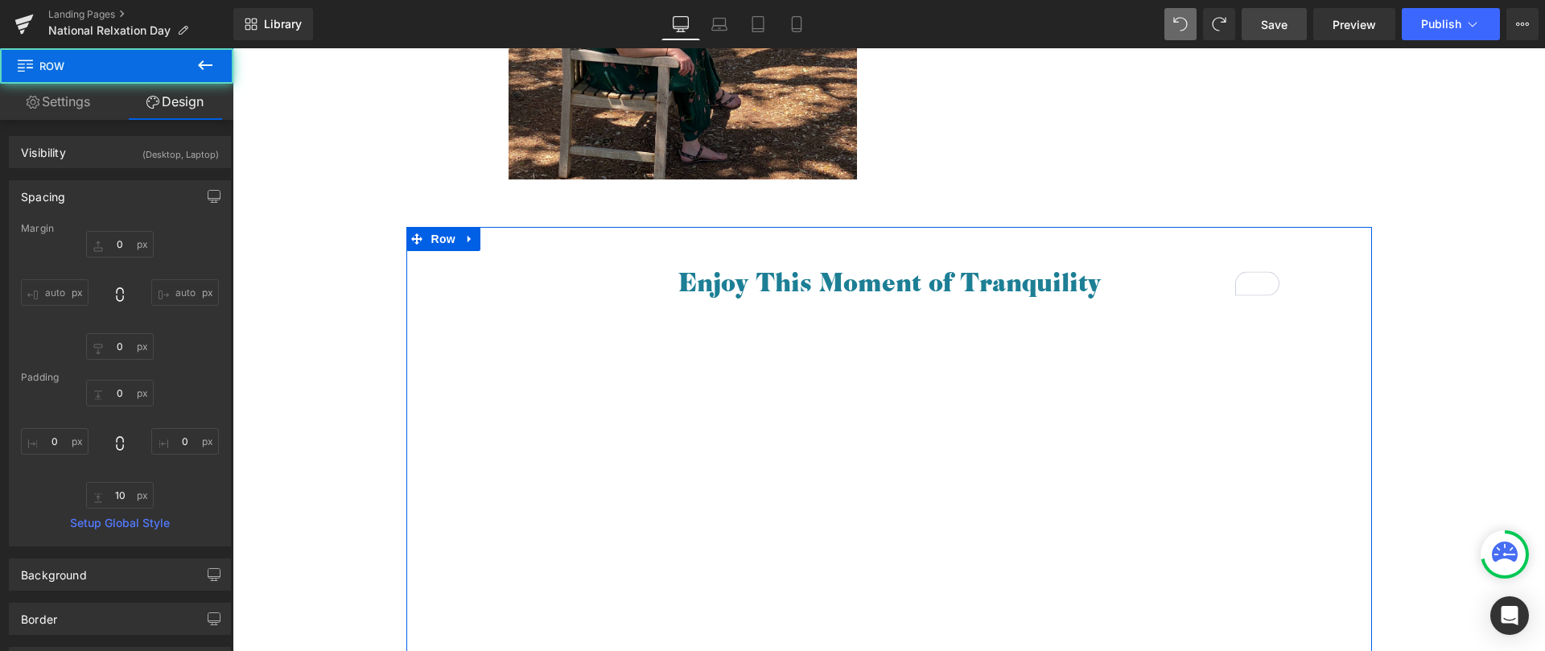
scroll to position [293, 0]
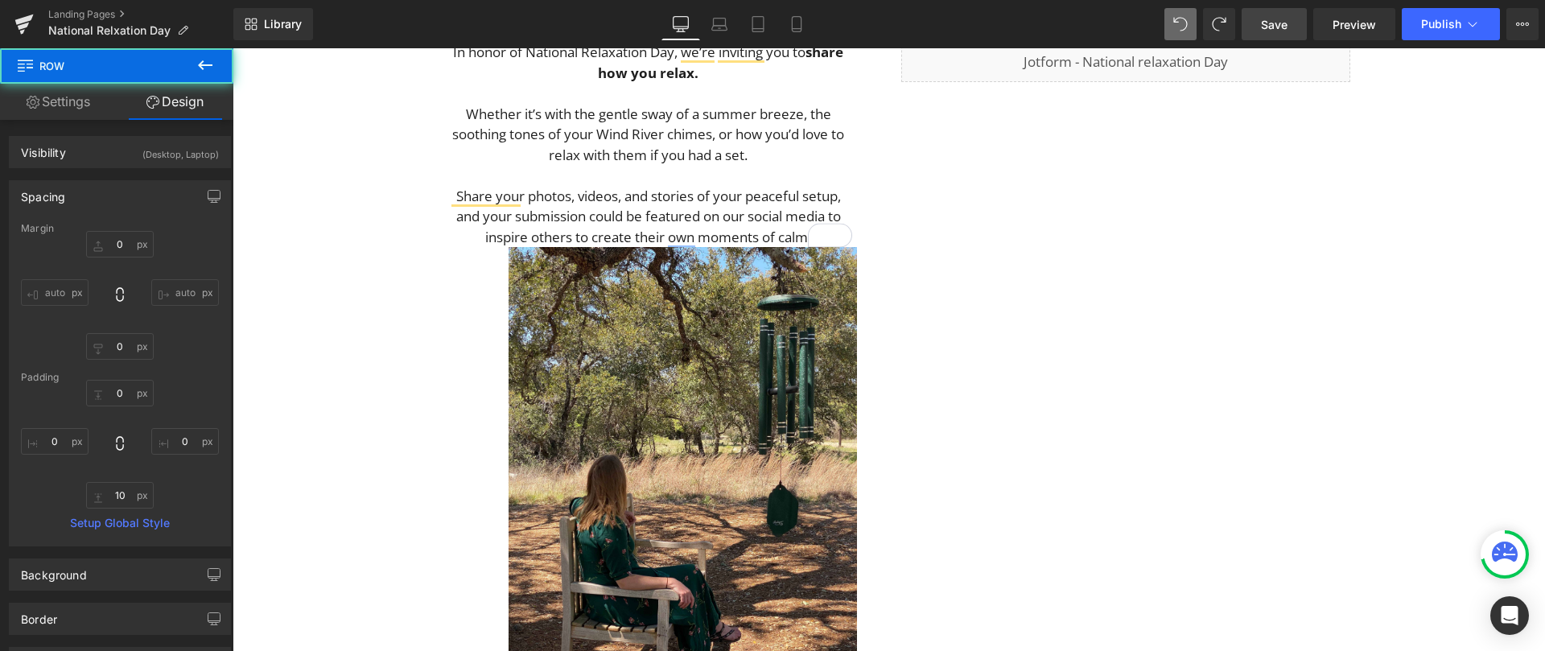
type input "0"
type input "10"
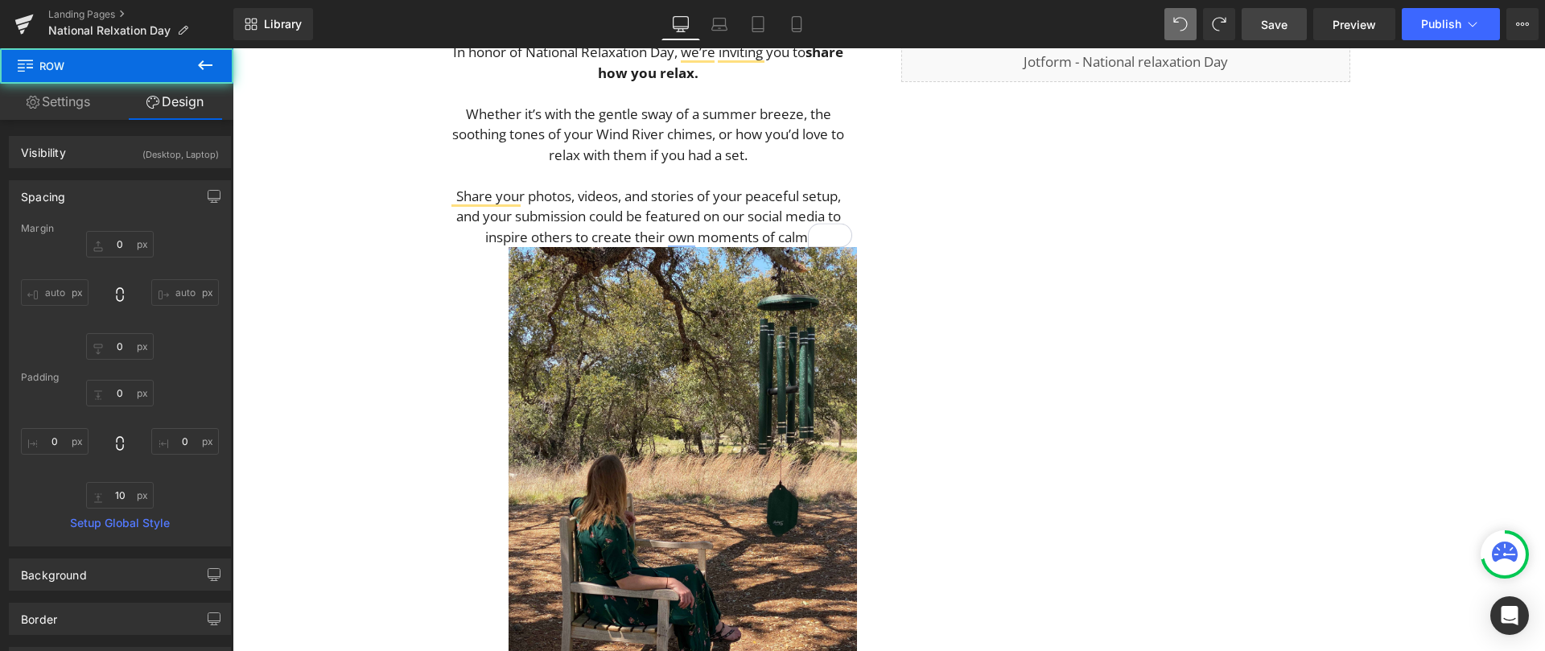
type input "0"
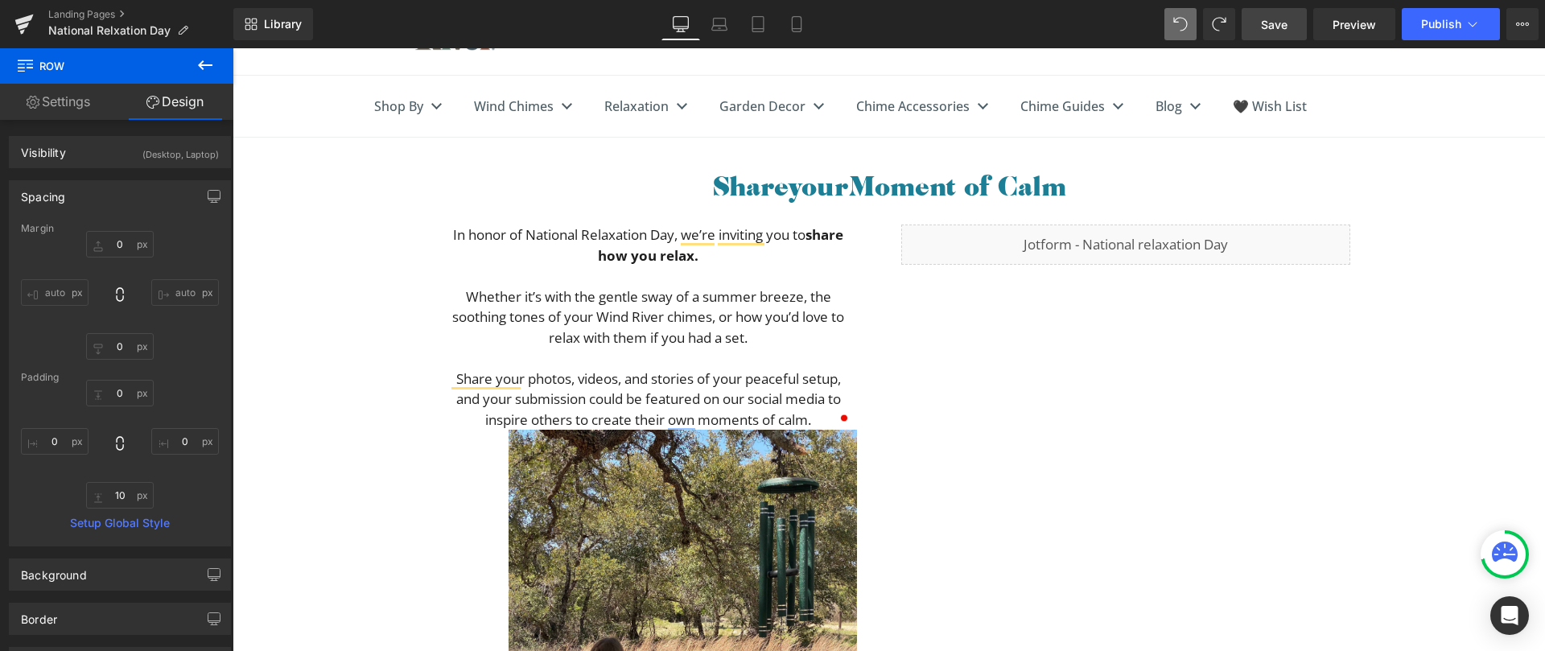
scroll to position [0, 0]
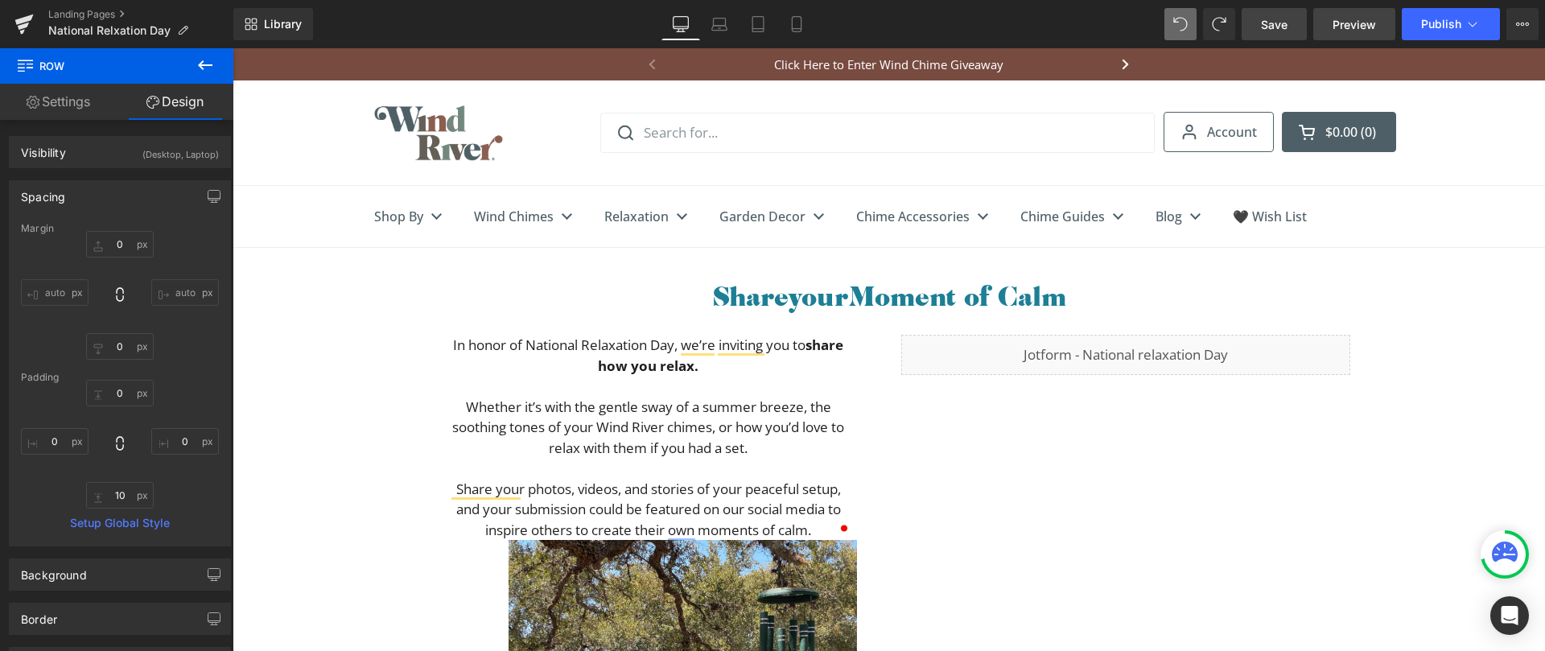
click at [1346, 19] on span "Preview" at bounding box center [1354, 24] width 43 height 17
click at [1273, 23] on span "Save" at bounding box center [1274, 24] width 27 height 17
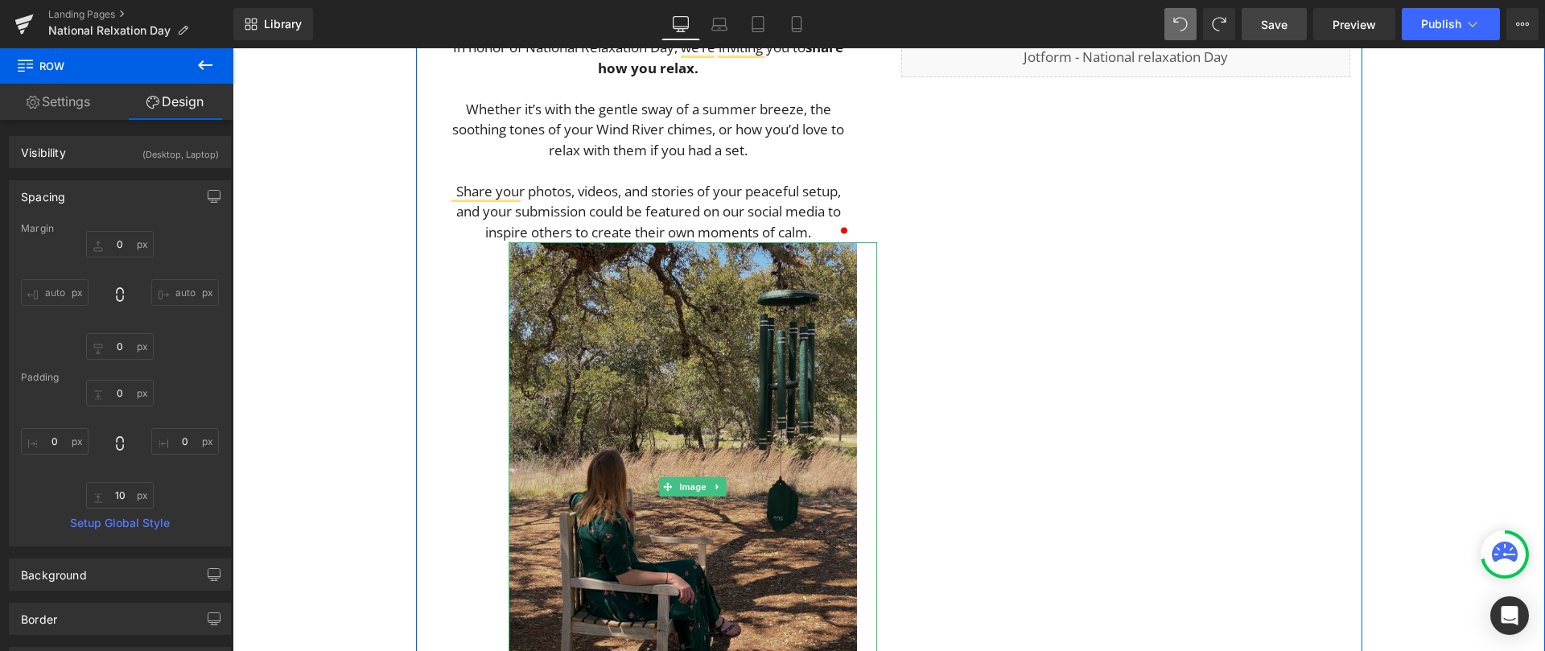
scroll to position [373, 0]
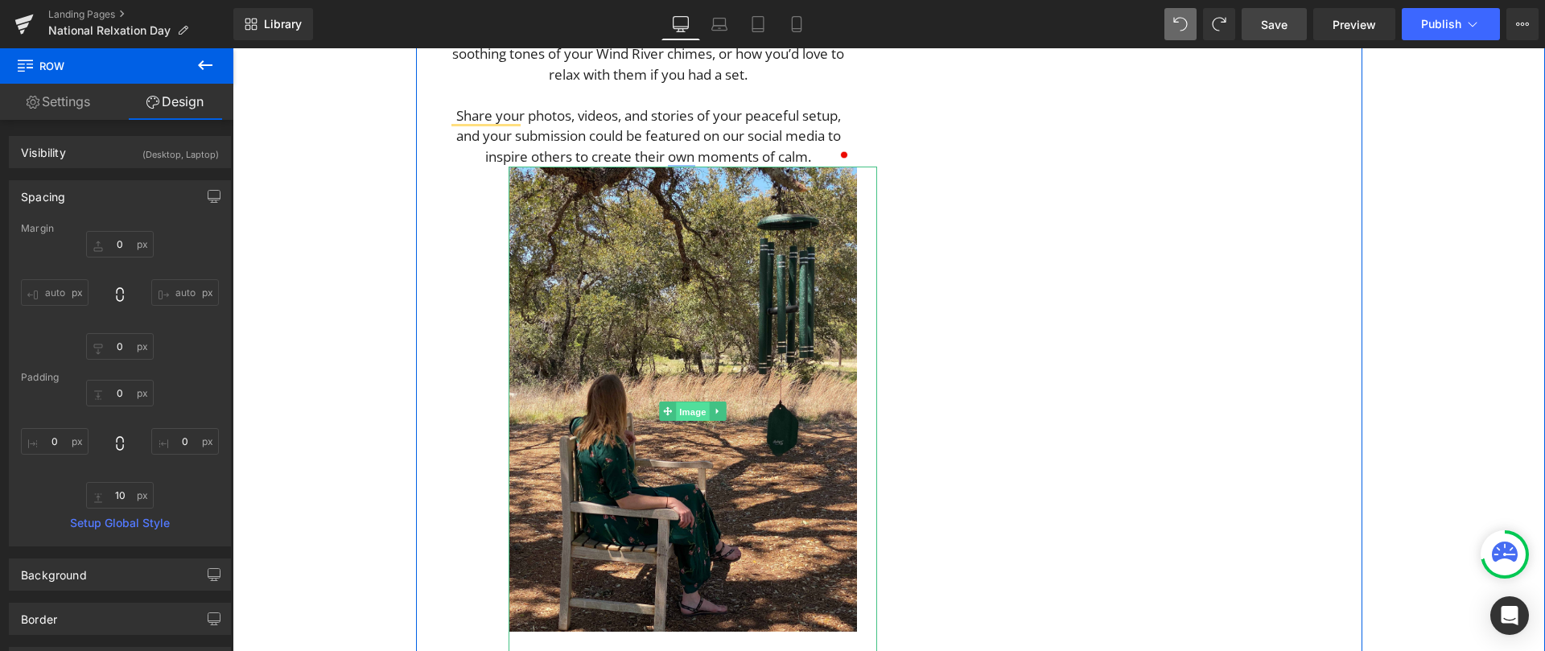
click at [679, 407] on span "Image" at bounding box center [693, 411] width 34 height 19
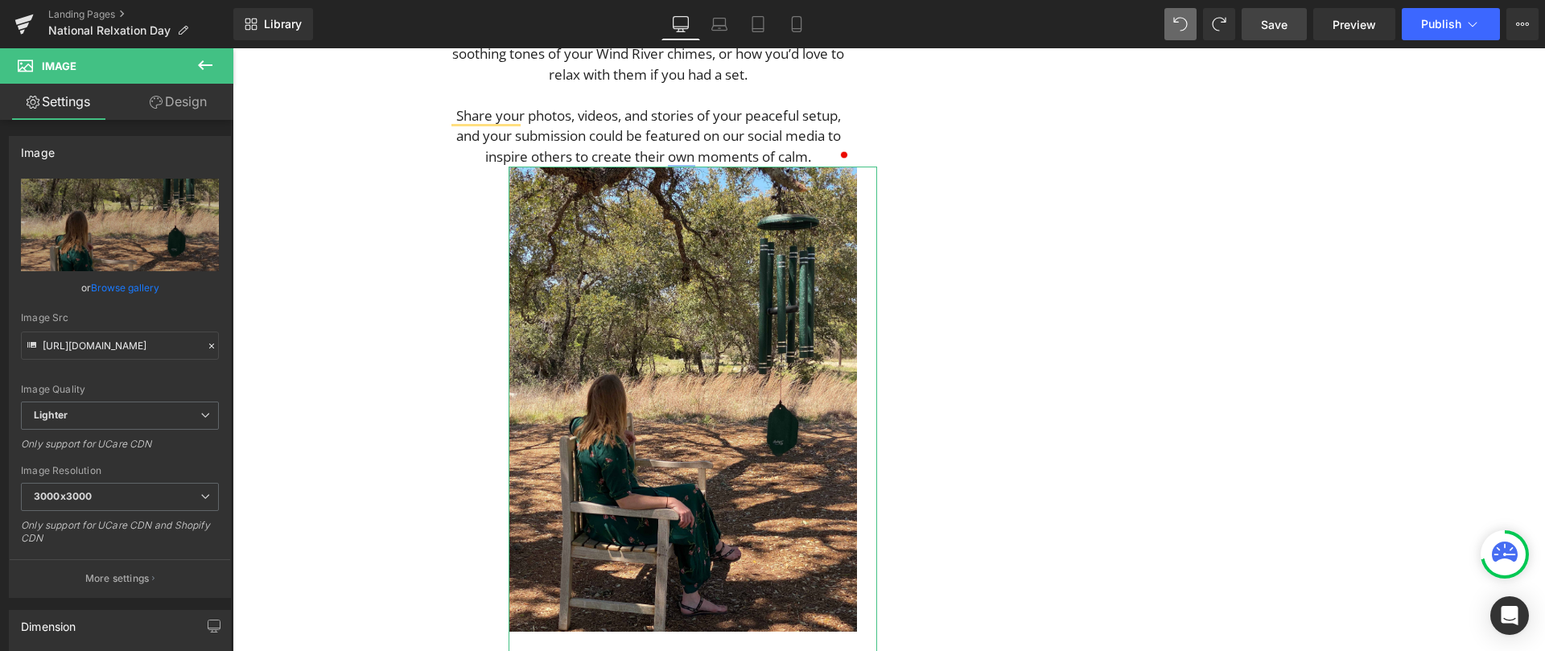
click at [164, 92] on link "Design" at bounding box center [178, 102] width 117 height 36
click at [0, 0] on div "Spacing" at bounding box center [0, 0] width 0 height 0
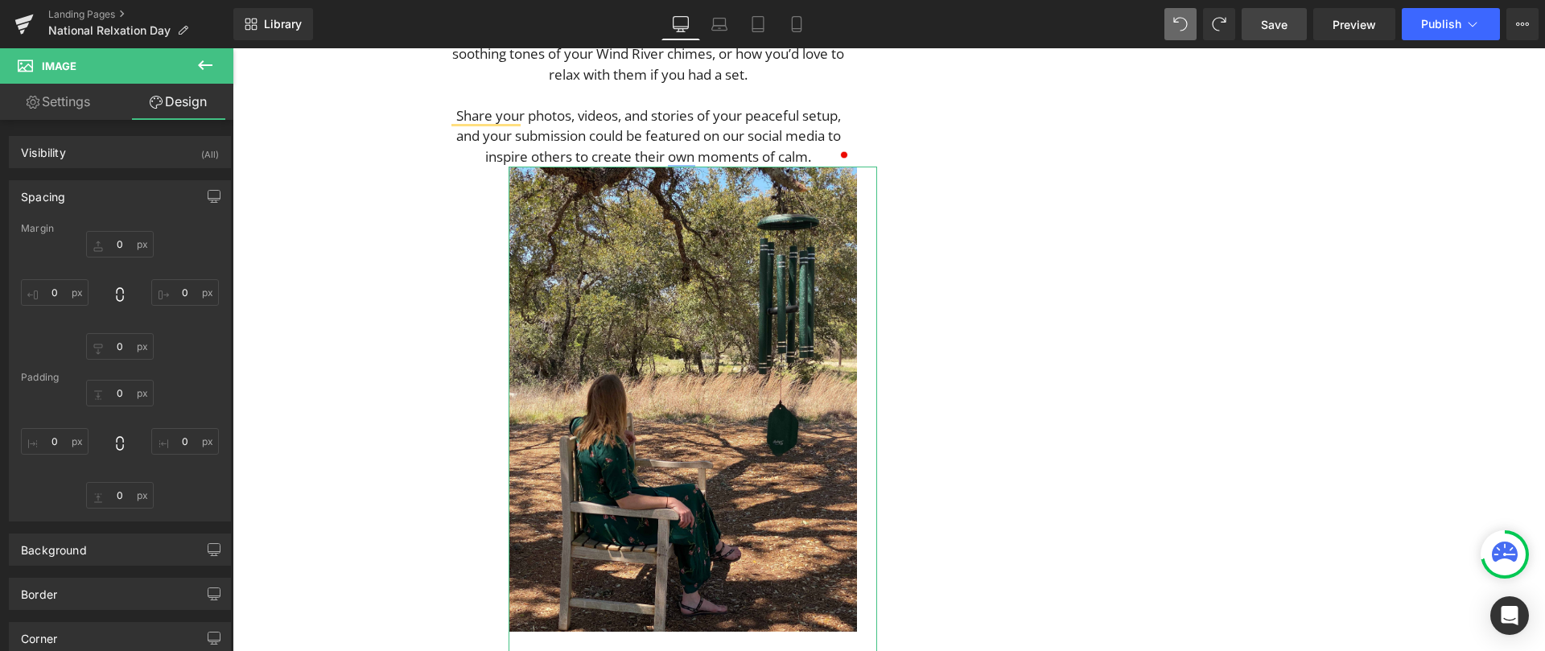
type input "0"
type input "10"
type input "100"
type input "0"
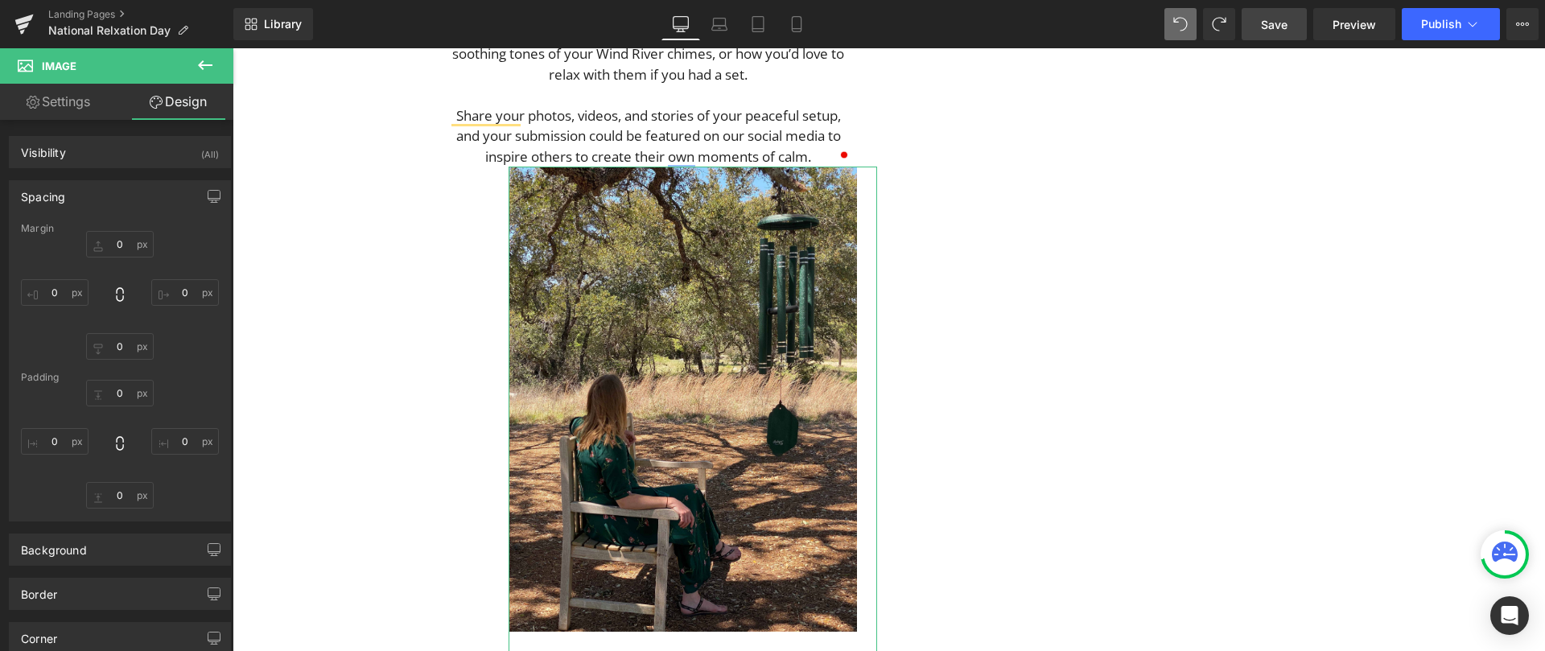
type input "25"
type input "29"
type input "0"
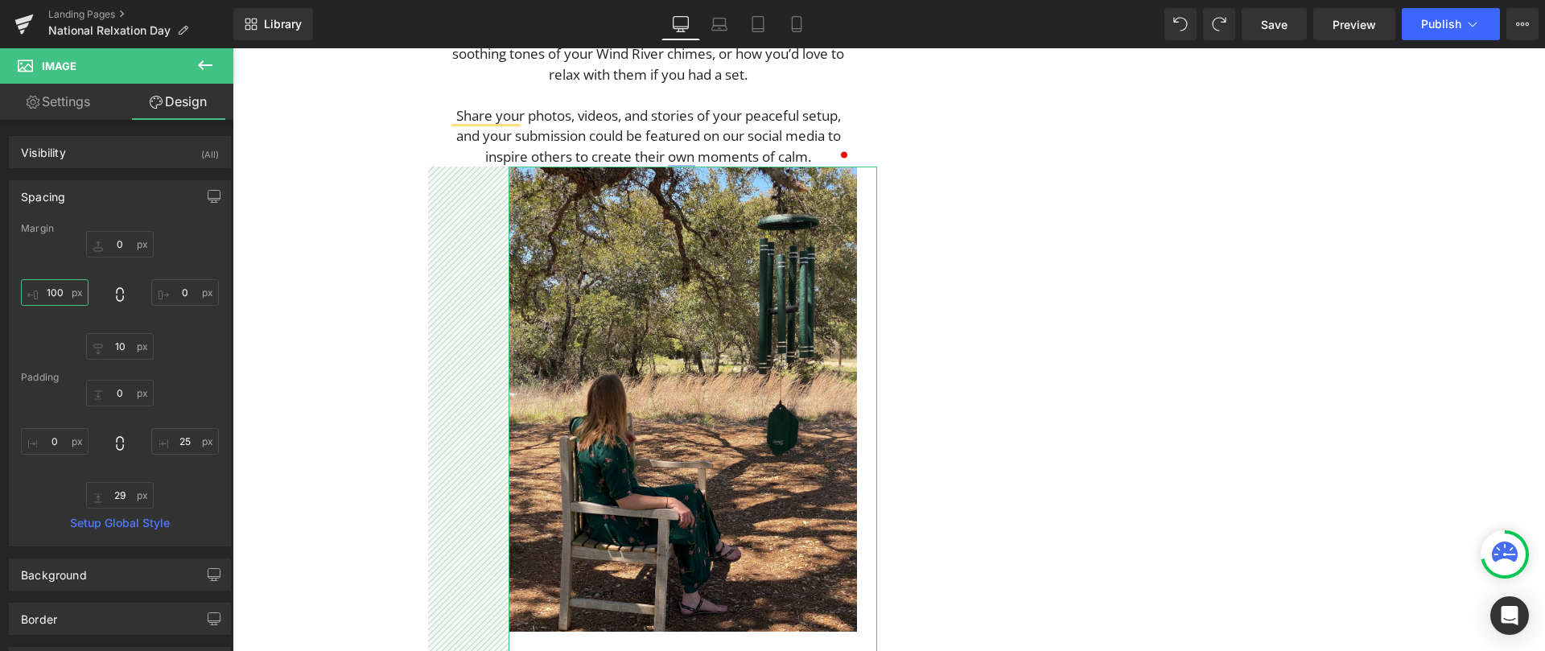
click at [60, 294] on input "100" at bounding box center [55, 292] width 68 height 27
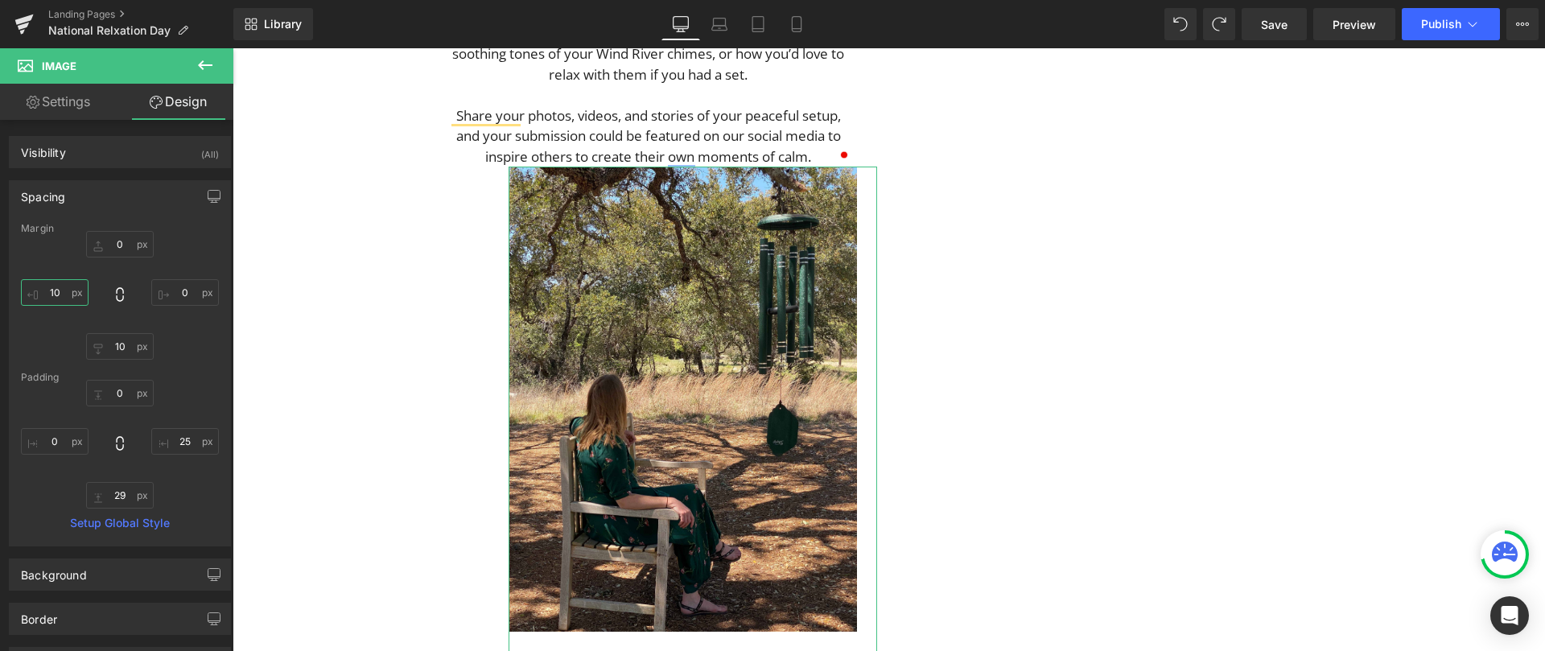
type input "1"
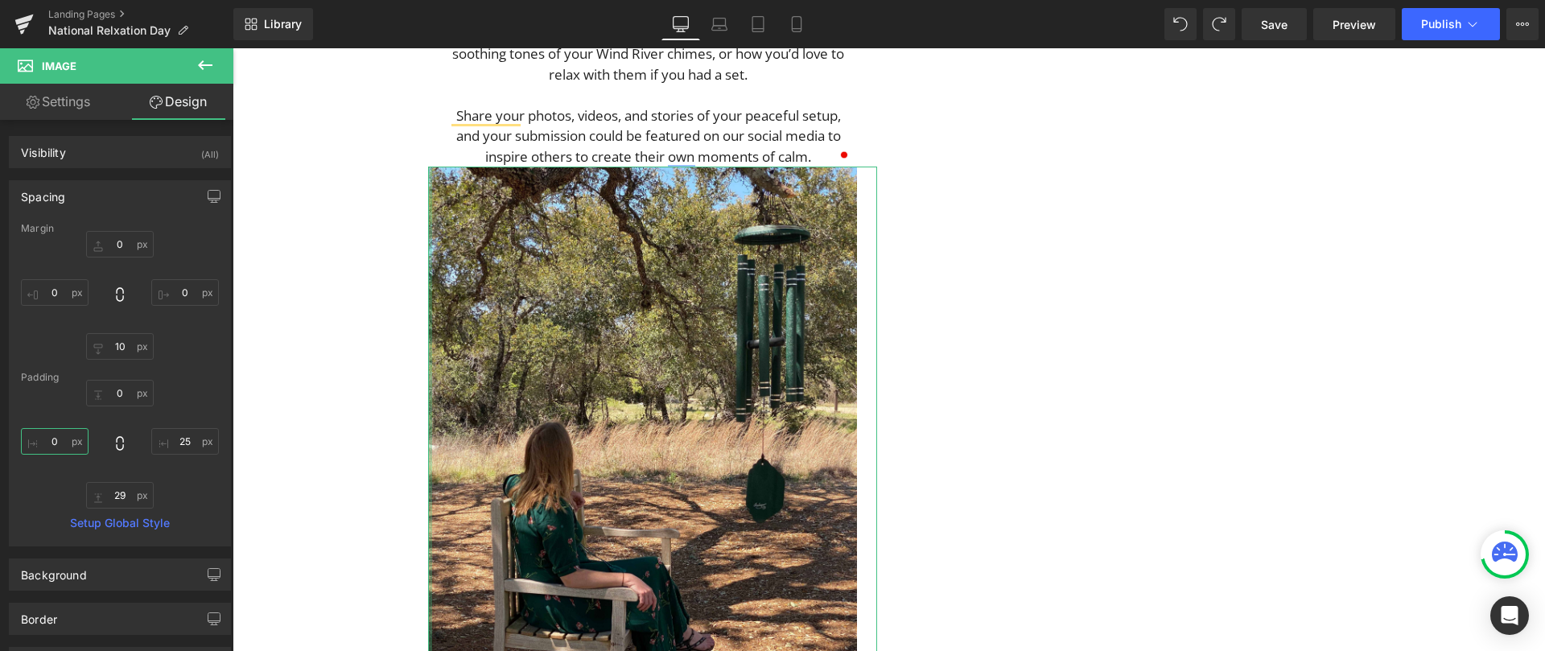
click at [63, 443] on input "0" at bounding box center [55, 441] width 68 height 27
type input "25"
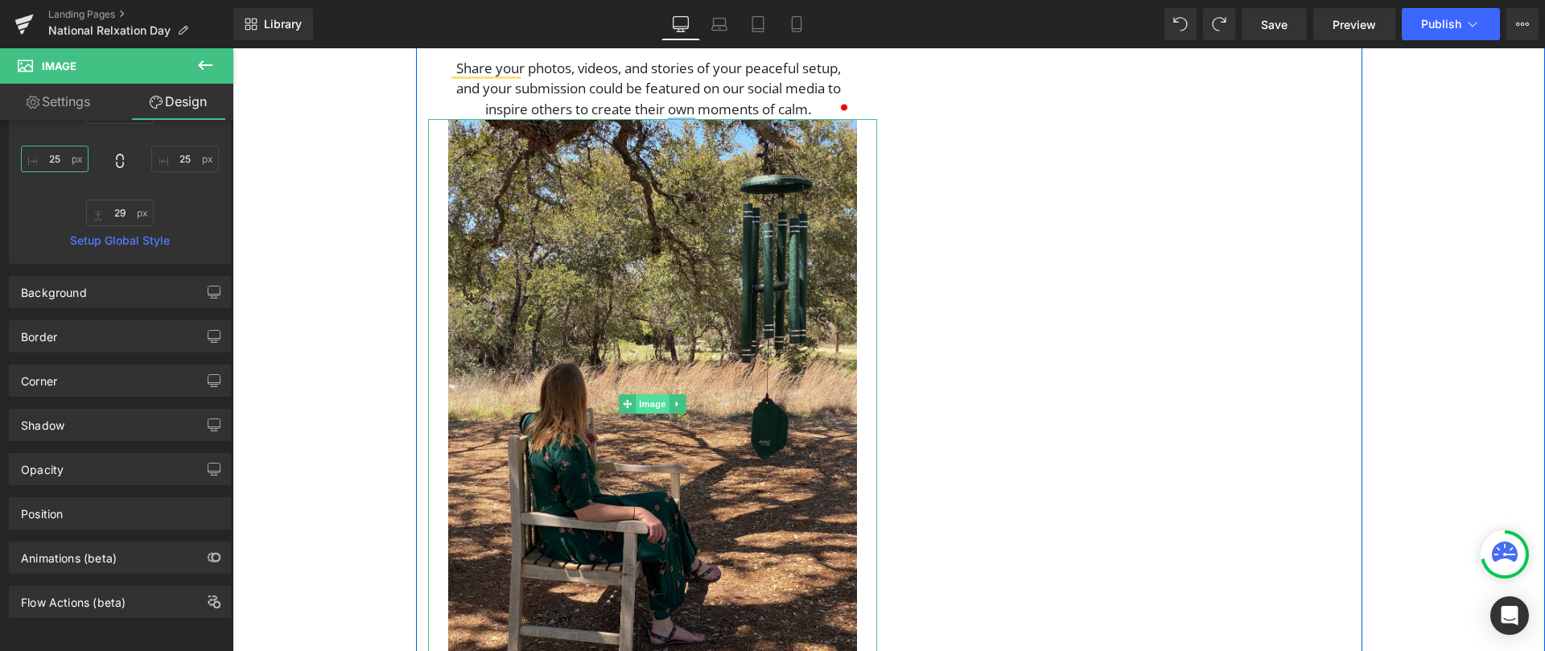
scroll to position [441, 0]
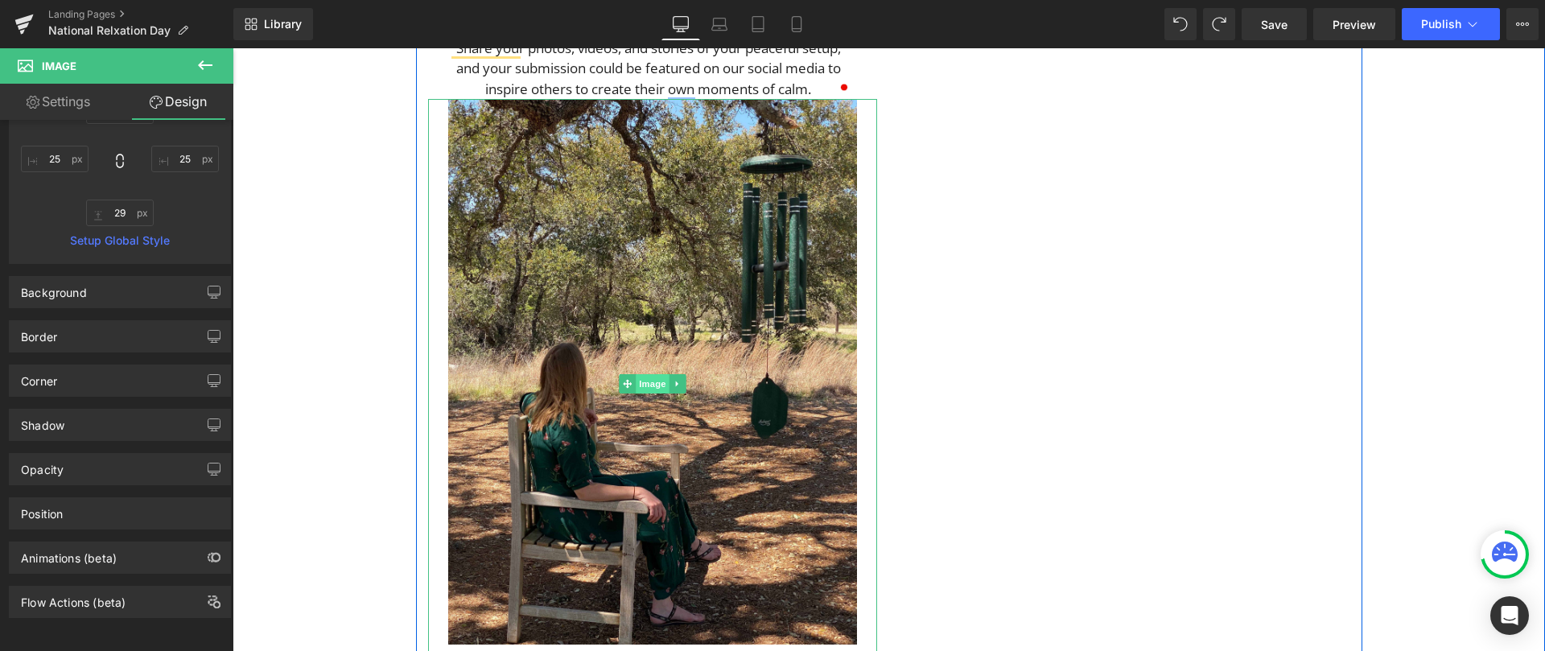
click at [640, 388] on span "Image" at bounding box center [653, 383] width 34 height 19
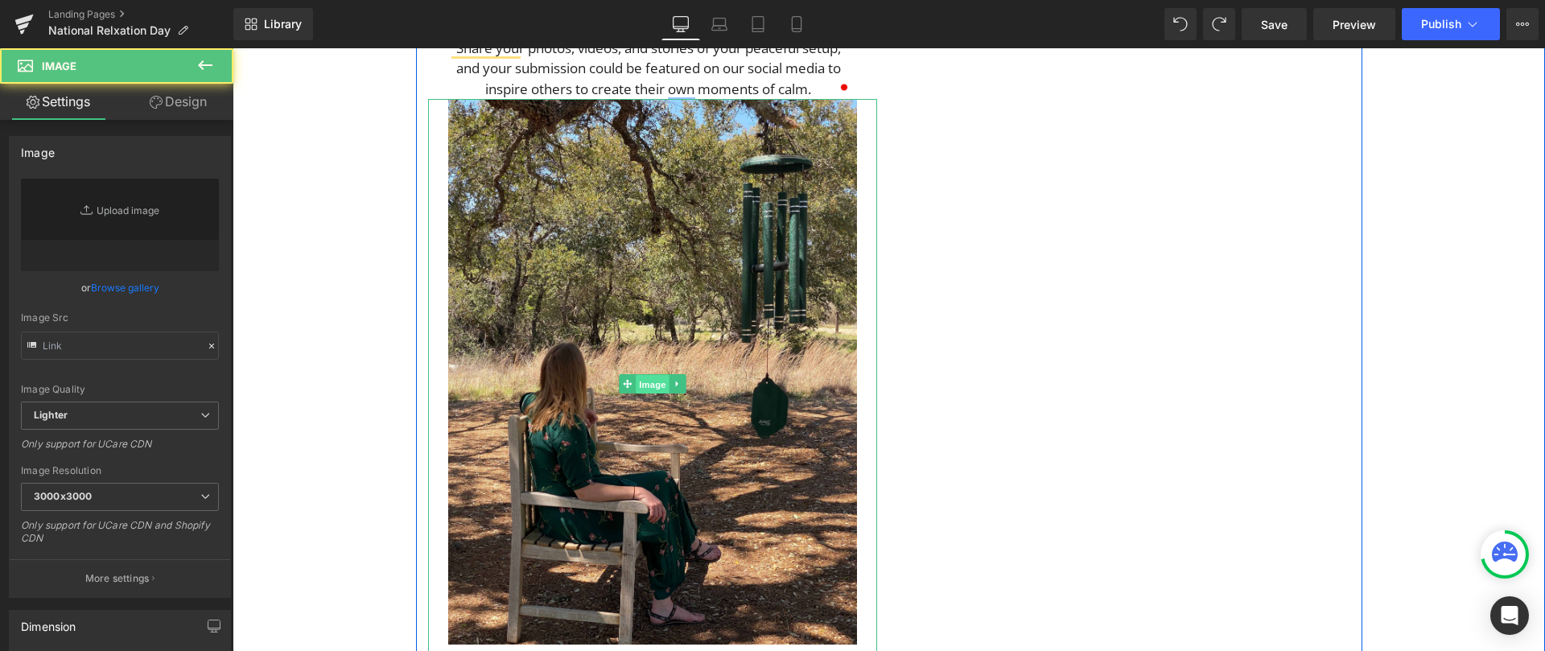
type input "[URL][DOMAIN_NAME]"
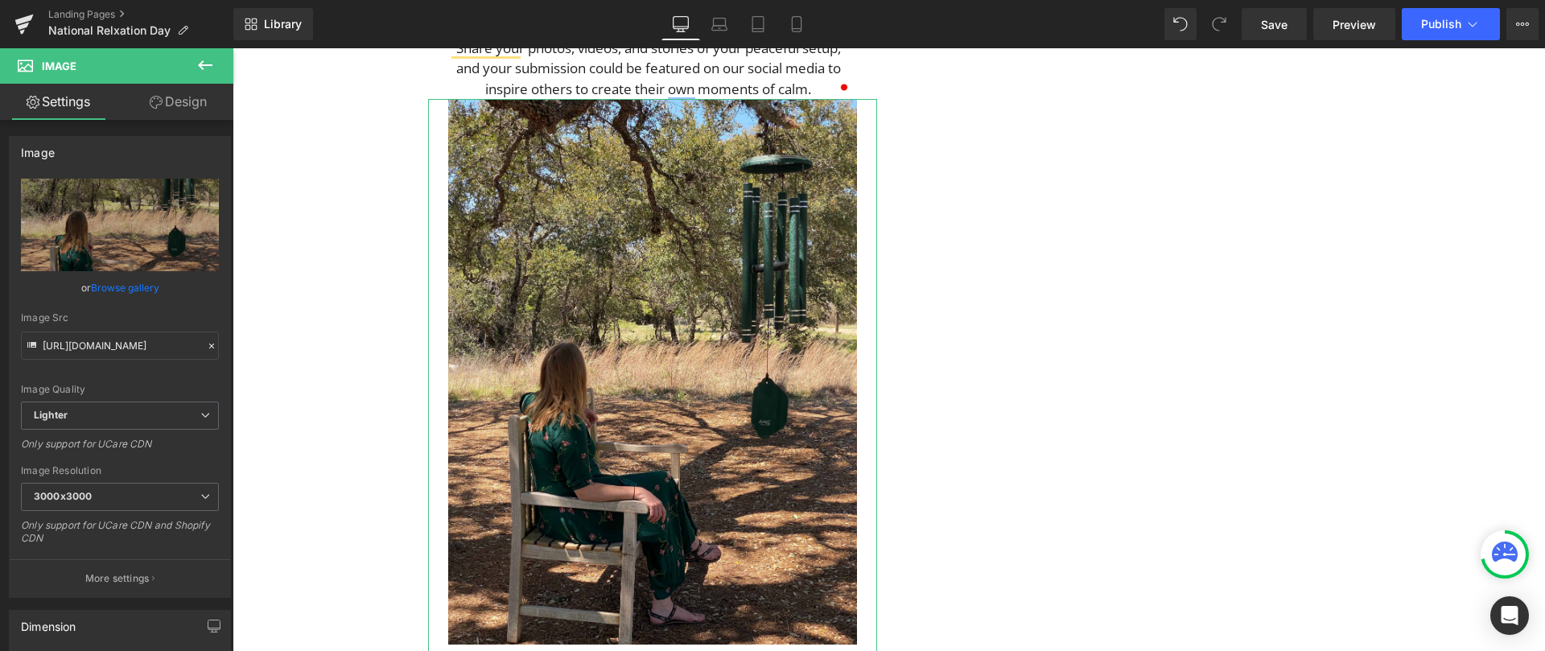
click at [180, 105] on link "Design" at bounding box center [178, 102] width 117 height 36
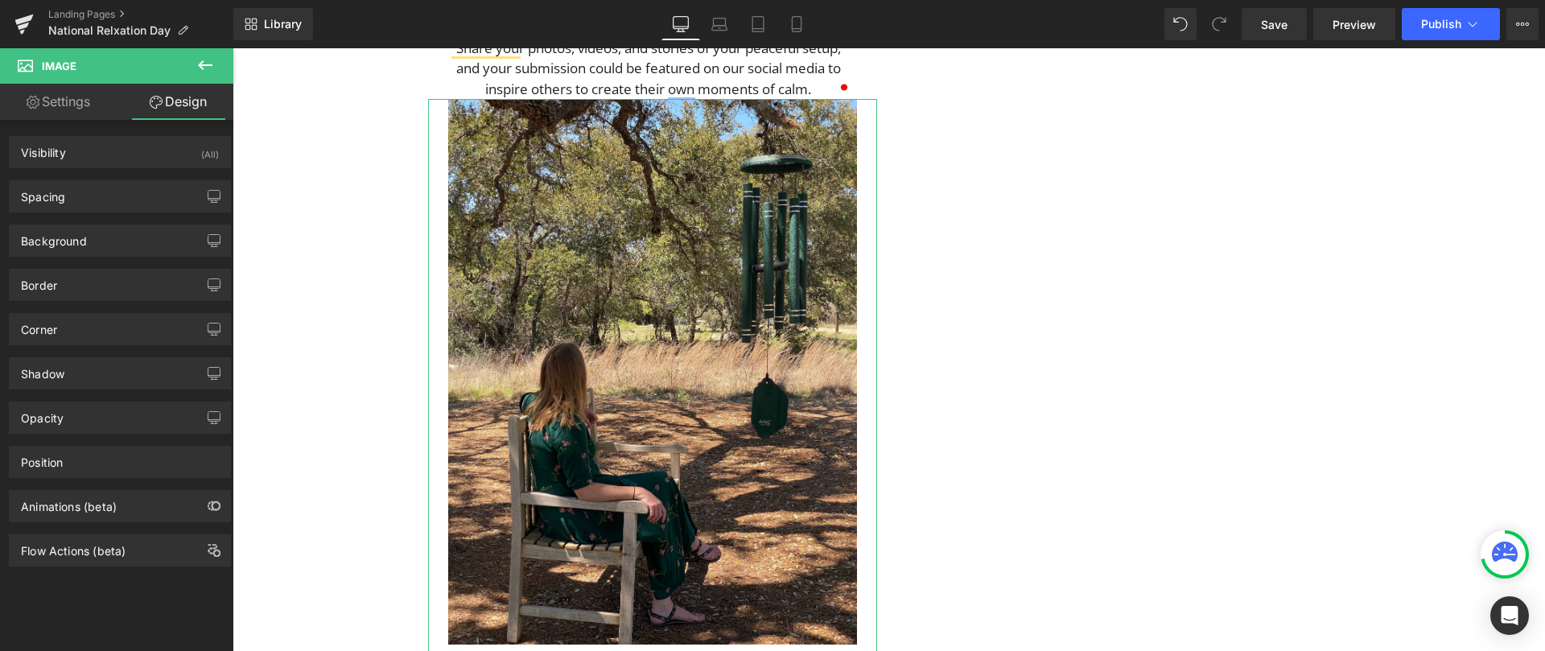
click at [69, 104] on link "Settings" at bounding box center [58, 102] width 117 height 36
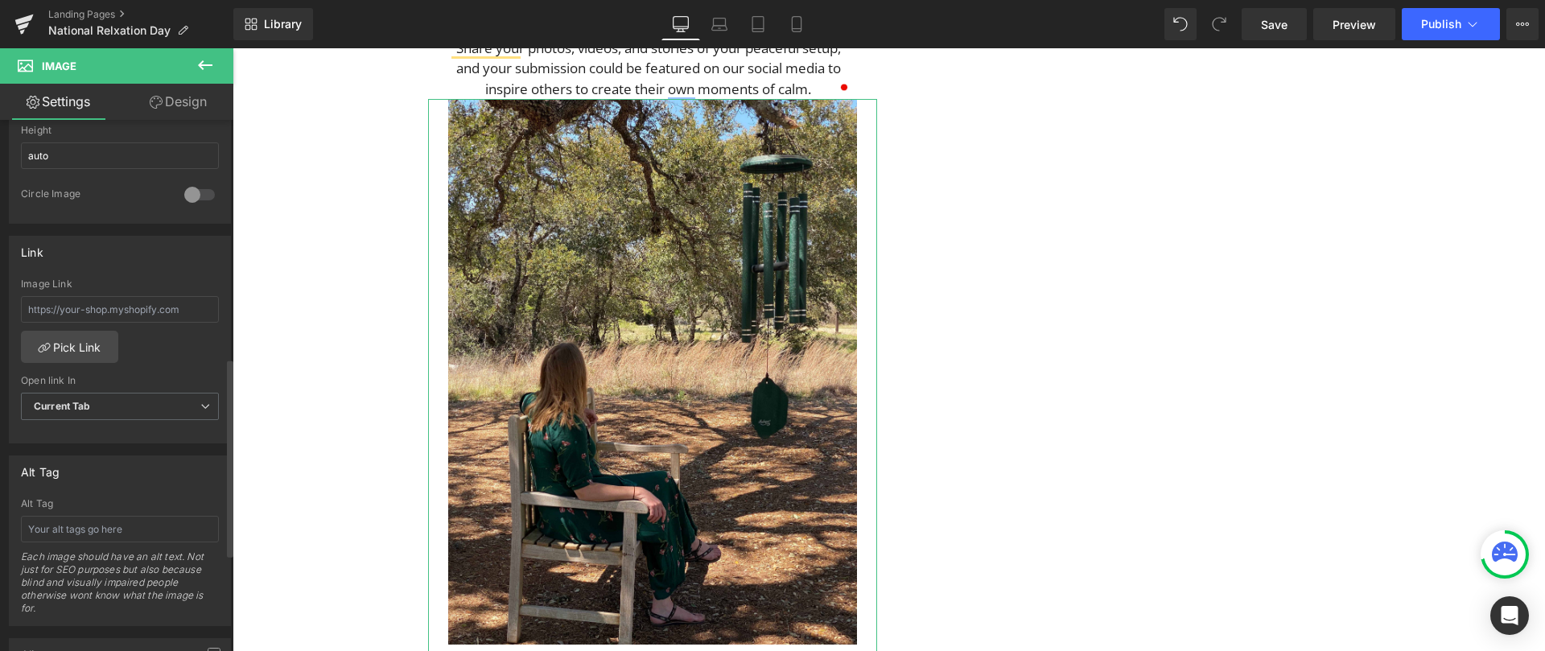
scroll to position [887, 0]
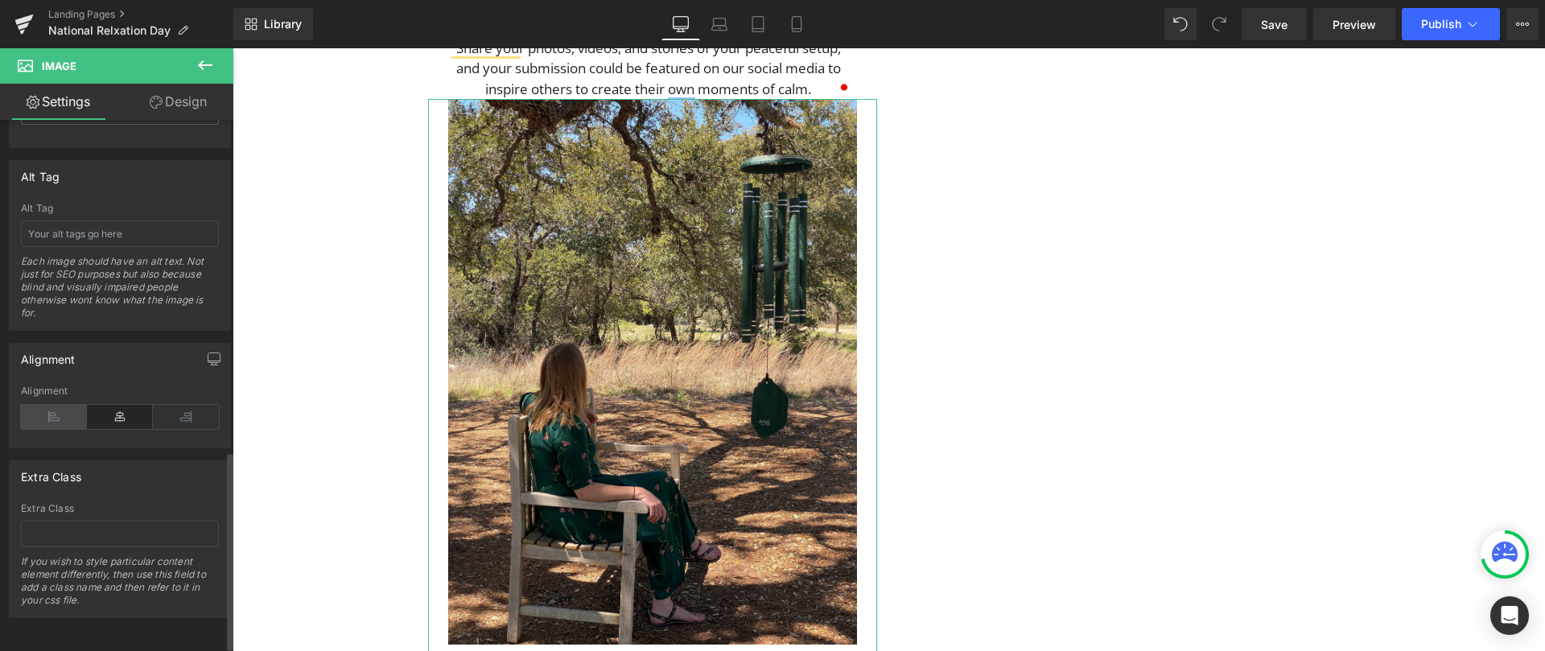
click at [52, 411] on icon at bounding box center [54, 417] width 66 height 24
click at [101, 419] on icon at bounding box center [120, 417] width 66 height 24
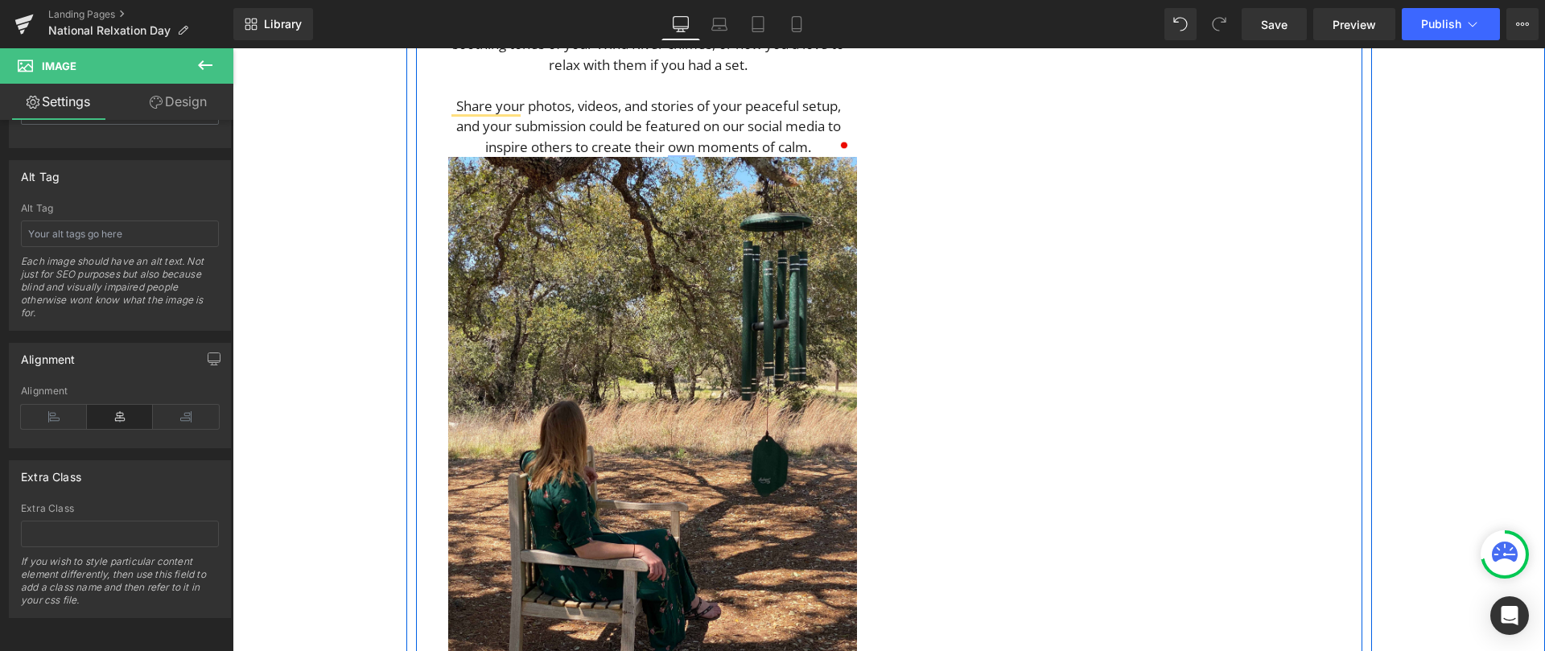
scroll to position [0, 0]
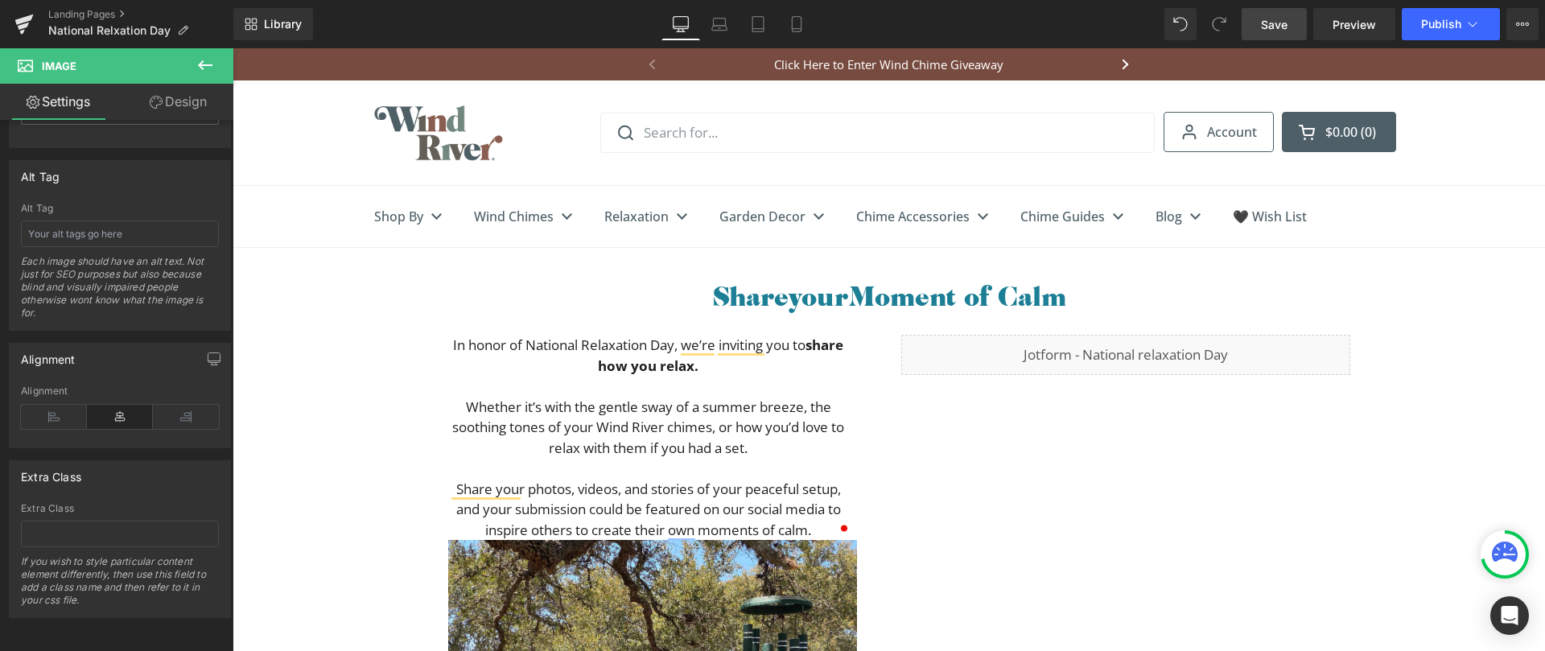
click at [1267, 21] on span "Save" at bounding box center [1274, 24] width 27 height 17
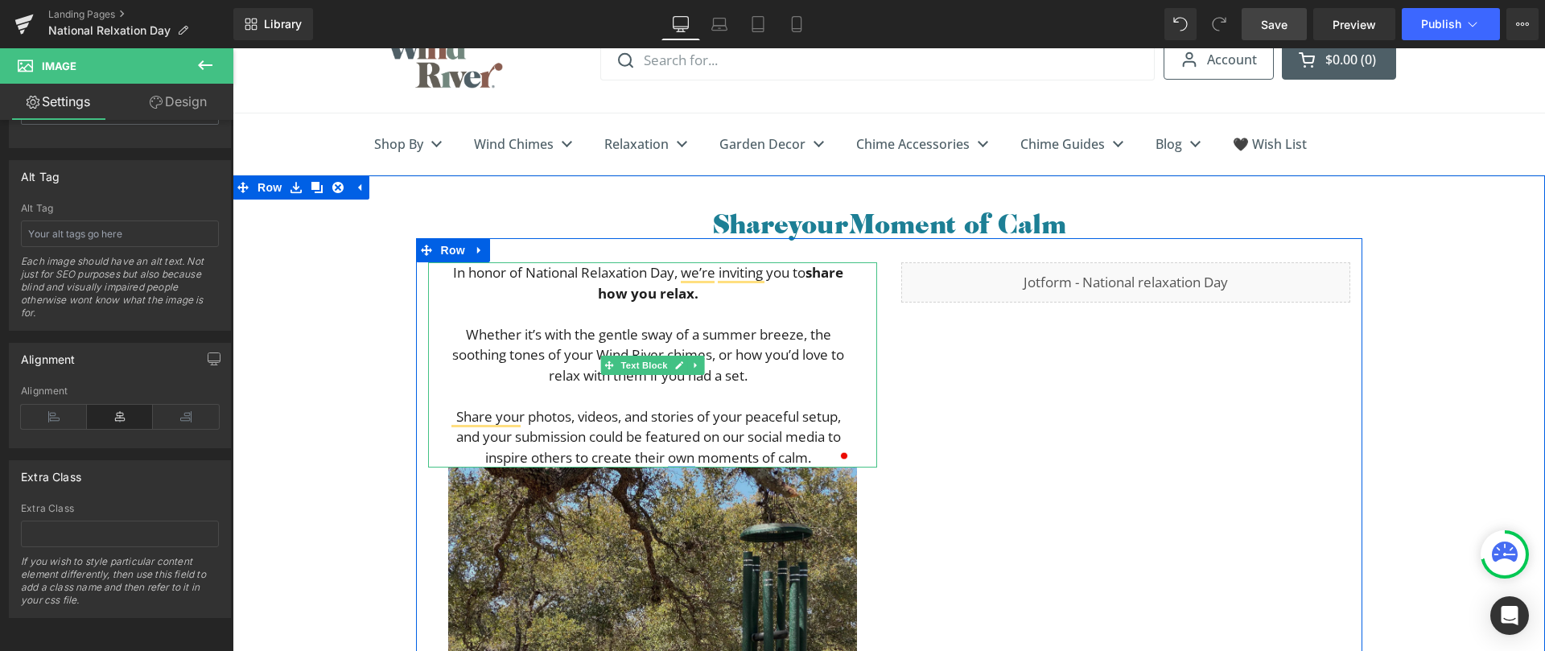
scroll to position [138, 0]
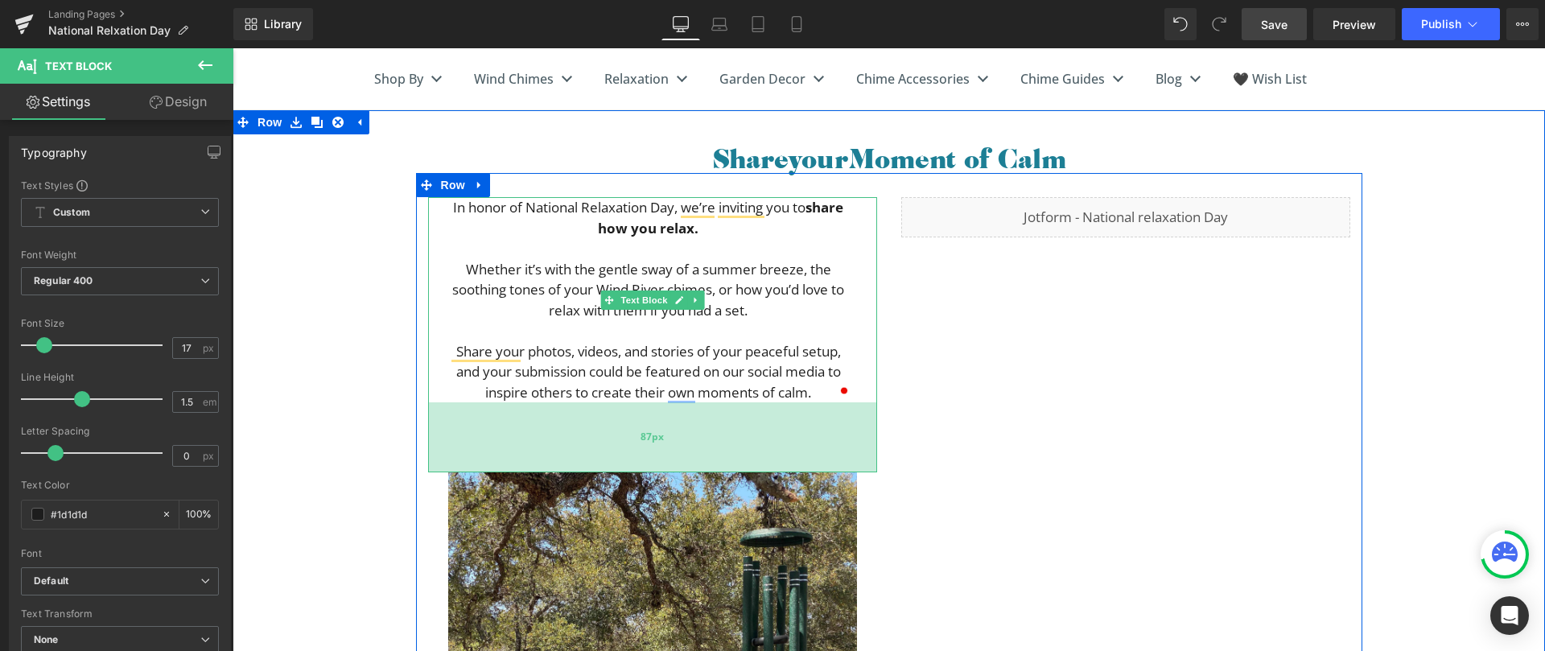
drag, startPoint x: 646, startPoint y: 429, endPoint x: 644, endPoint y: 468, distance: 39.5
click at [644, 468] on div "87px" at bounding box center [652, 437] width 449 height 70
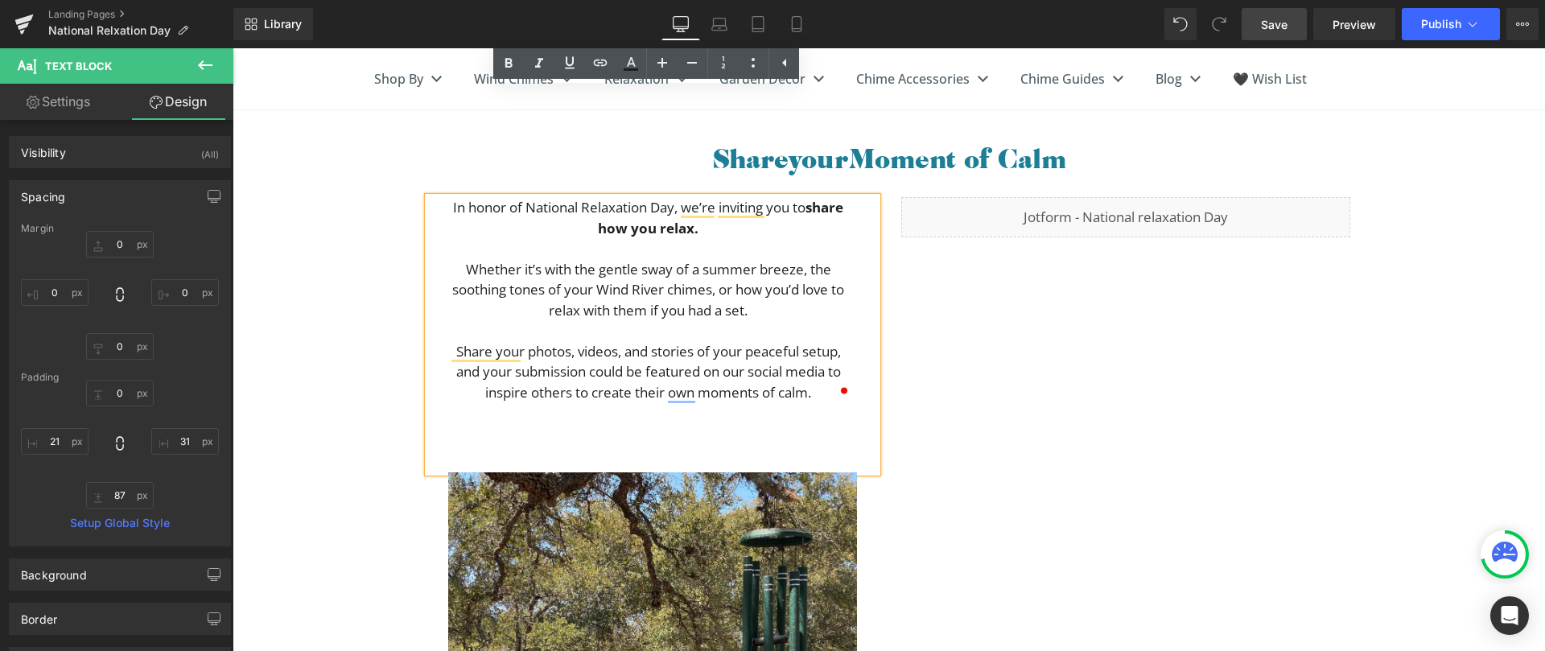
scroll to position [445, 0]
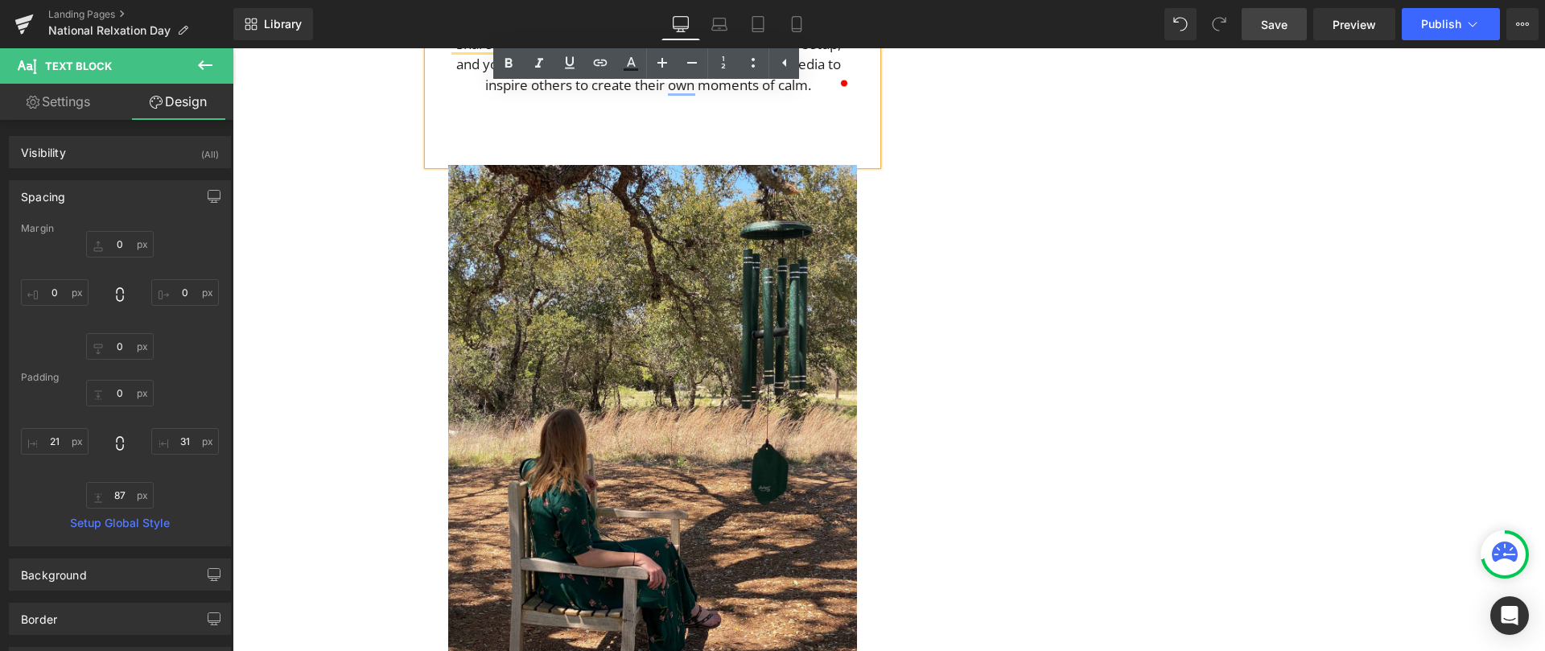
click at [1281, 28] on span "Save" at bounding box center [1274, 24] width 27 height 17
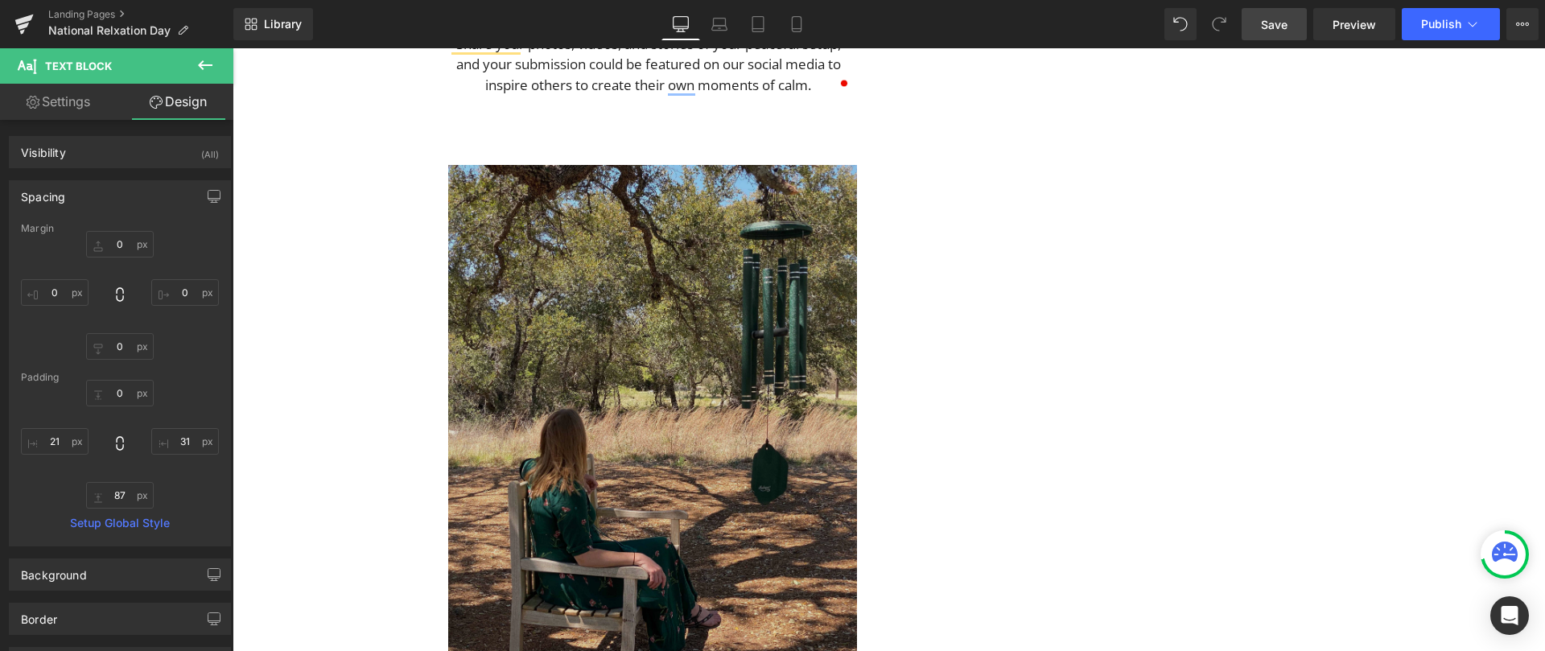
scroll to position [0, 0]
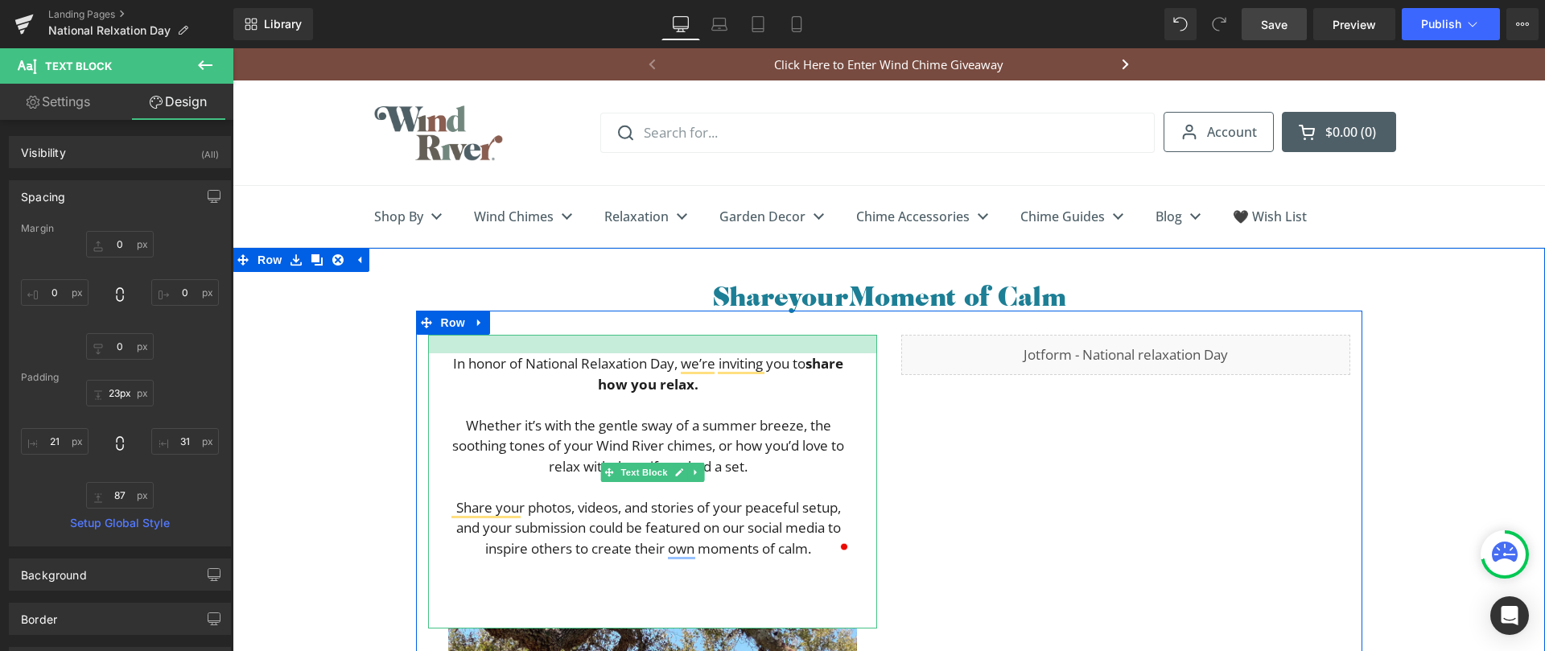
type input "31px"
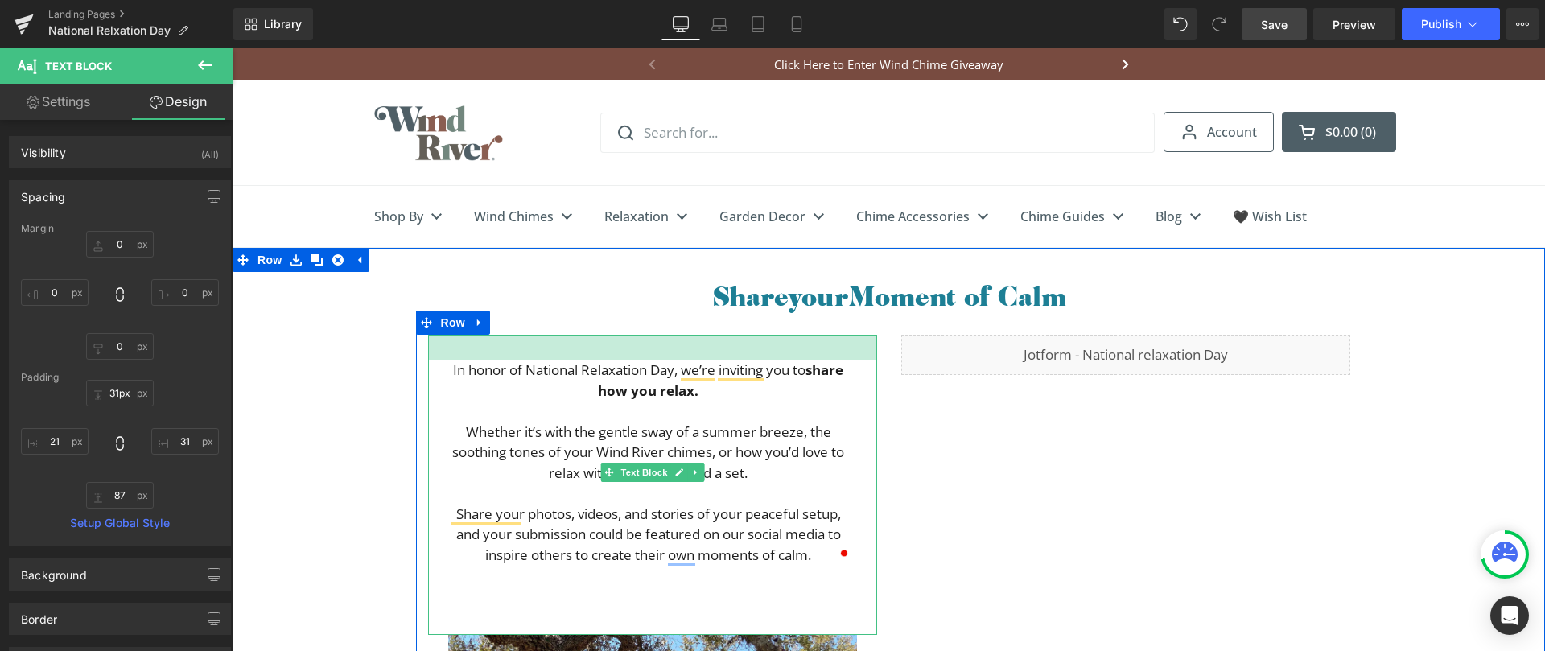
drag, startPoint x: 639, startPoint y: 335, endPoint x: 640, endPoint y: 360, distance: 25.0
click at [640, 360] on div "31px" at bounding box center [652, 347] width 449 height 25
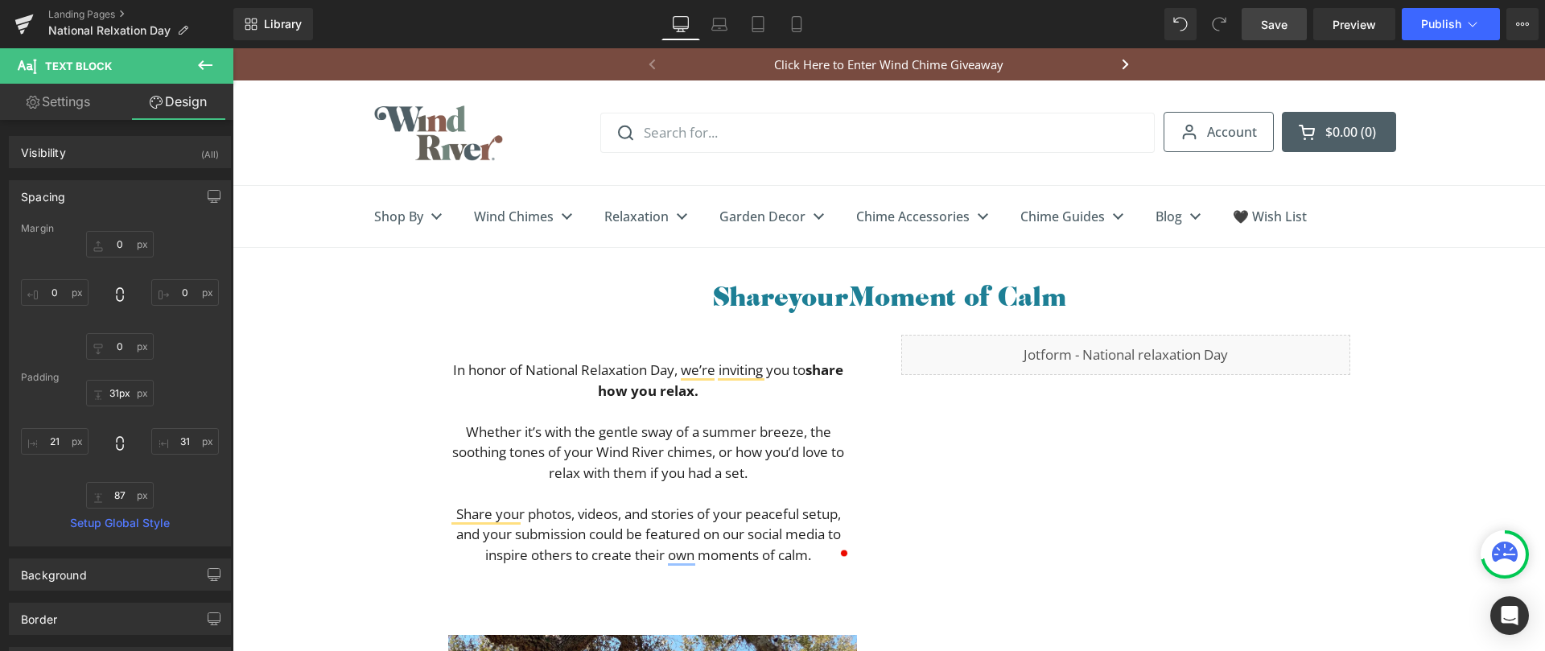
click at [1268, 23] on span "Save" at bounding box center [1274, 24] width 27 height 17
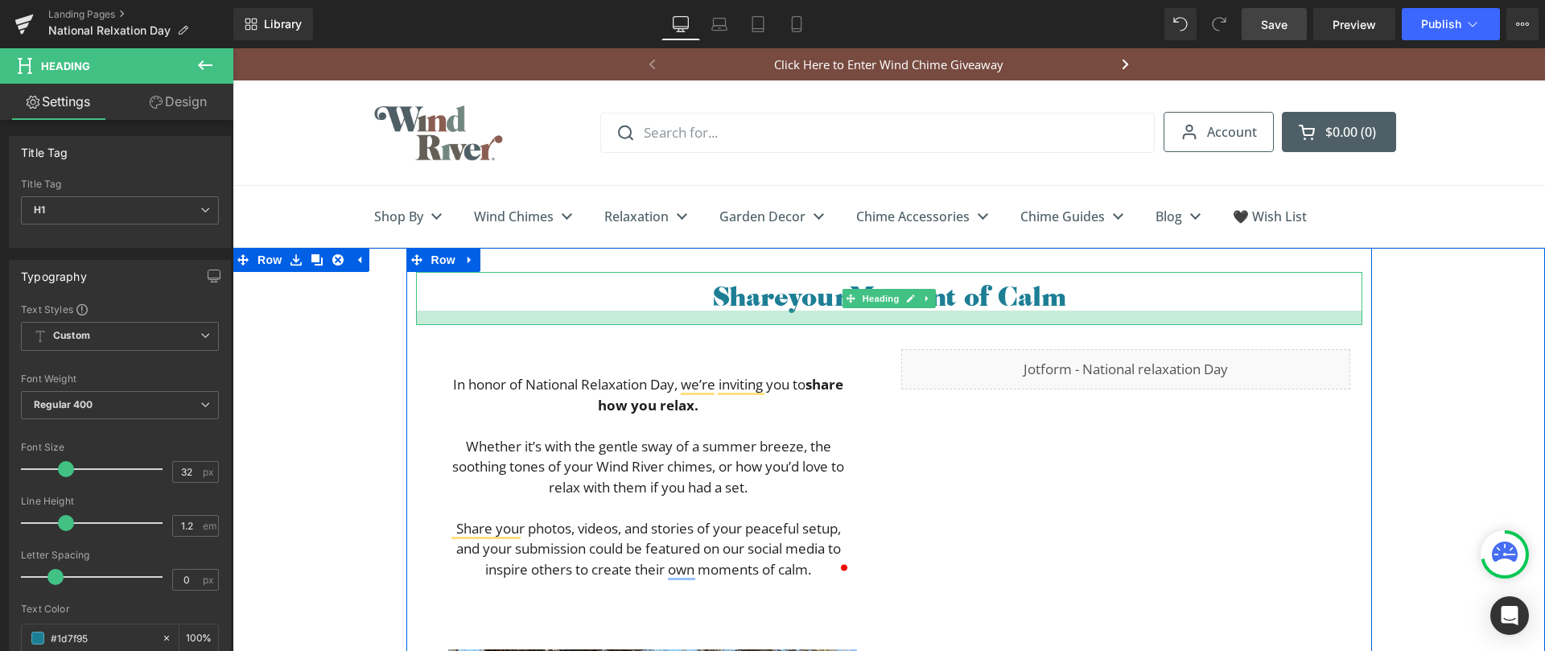
drag, startPoint x: 834, startPoint y: 308, endPoint x: 840, endPoint y: 323, distance: 15.5
click at [840, 323] on div at bounding box center [889, 318] width 947 height 14
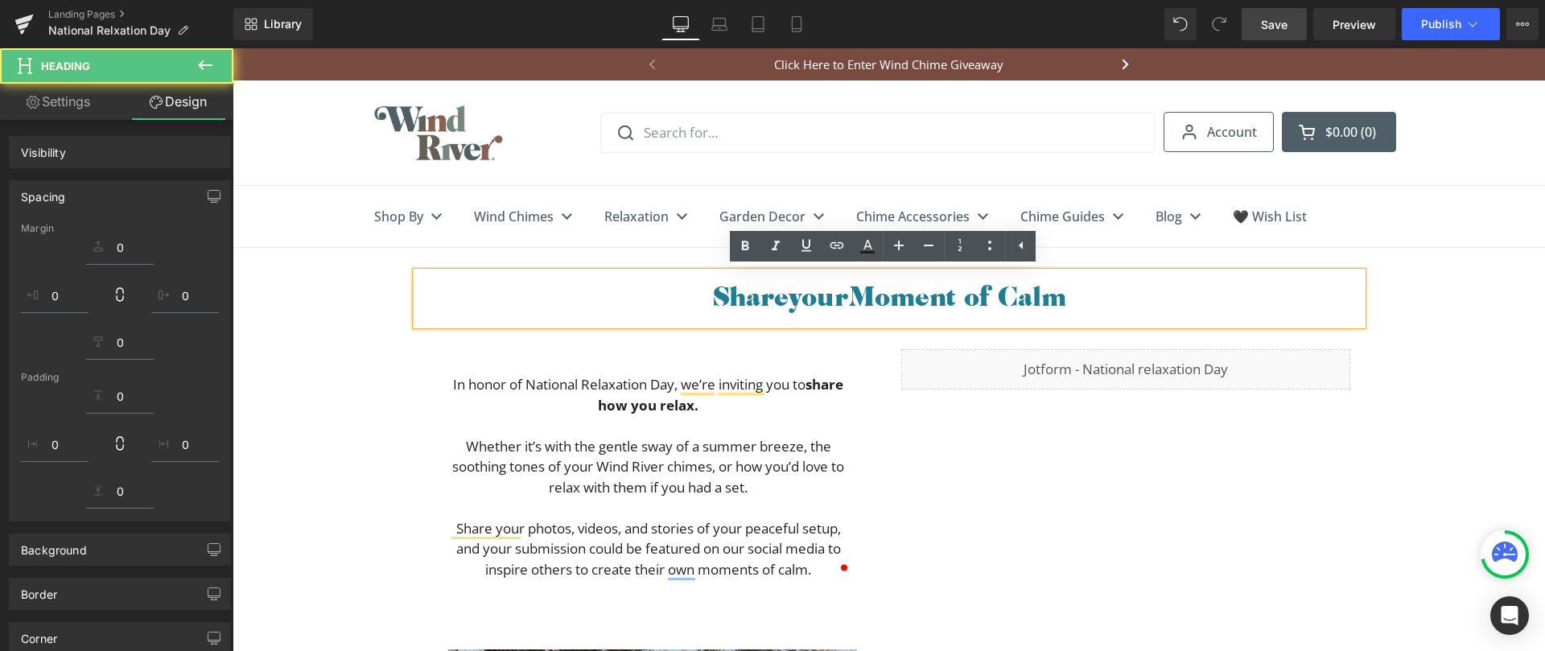
click at [1262, 24] on span "Save" at bounding box center [1274, 24] width 27 height 17
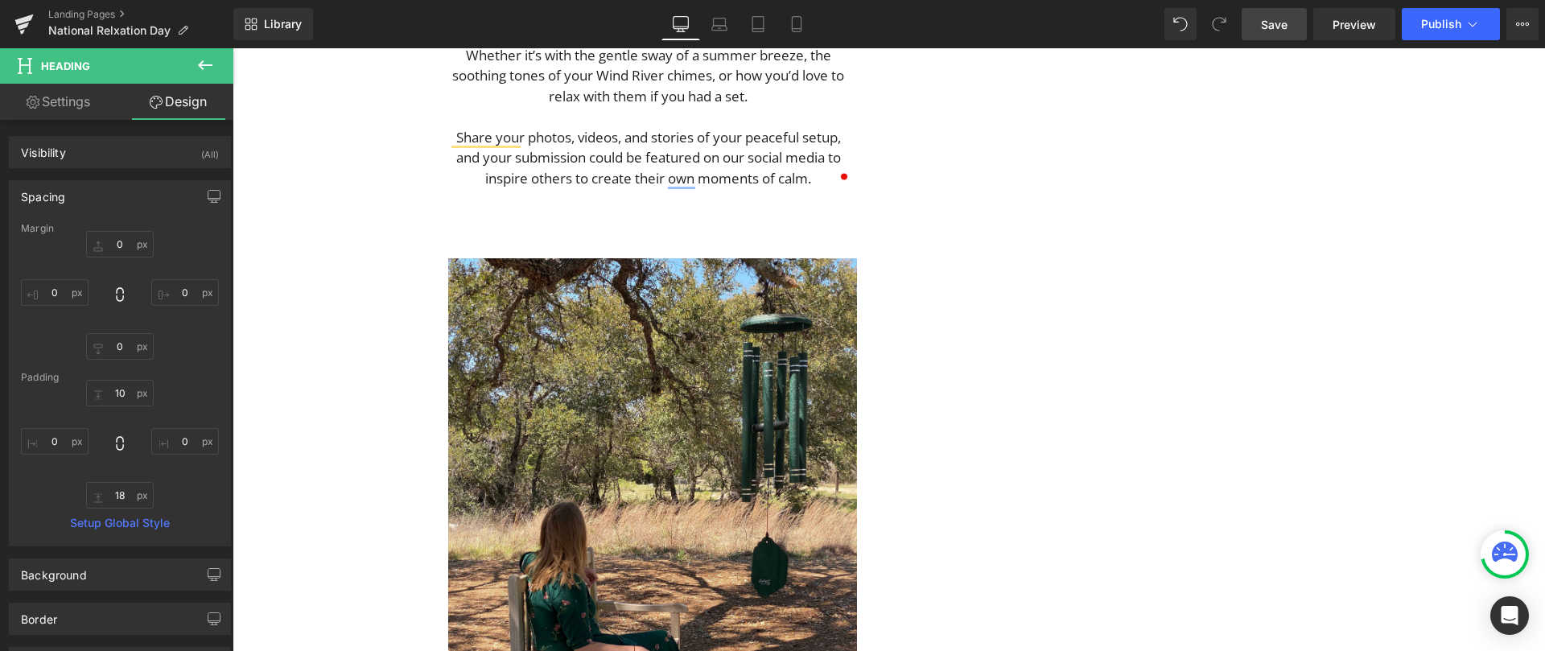
click at [1281, 26] on span "Save" at bounding box center [1274, 24] width 27 height 17
click at [1265, 26] on span "Save" at bounding box center [1274, 24] width 27 height 17
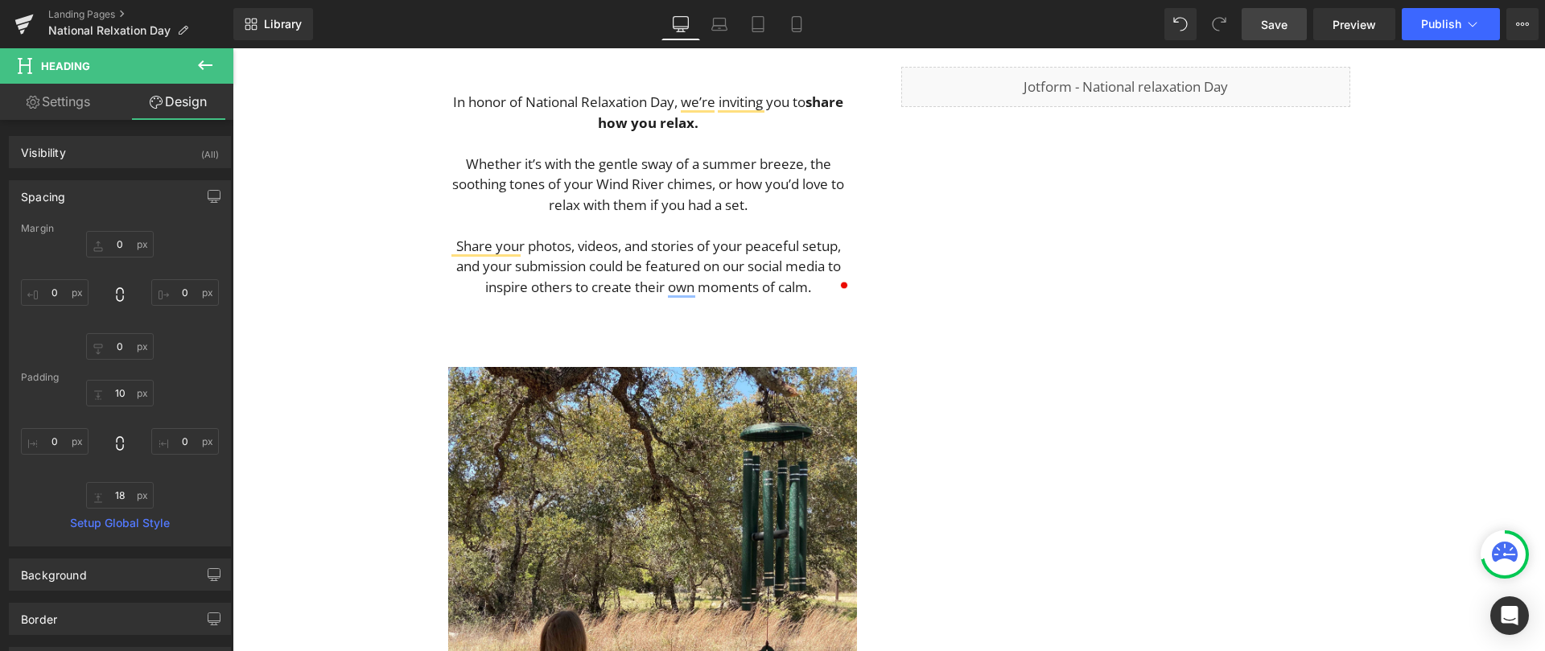
scroll to position [0, 0]
